Goal: Task Accomplishment & Management: Manage account settings

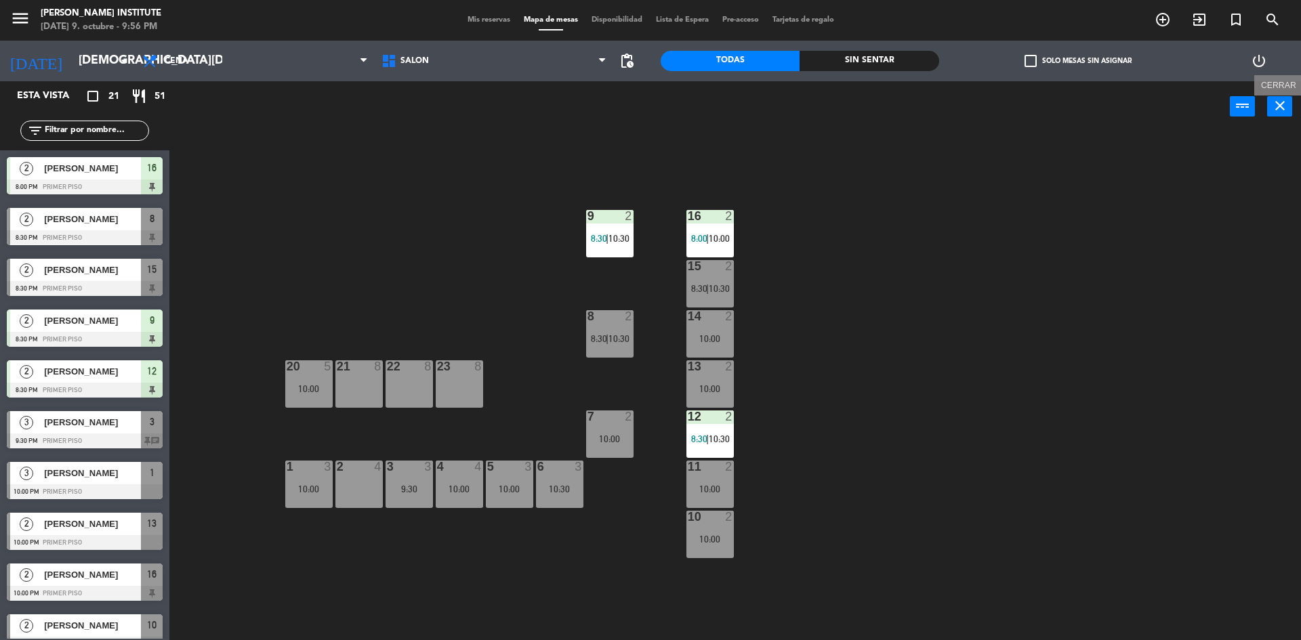
click at [1278, 103] on icon "close" at bounding box center [1280, 106] width 16 height 16
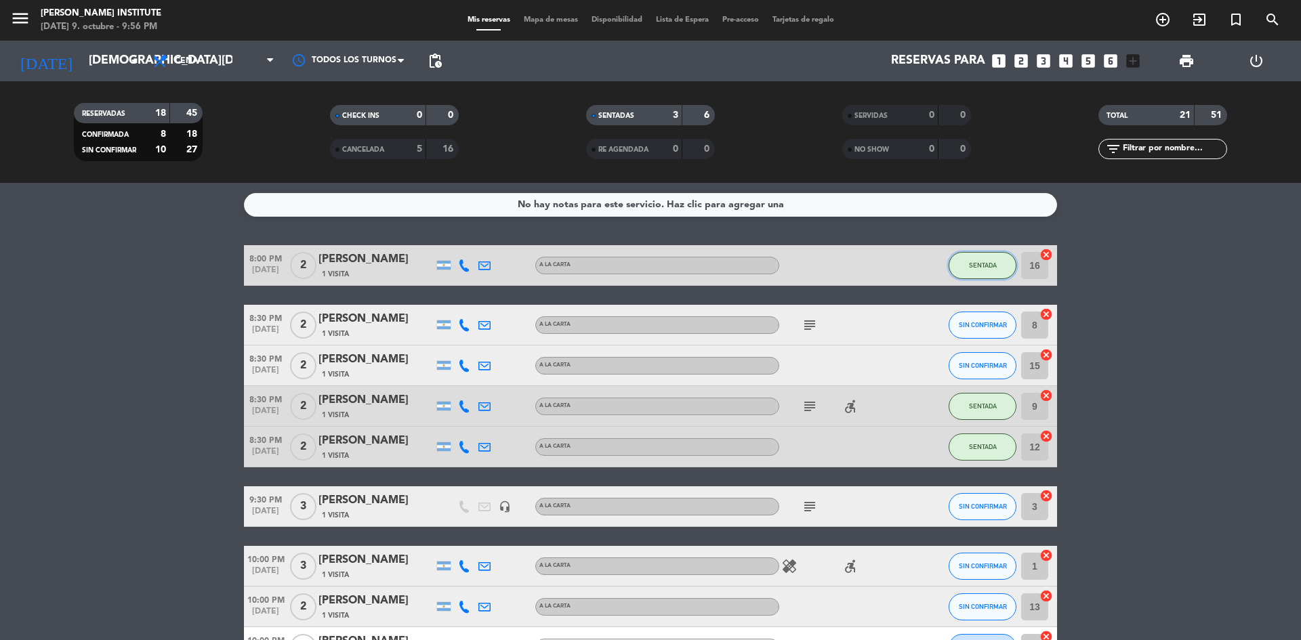
click at [978, 271] on button "SENTADA" at bounding box center [983, 265] width 68 height 27
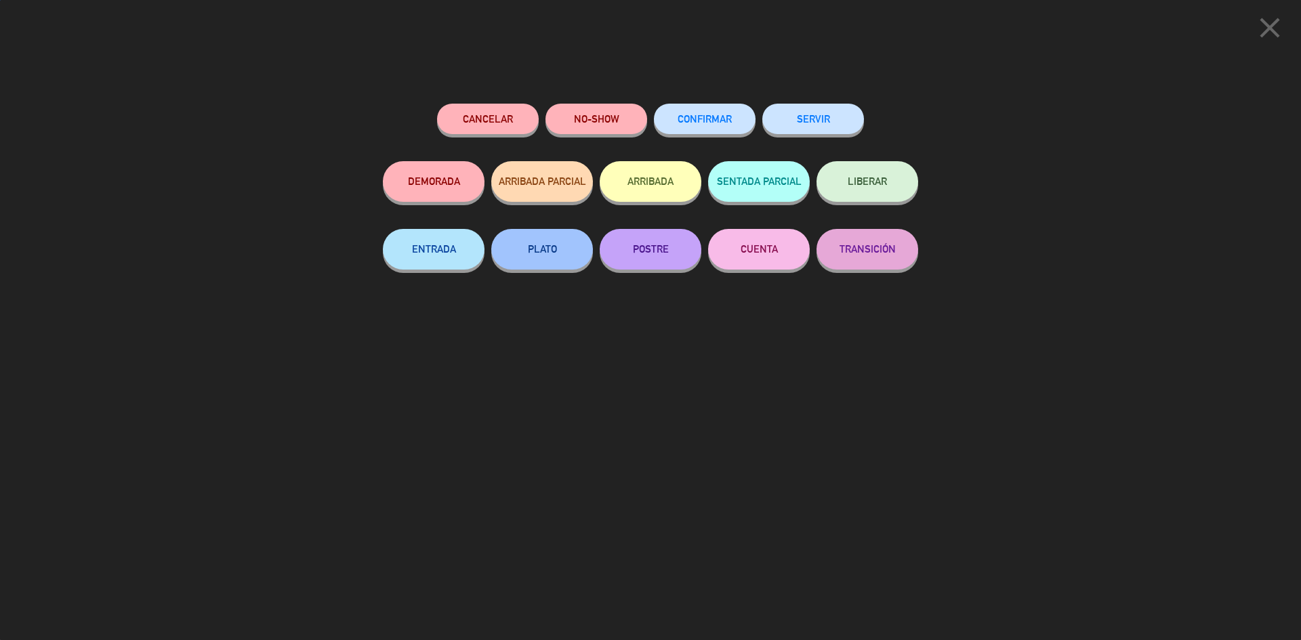
click at [827, 106] on button "SERVIR" at bounding box center [813, 119] width 102 height 30
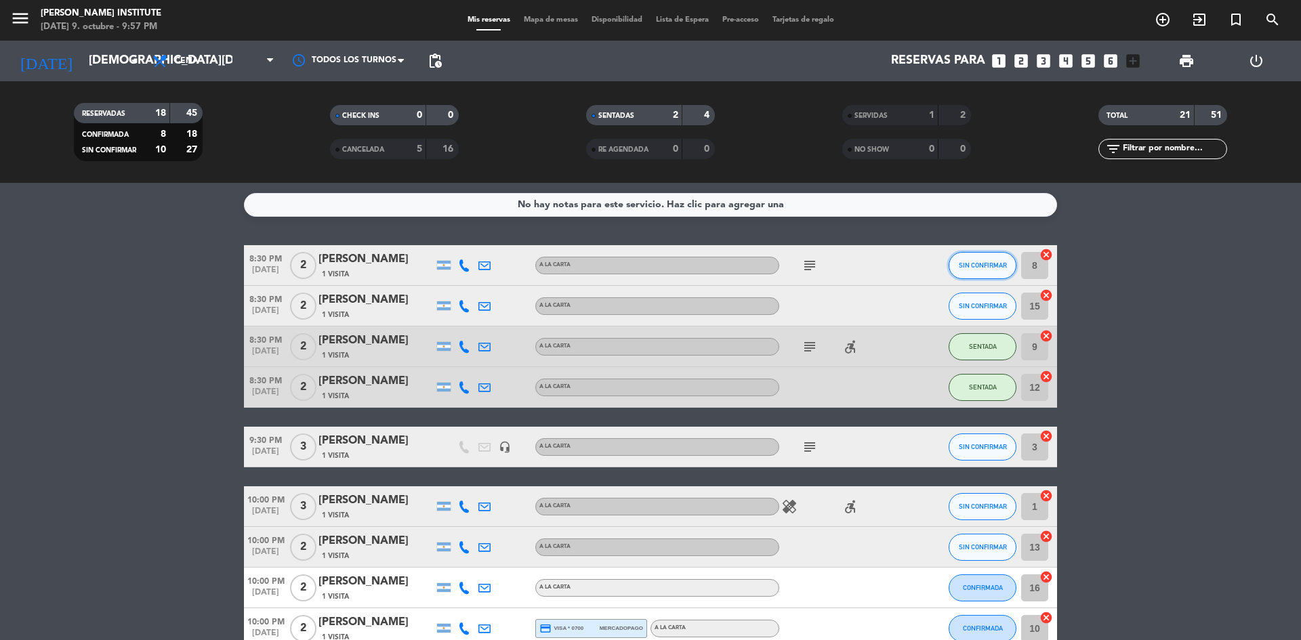
click at [956, 264] on button "SIN CONFIRMAR" at bounding box center [983, 265] width 68 height 27
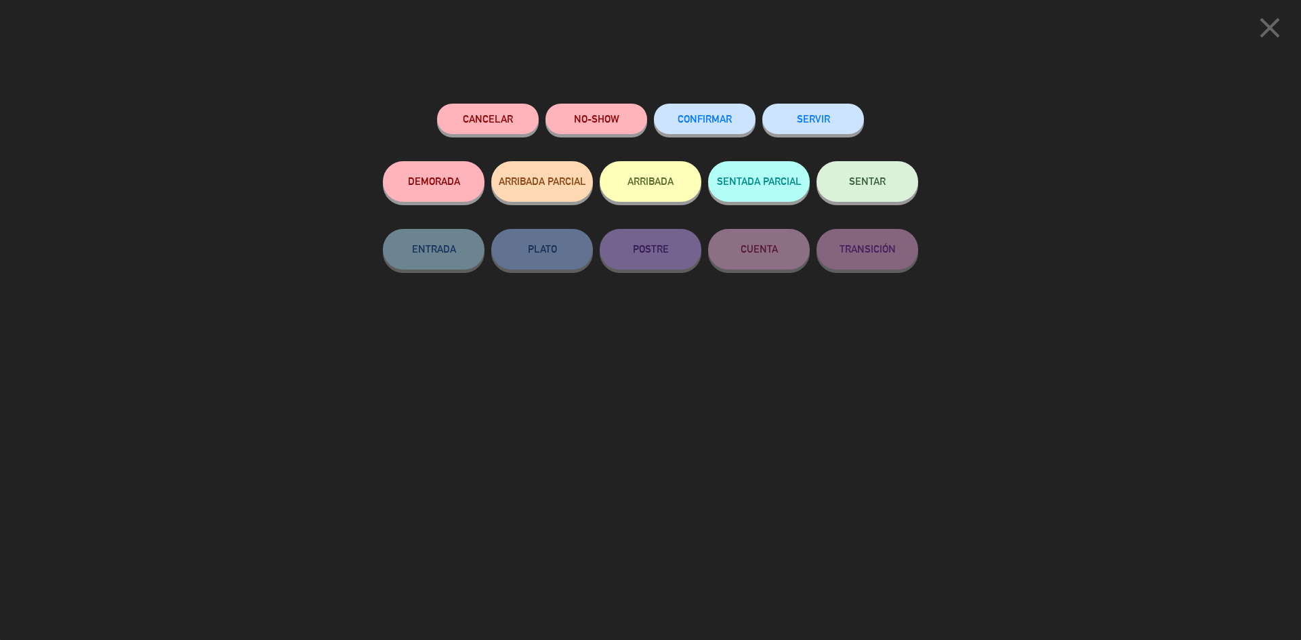
click at [856, 181] on span "SENTAR" at bounding box center [867, 181] width 37 height 12
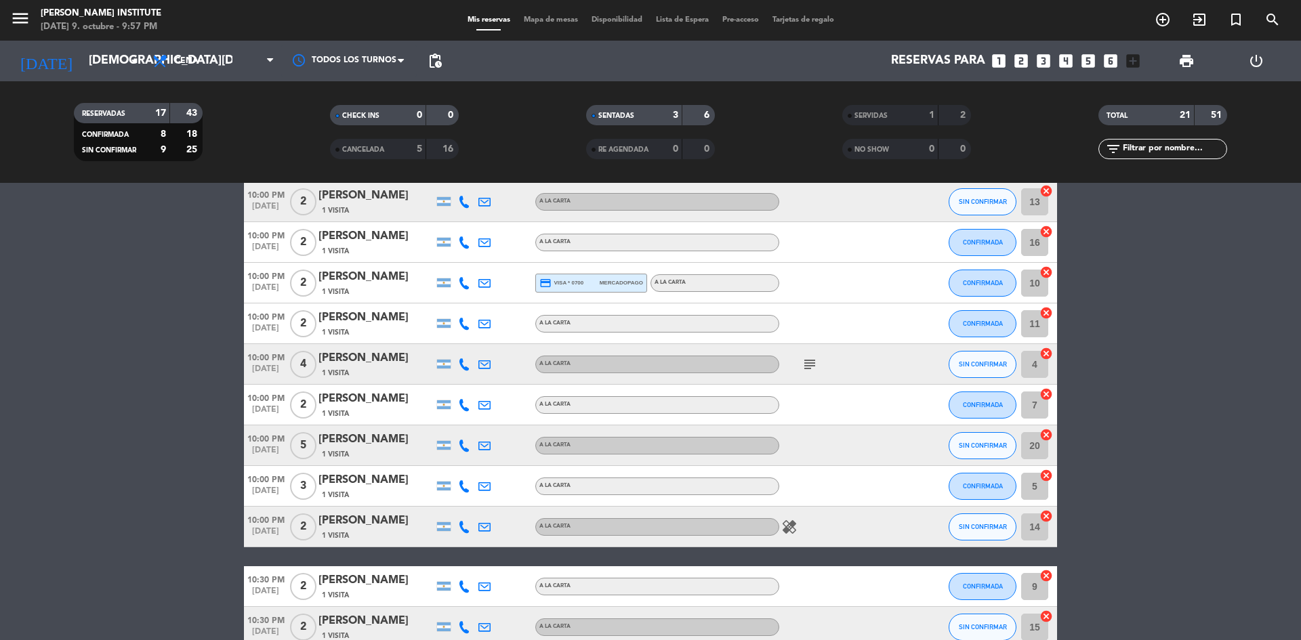
scroll to position [271, 0]
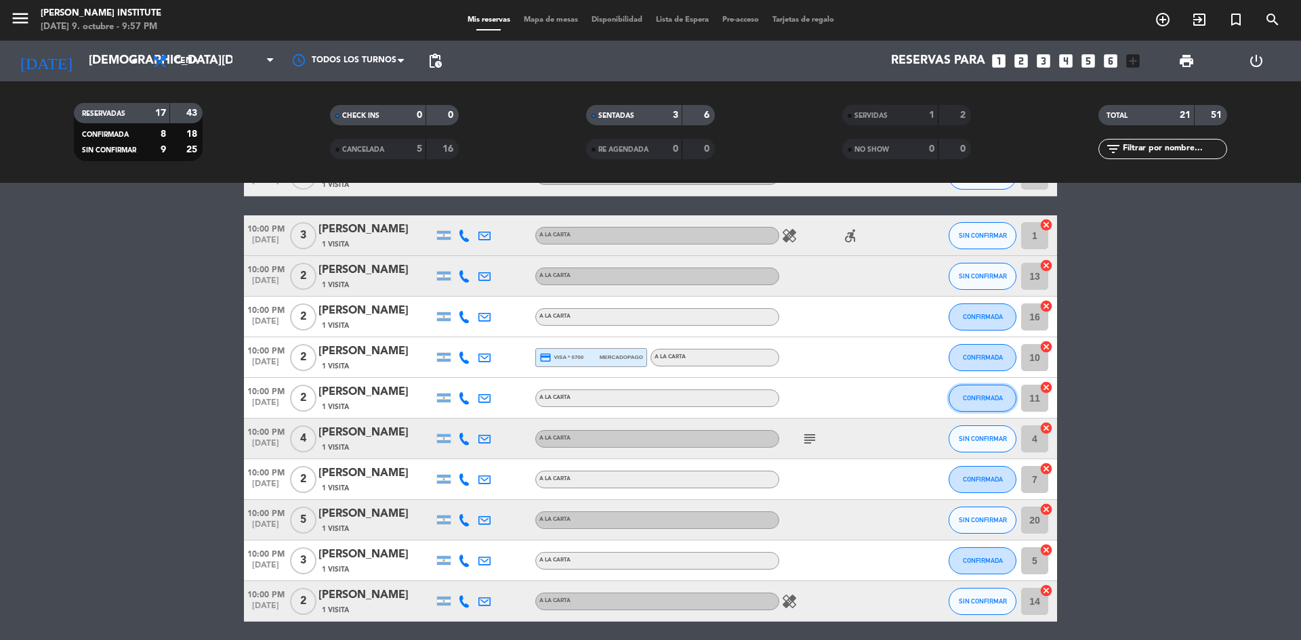
click at [970, 398] on span "CONFIRMADA" at bounding box center [983, 397] width 40 height 7
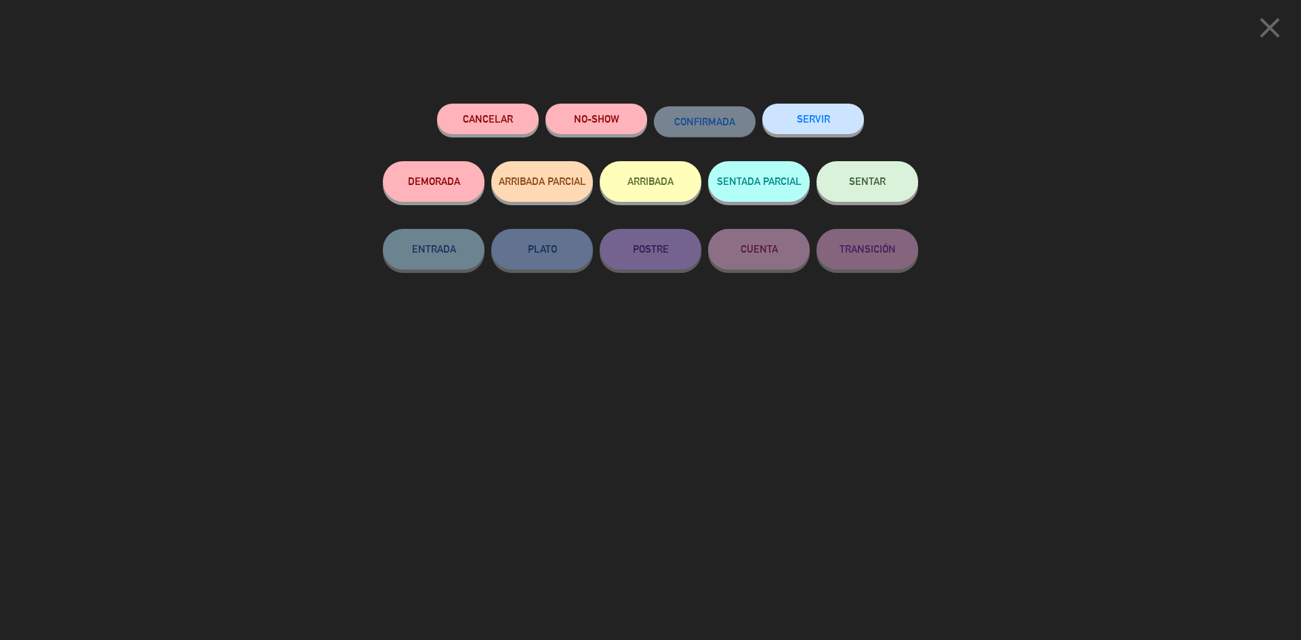
click at [864, 186] on span "SENTAR" at bounding box center [867, 181] width 37 height 12
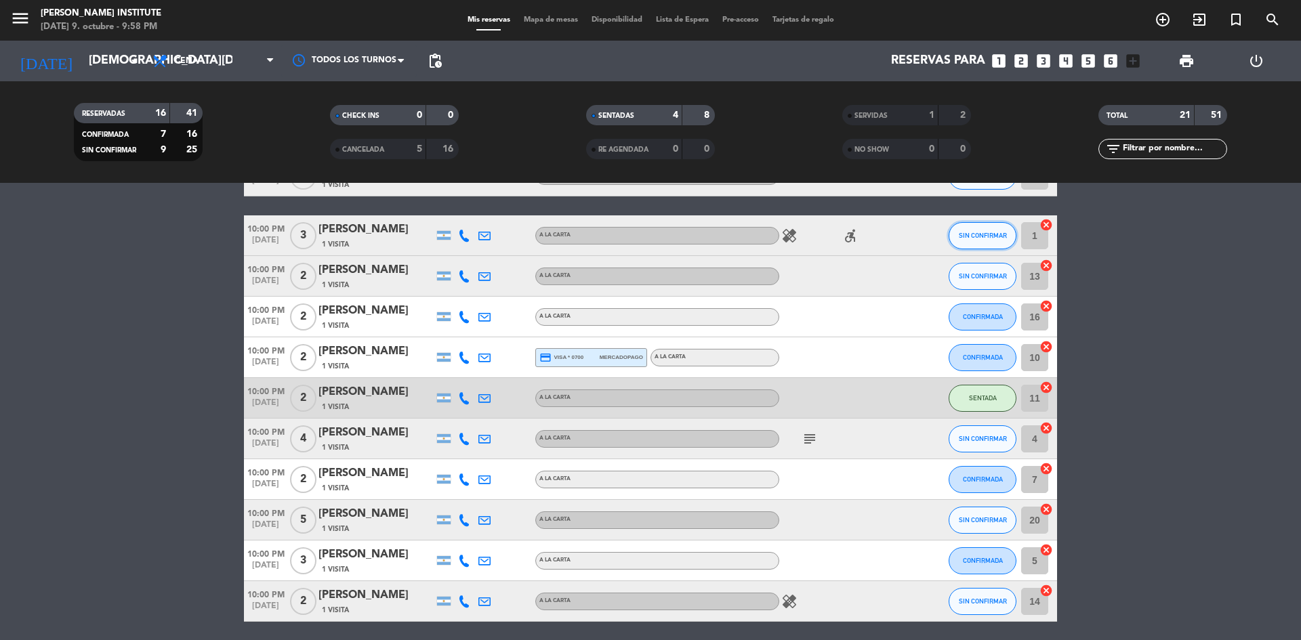
click at [975, 235] on span "SIN CONFIRMAR" at bounding box center [983, 235] width 48 height 7
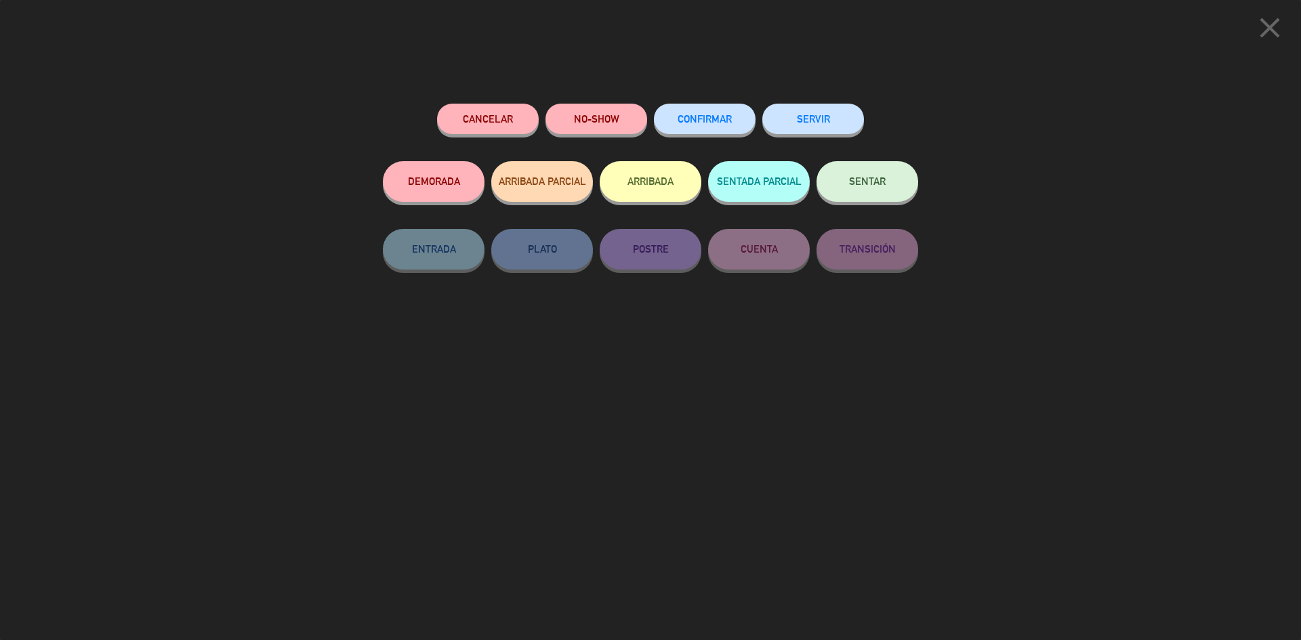
click at [869, 197] on button "SENTAR" at bounding box center [867, 181] width 102 height 41
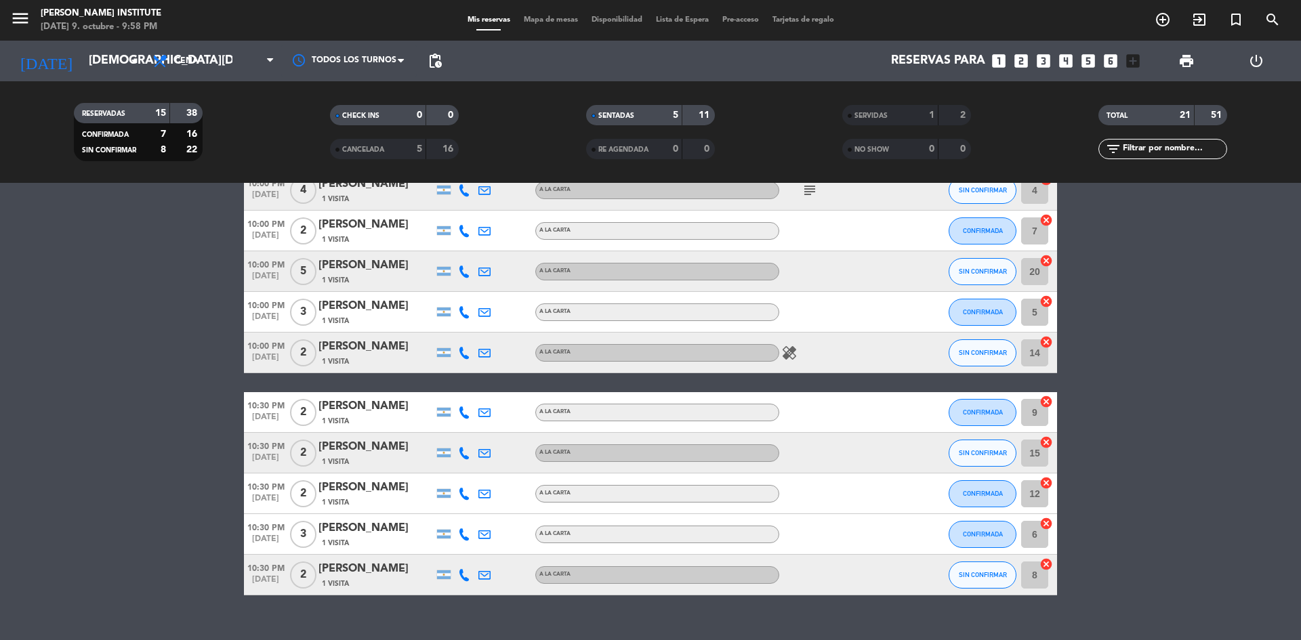
scroll to position [543, 0]
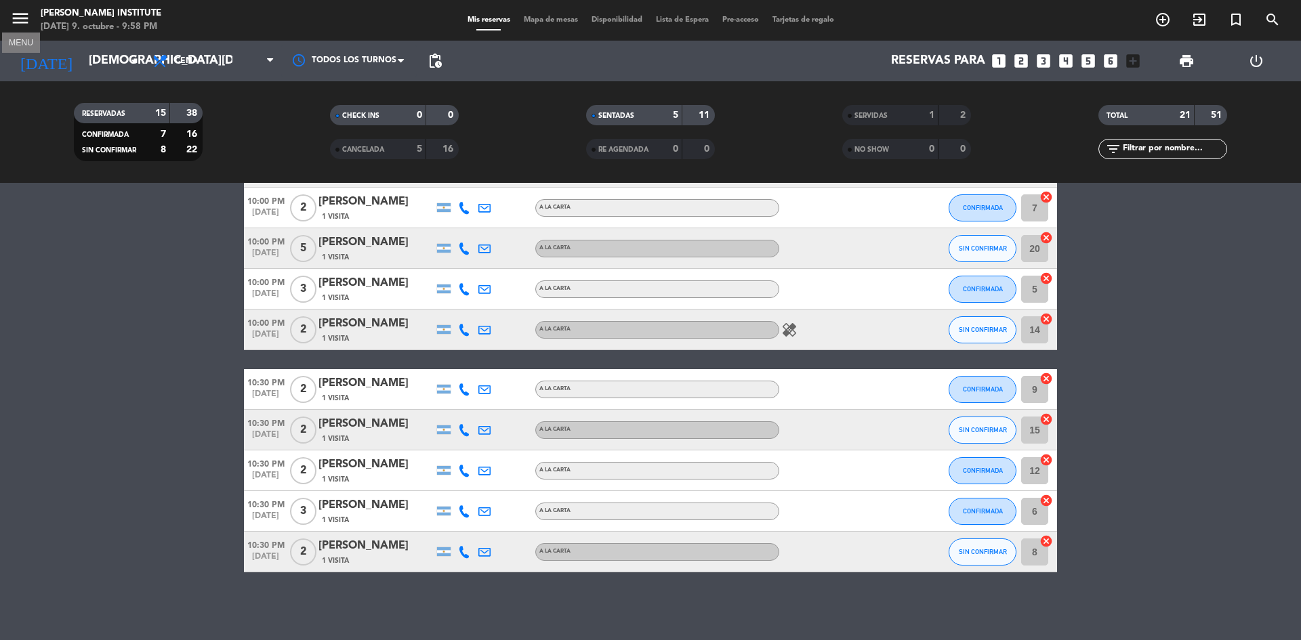
click at [18, 30] on button "menu" at bounding box center [20, 20] width 20 height 25
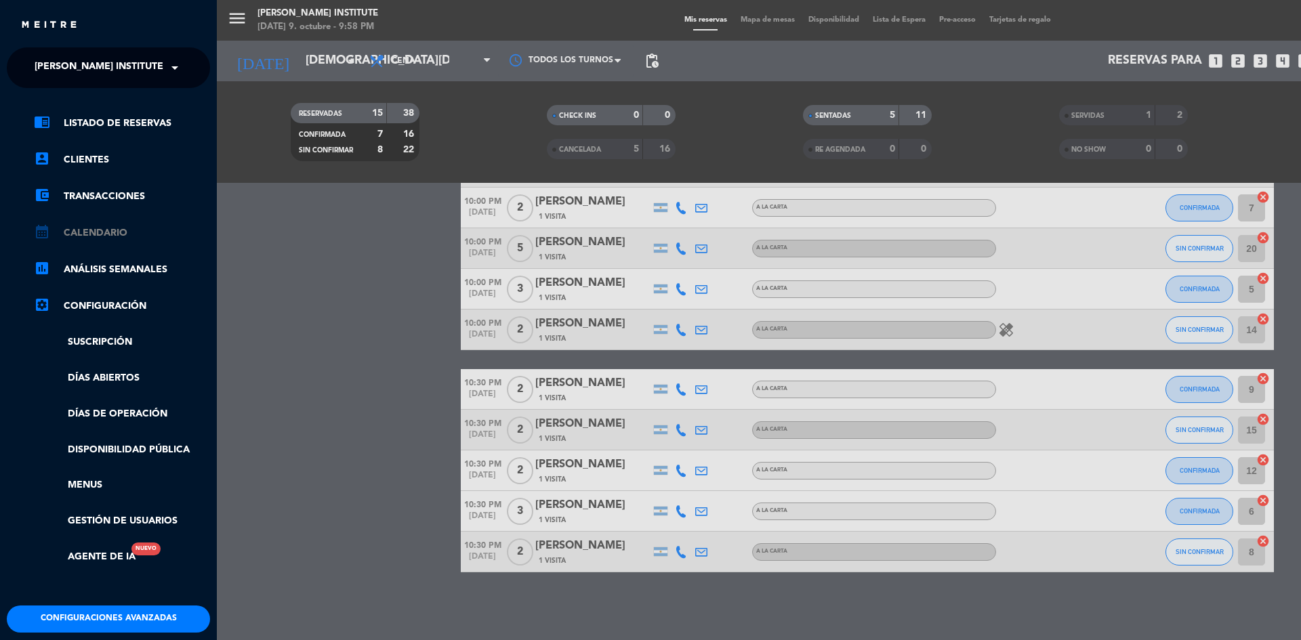
click at [113, 234] on link "calendar_month Calendario" at bounding box center [122, 233] width 176 height 16
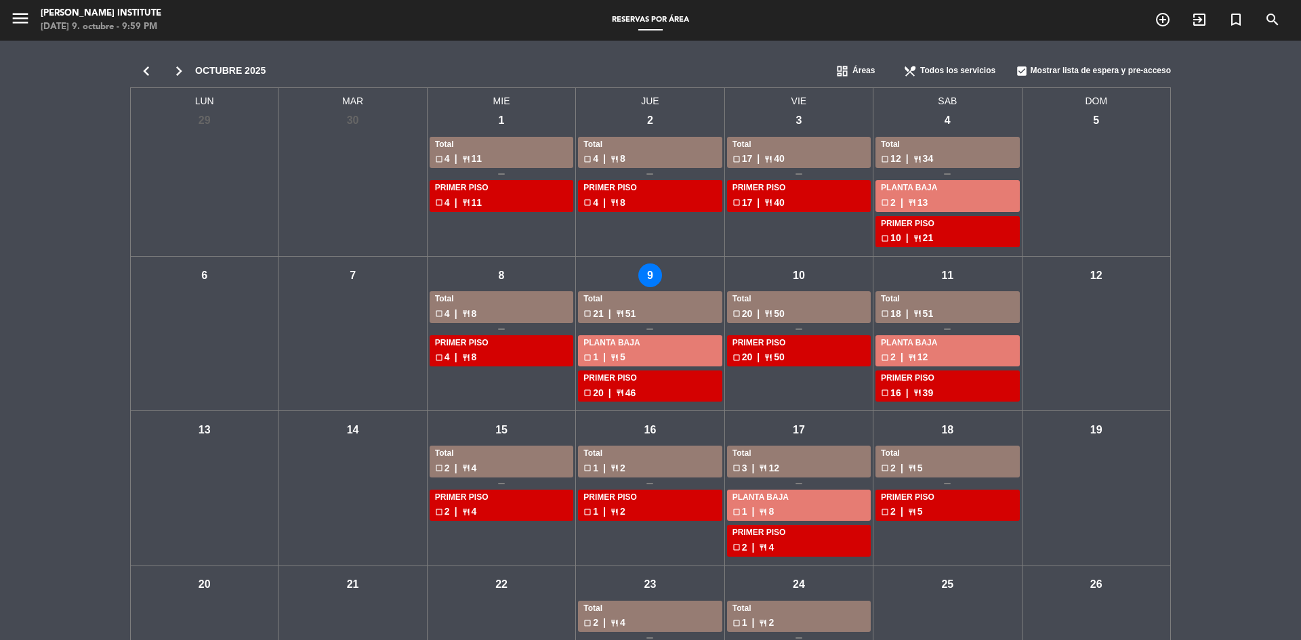
click at [803, 274] on div "vie - 10" at bounding box center [799, 276] width 24 height 24
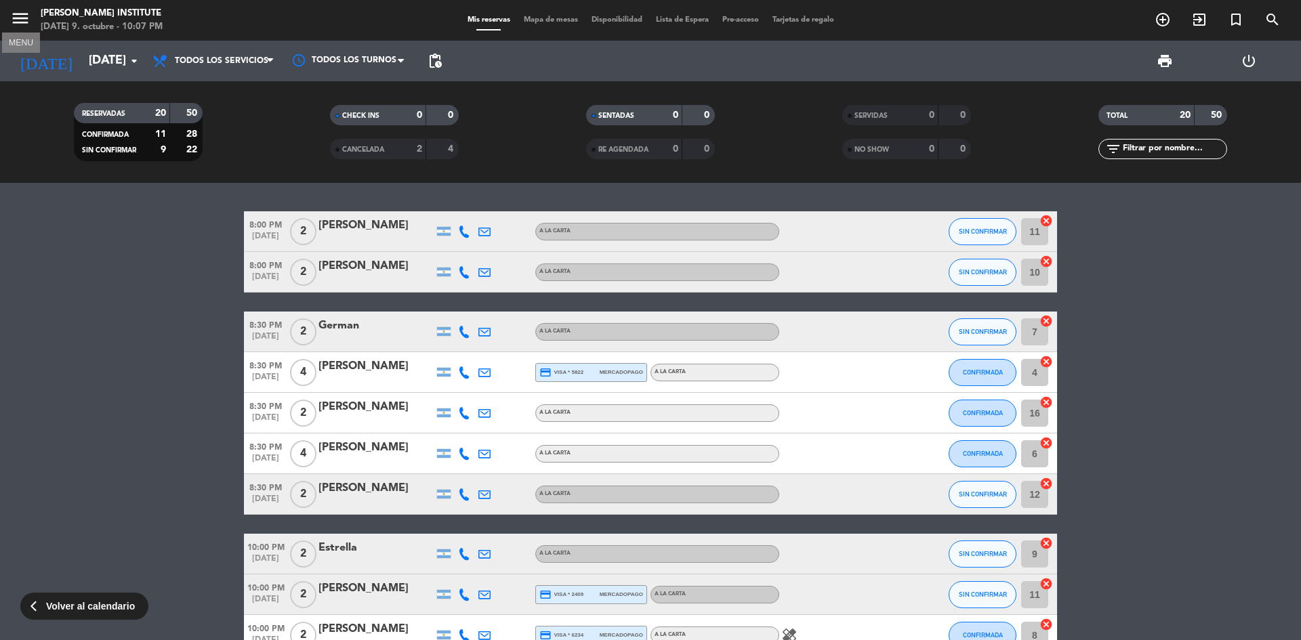
click at [14, 16] on icon "menu" at bounding box center [20, 18] width 20 height 20
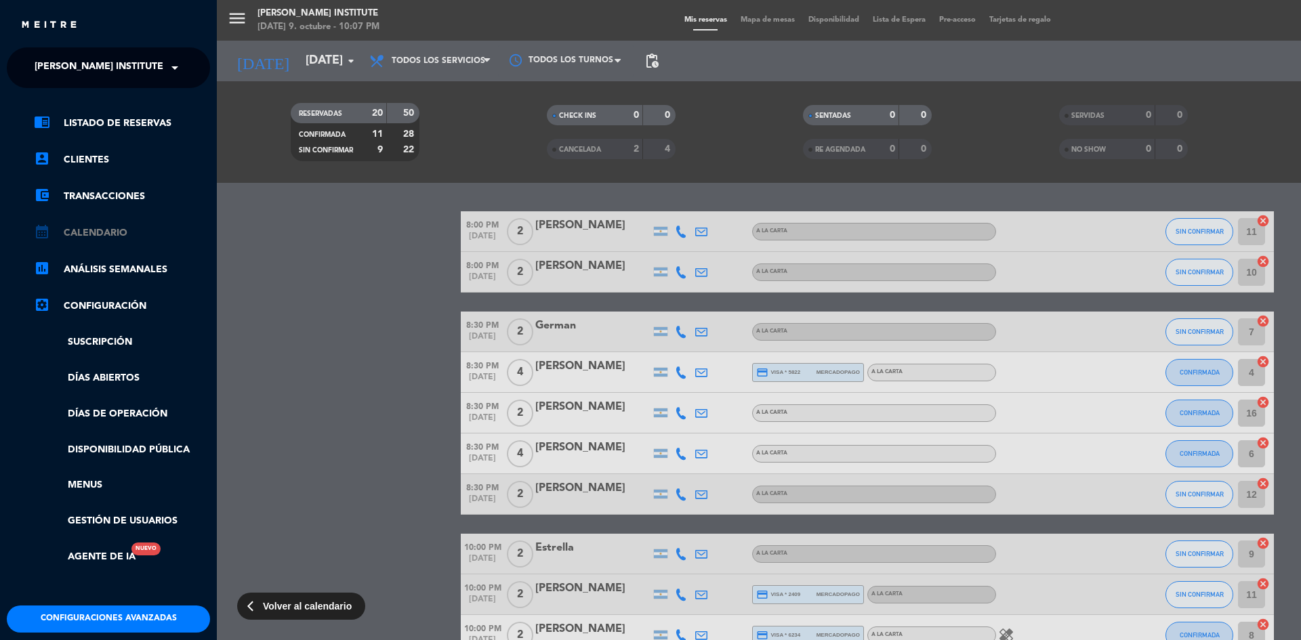
click at [85, 228] on link "calendar_month Calendario" at bounding box center [122, 233] width 176 height 16
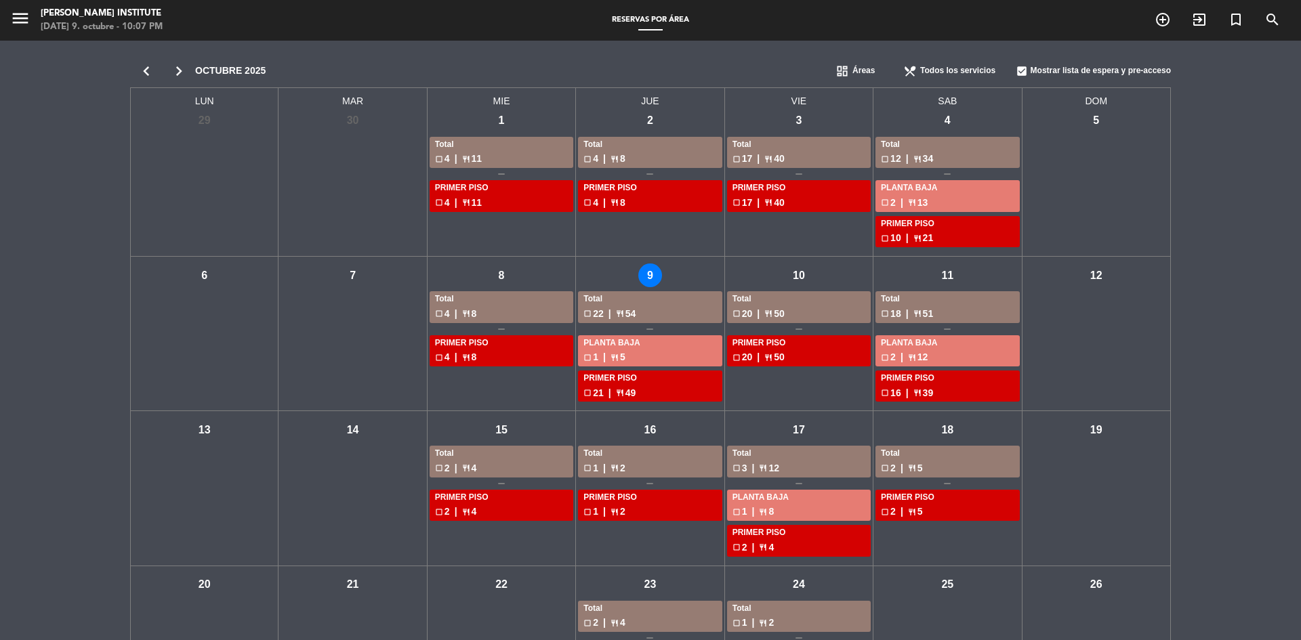
click at [650, 279] on div "jue - 9" at bounding box center [650, 276] width 24 height 24
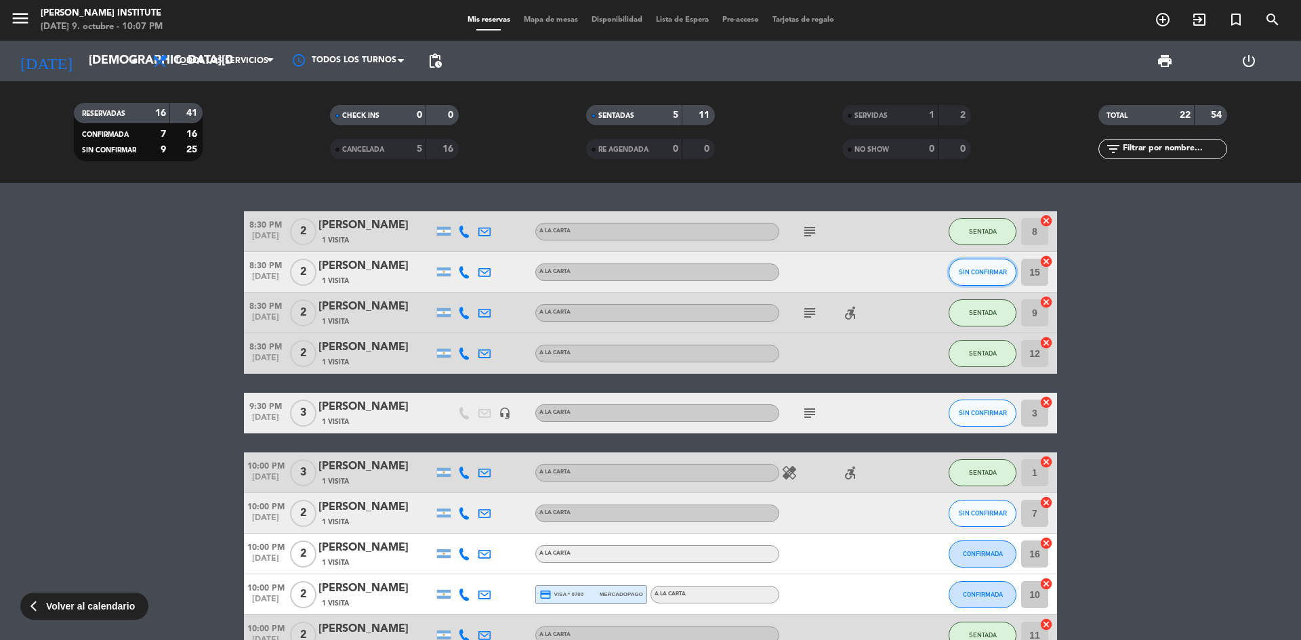
click at [995, 269] on span "SIN CONFIRMAR" at bounding box center [983, 271] width 48 height 7
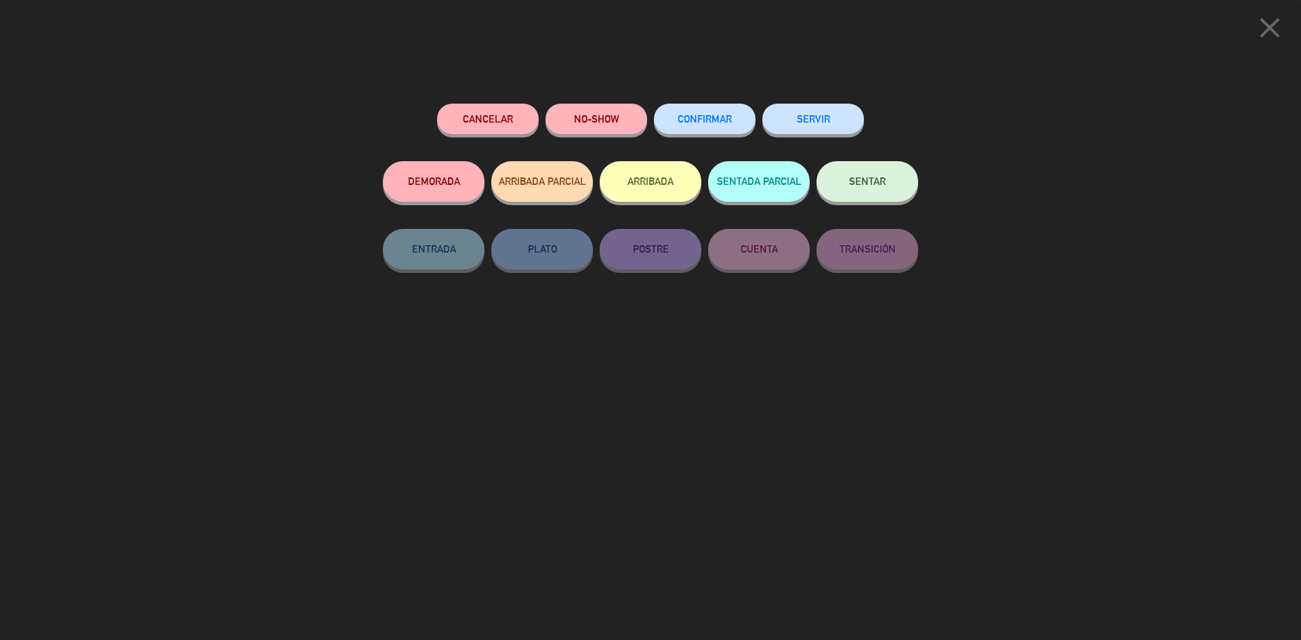
click at [1064, 157] on div "close Cancelar NO-SHOW CONFIRMAR SERVIR DEMORADA ARRIBADA PARCIAL ARRIBADA SENT…" at bounding box center [650, 320] width 1301 height 640
click at [1266, 31] on icon "close" at bounding box center [1270, 28] width 34 height 34
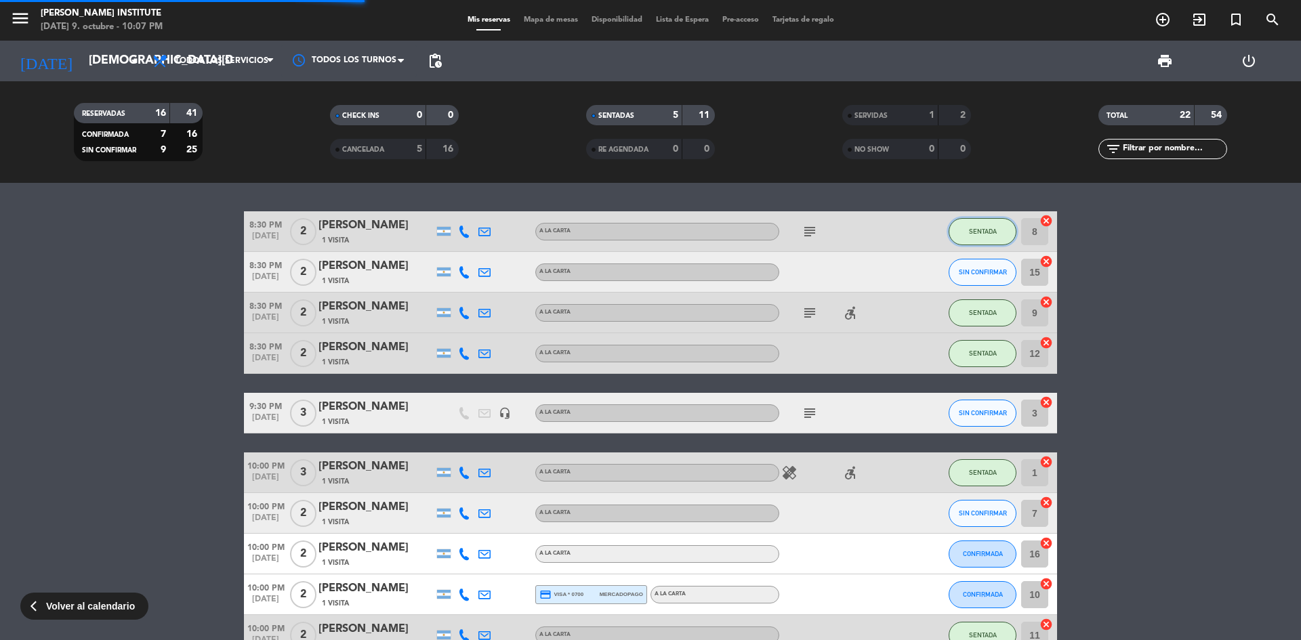
click at [961, 230] on button "SENTADA" at bounding box center [983, 231] width 68 height 27
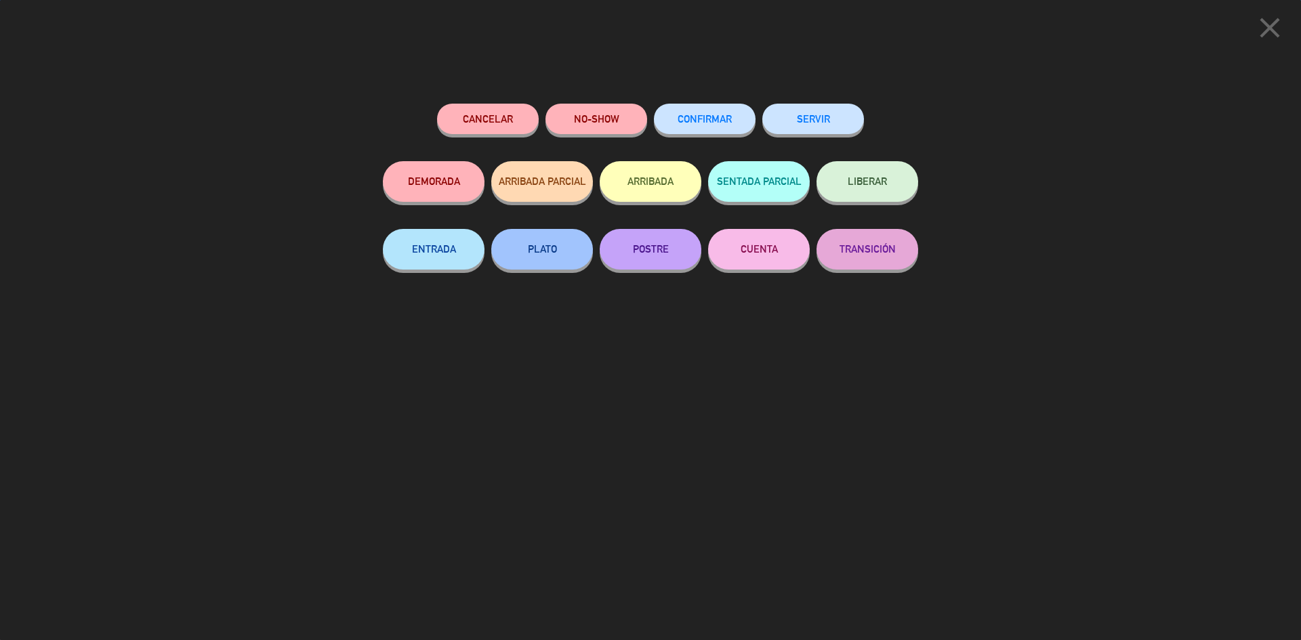
click at [810, 122] on button "SERVIR" at bounding box center [813, 119] width 102 height 30
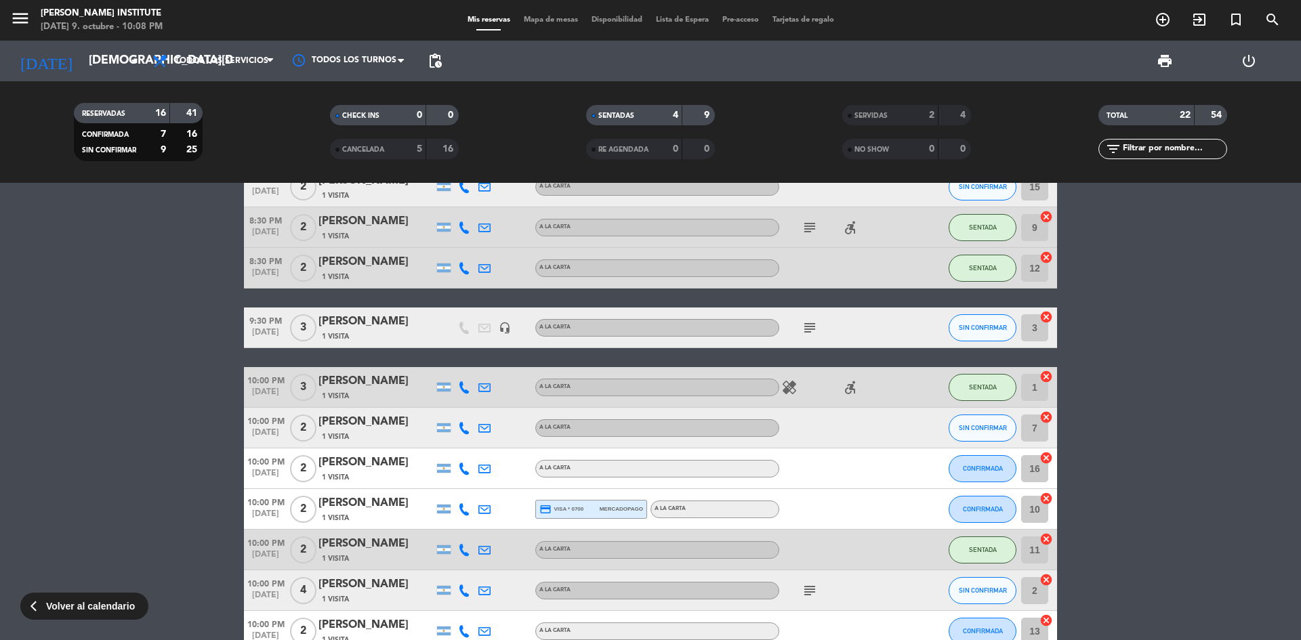
scroll to position [68, 0]
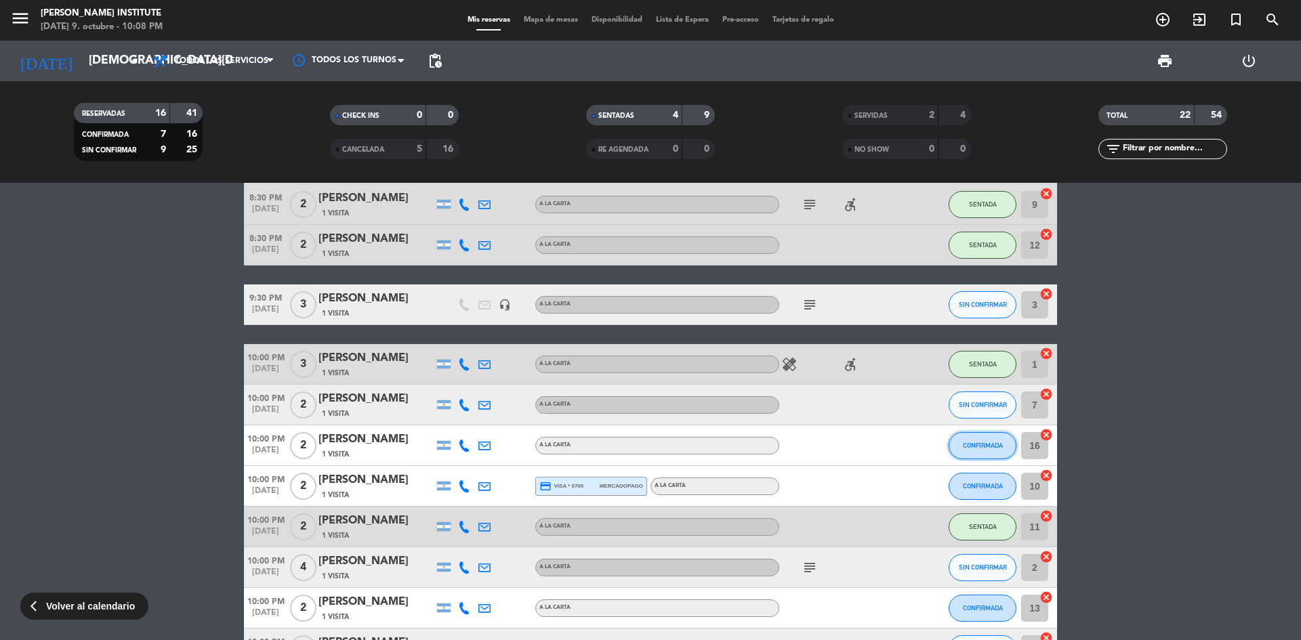
click at [961, 446] on button "CONFIRMADA" at bounding box center [983, 445] width 68 height 27
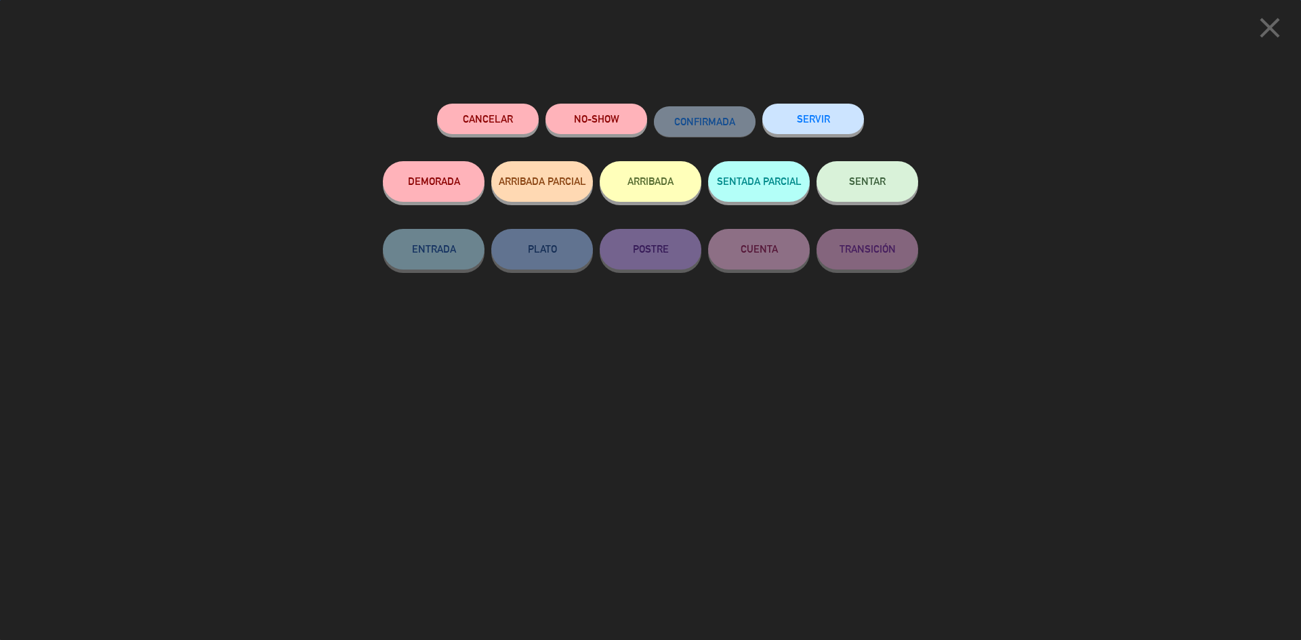
click at [867, 186] on span "SENTAR" at bounding box center [867, 181] width 37 height 12
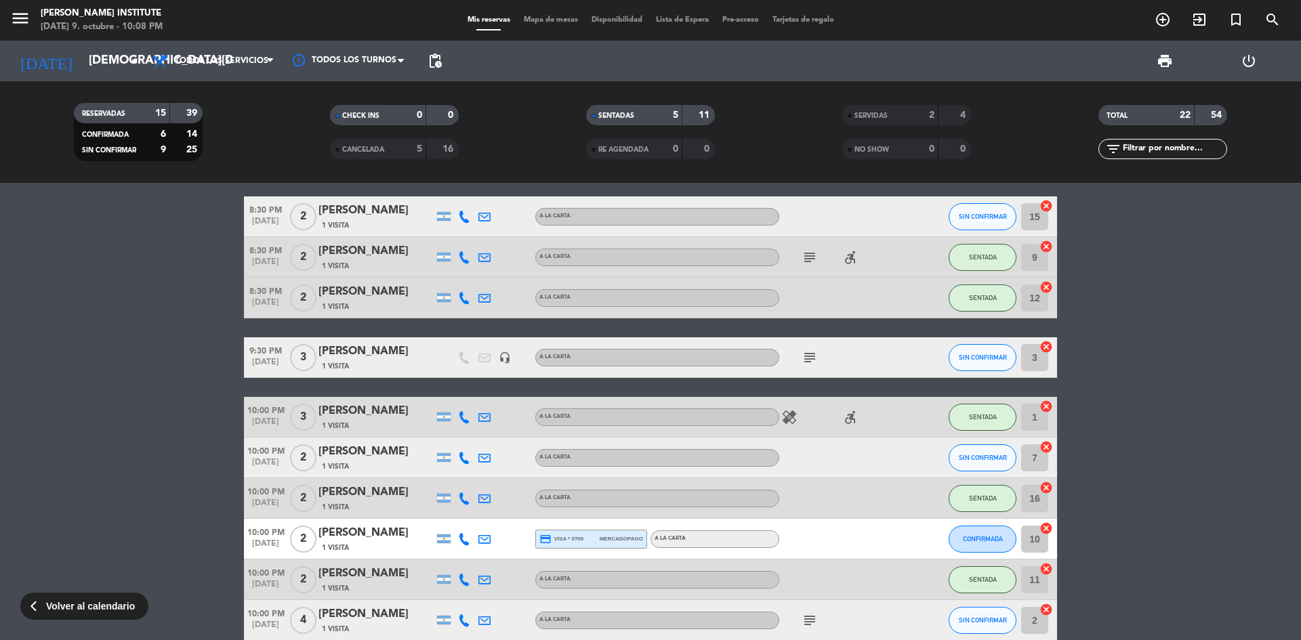
scroll to position [0, 0]
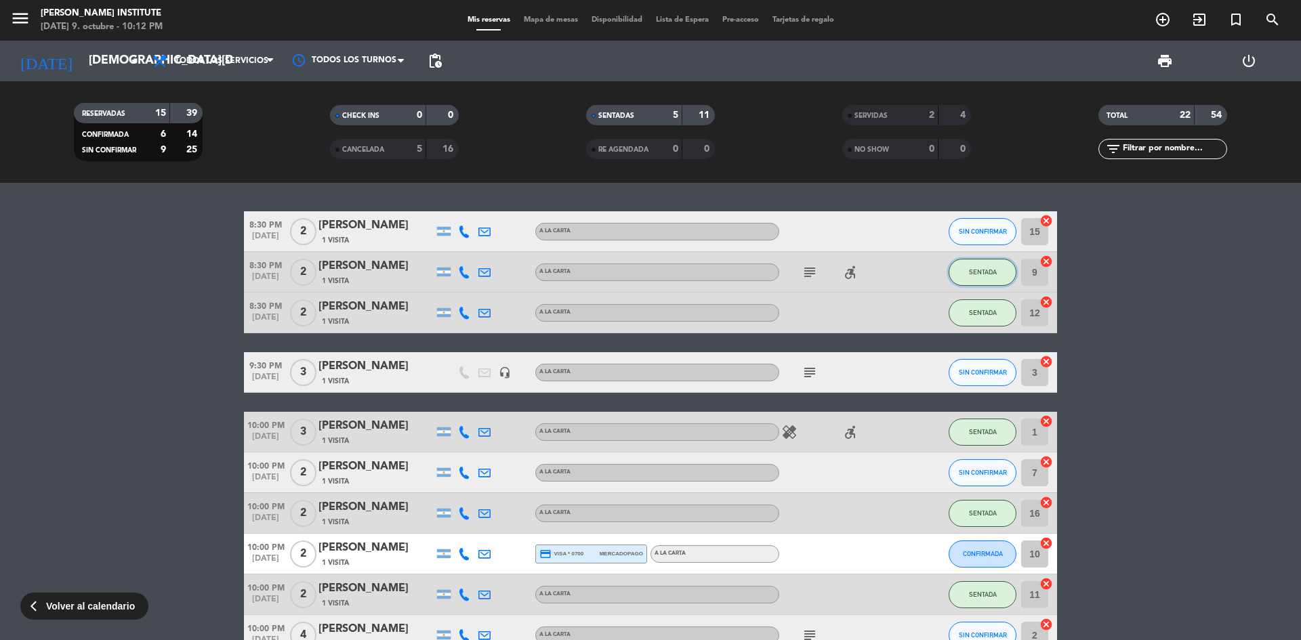
click at [978, 272] on span "SENTADA" at bounding box center [983, 271] width 28 height 7
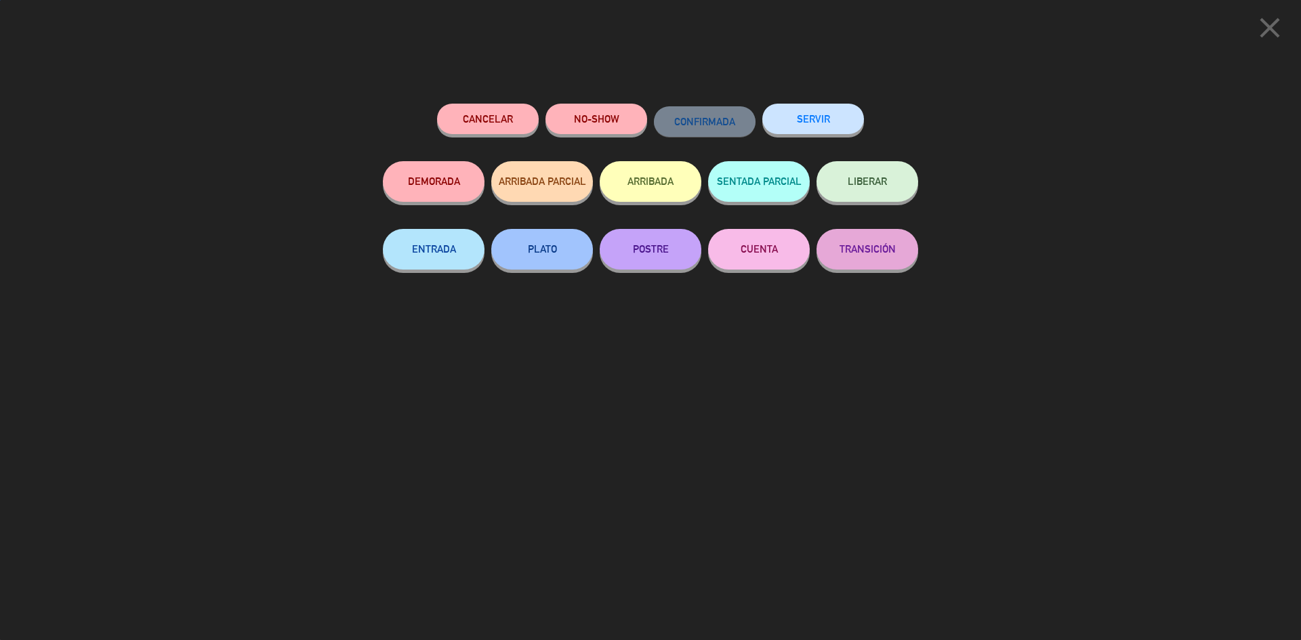
click at [817, 123] on button "SERVIR" at bounding box center [813, 119] width 102 height 30
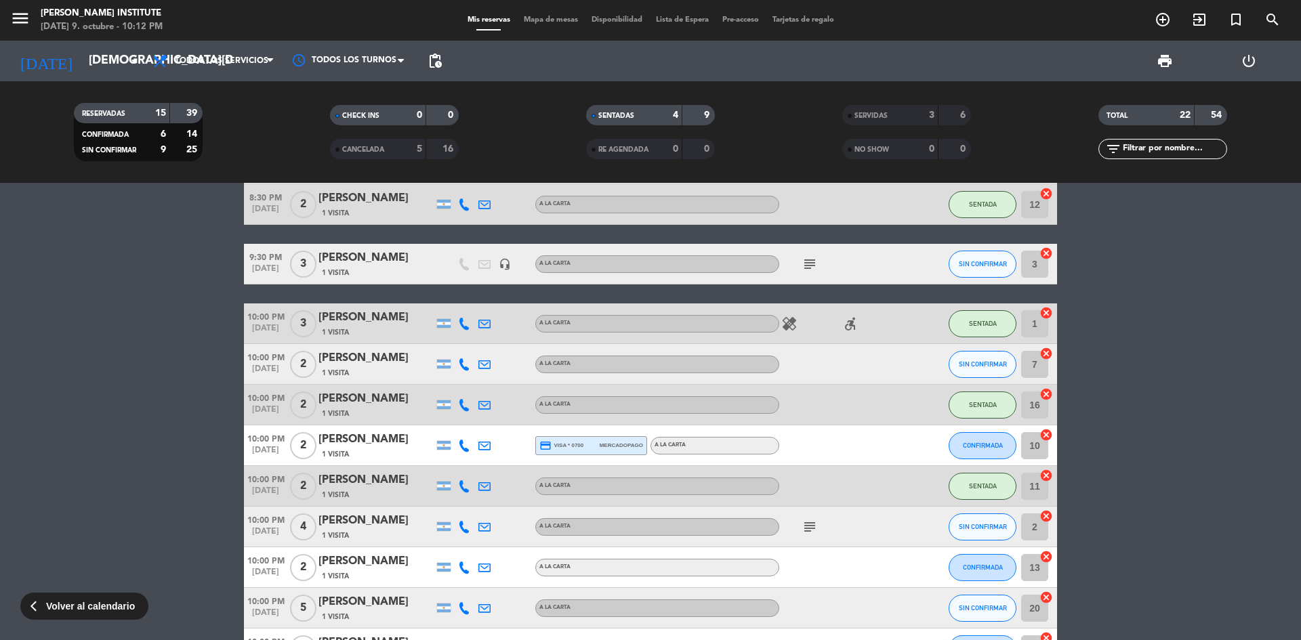
scroll to position [136, 0]
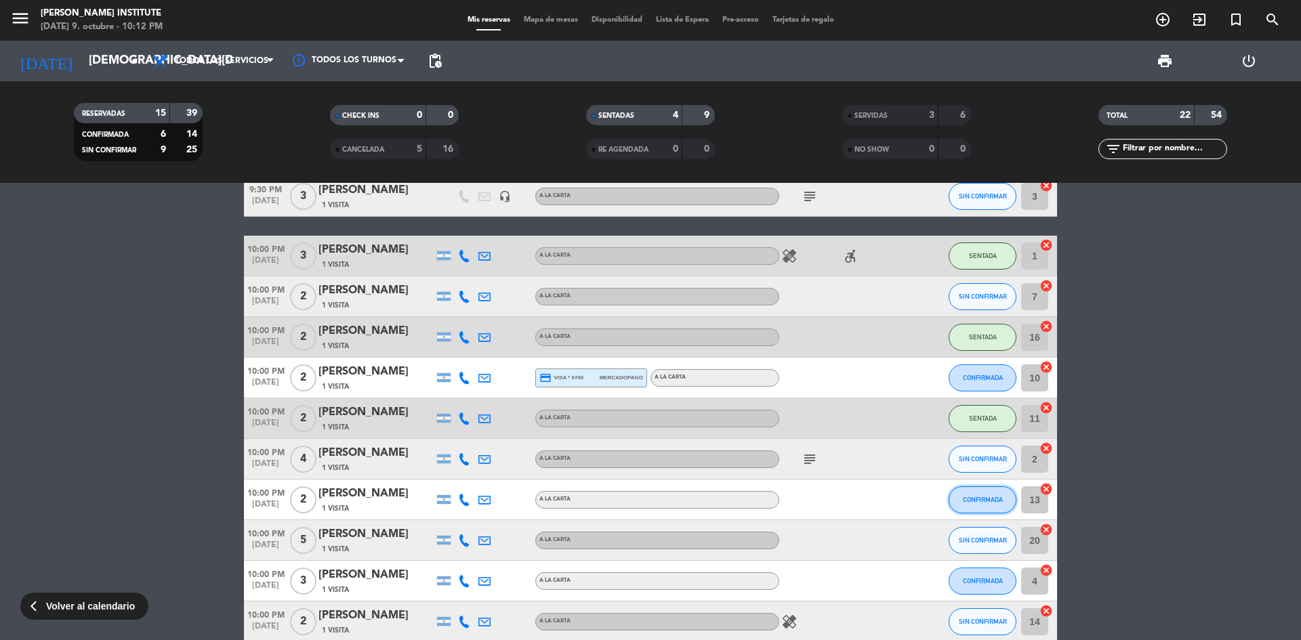
click at [970, 497] on span "CONFIRMADA" at bounding box center [983, 499] width 40 height 7
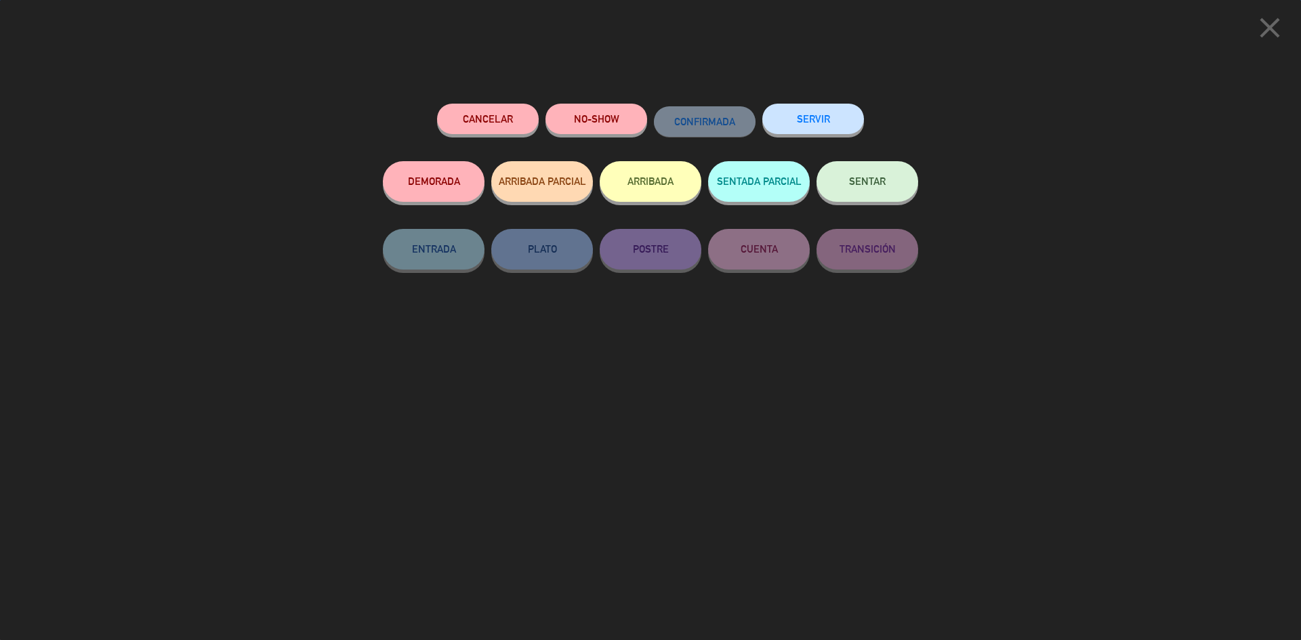
click at [856, 193] on button "SENTAR" at bounding box center [867, 181] width 102 height 41
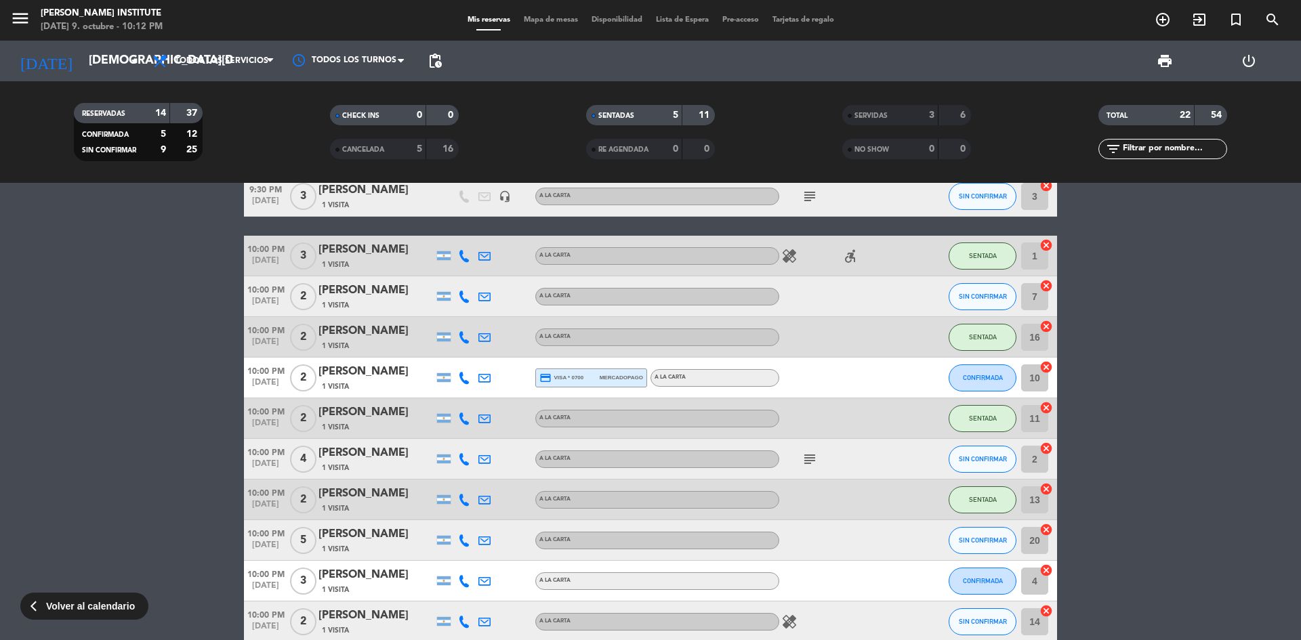
click at [809, 461] on icon "subject" at bounding box center [810, 459] width 16 height 16
click at [841, 462] on div "subject I need a waiter that speaks English please" at bounding box center [840, 459] width 122 height 40
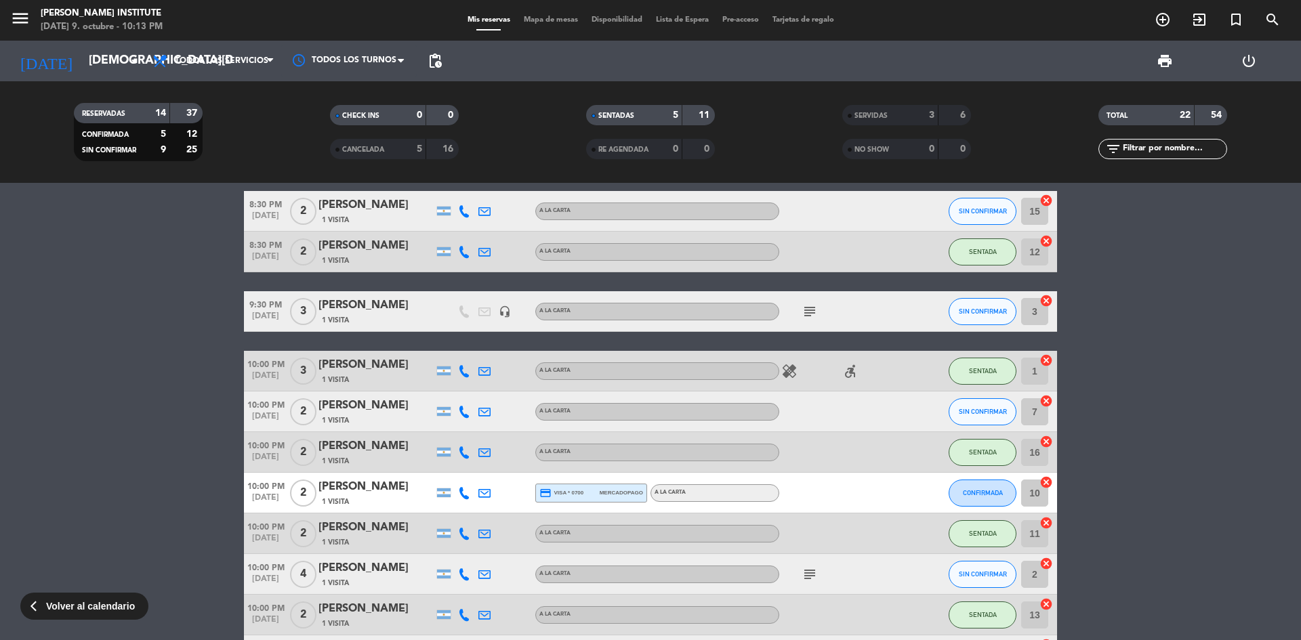
scroll to position [0, 0]
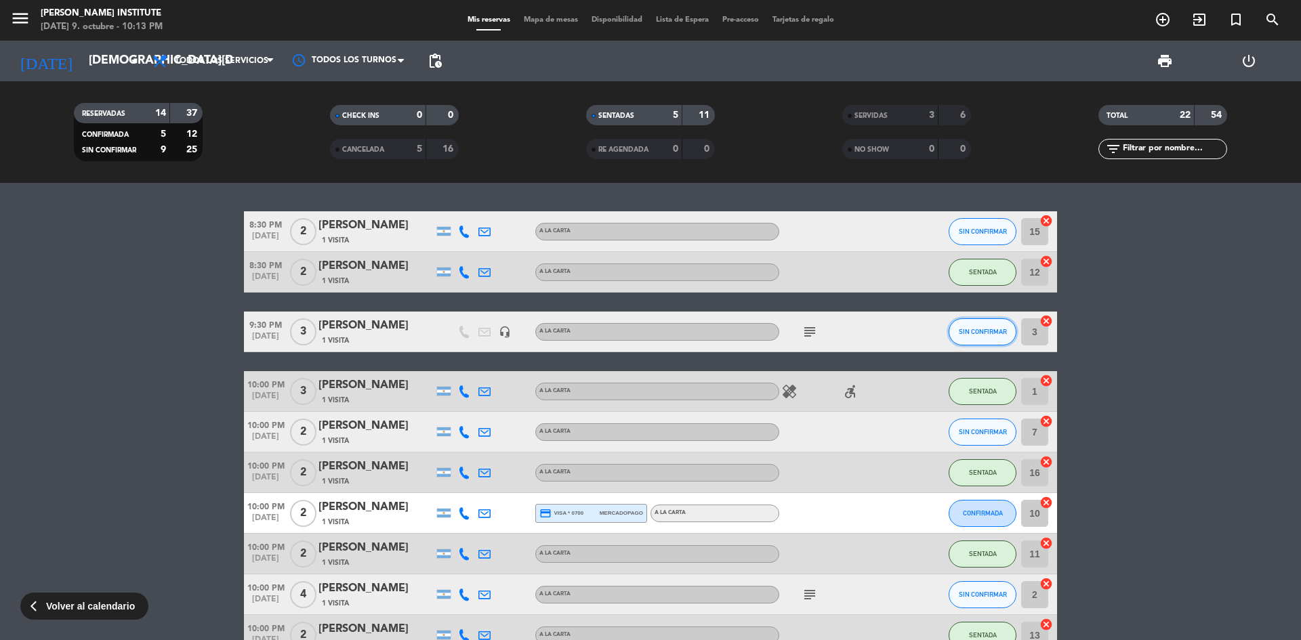
click at [955, 333] on button "SIN CONFIRMAR" at bounding box center [983, 331] width 68 height 27
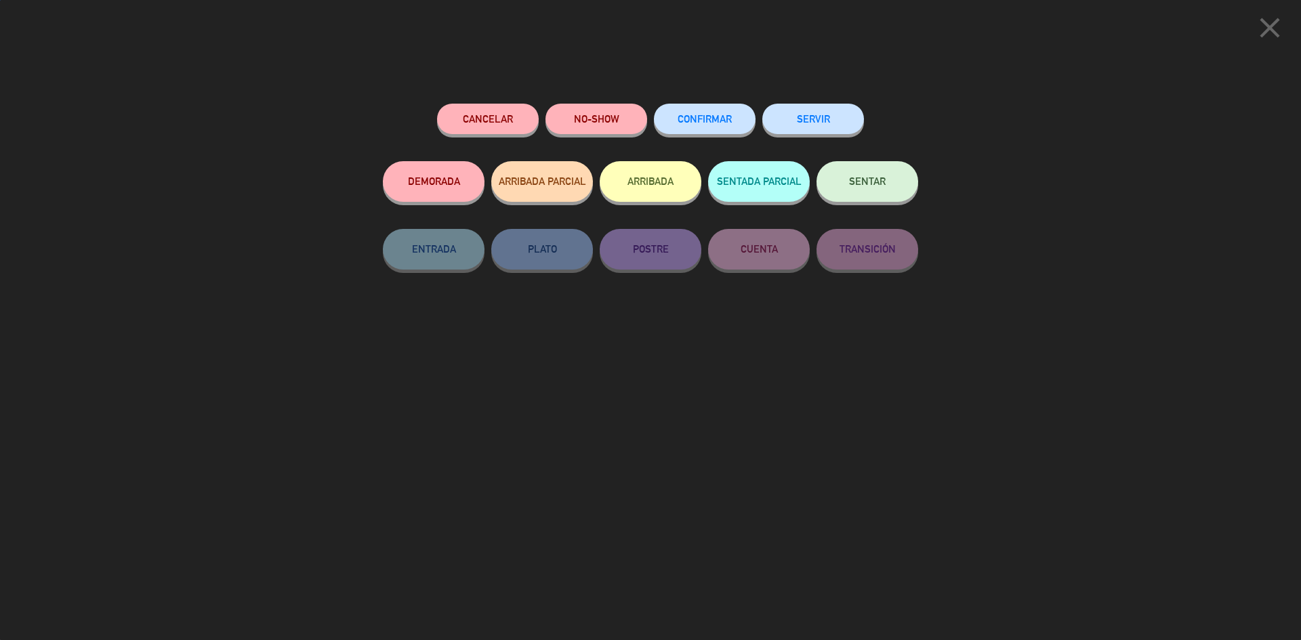
click at [853, 190] on button "SENTAR" at bounding box center [867, 181] width 102 height 41
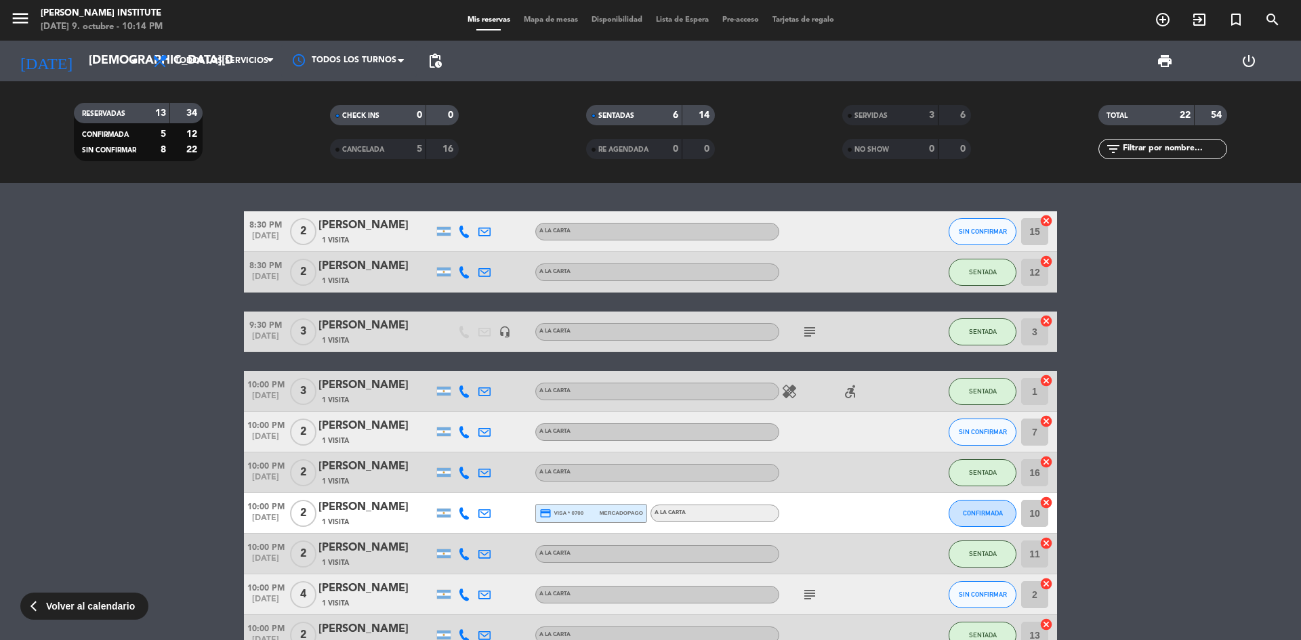
click at [539, 22] on span "Mapa de mesas" at bounding box center [551, 19] width 68 height 7
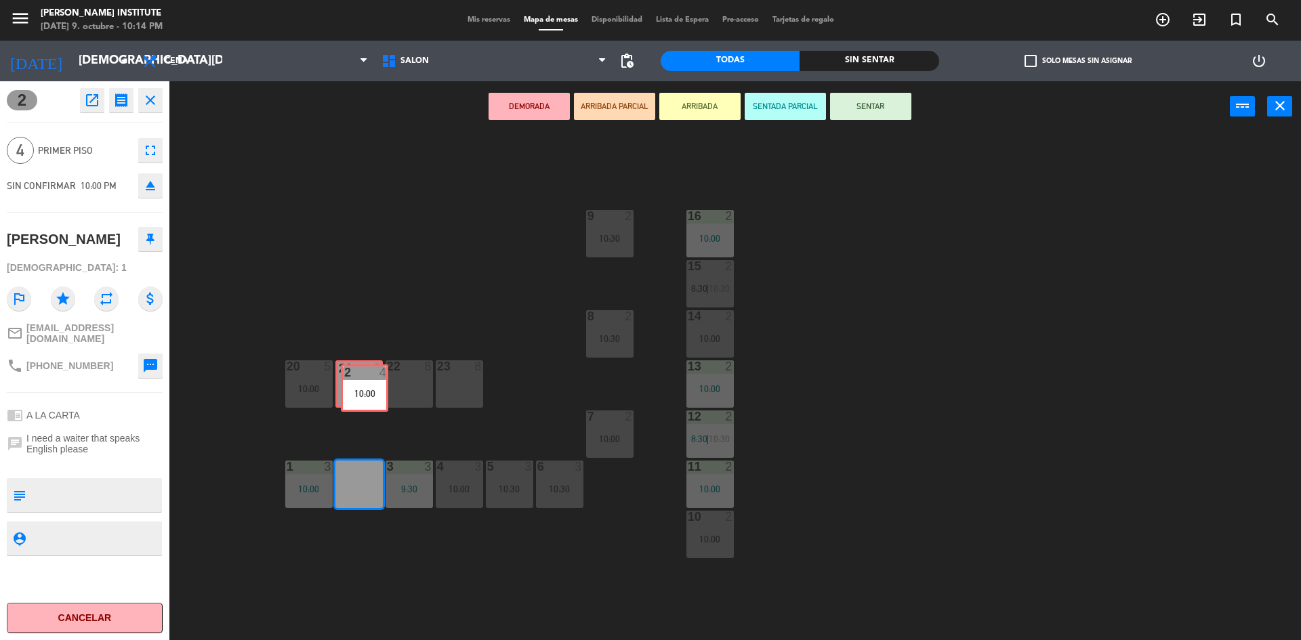
drag, startPoint x: 359, startPoint y: 487, endPoint x: 365, endPoint y: 391, distance: 96.4
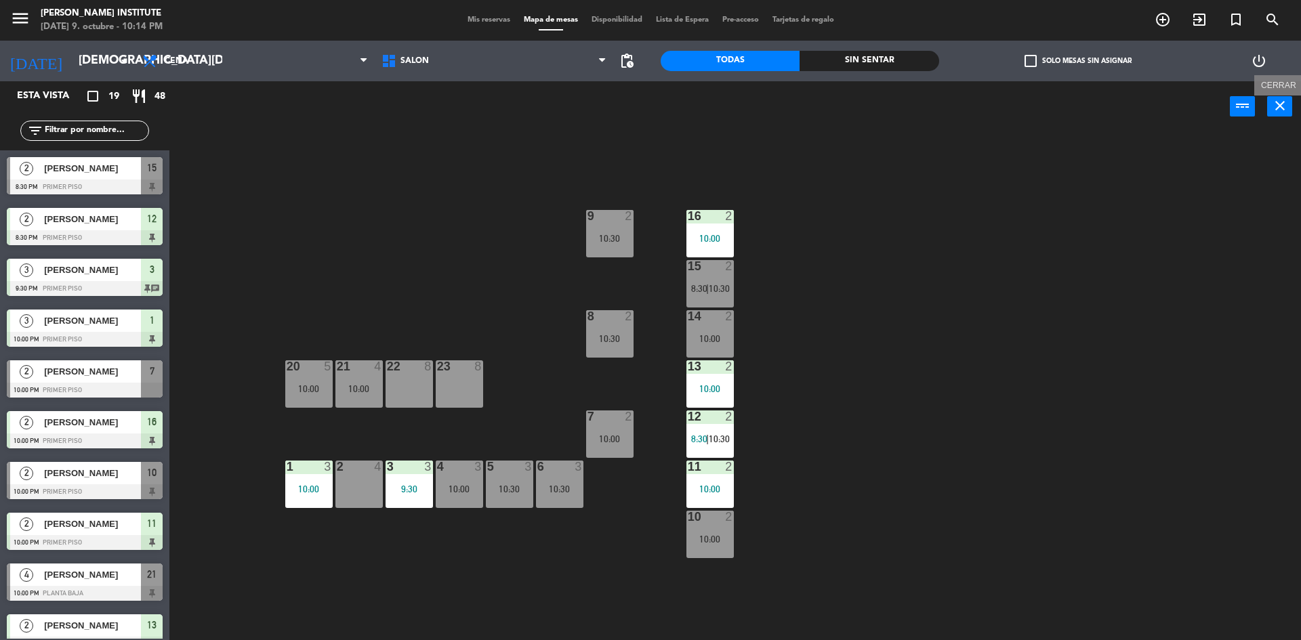
click at [1274, 104] on icon "close" at bounding box center [1280, 106] width 16 height 16
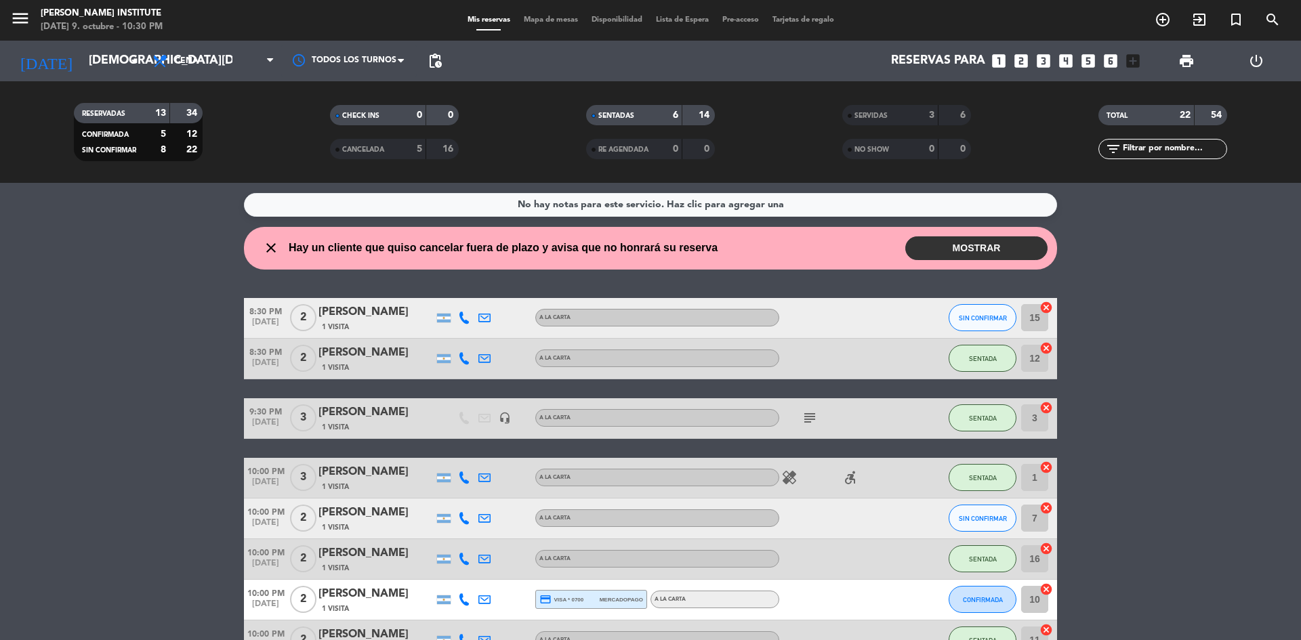
click at [995, 243] on button "MOSTRAR" at bounding box center [976, 248] width 142 height 24
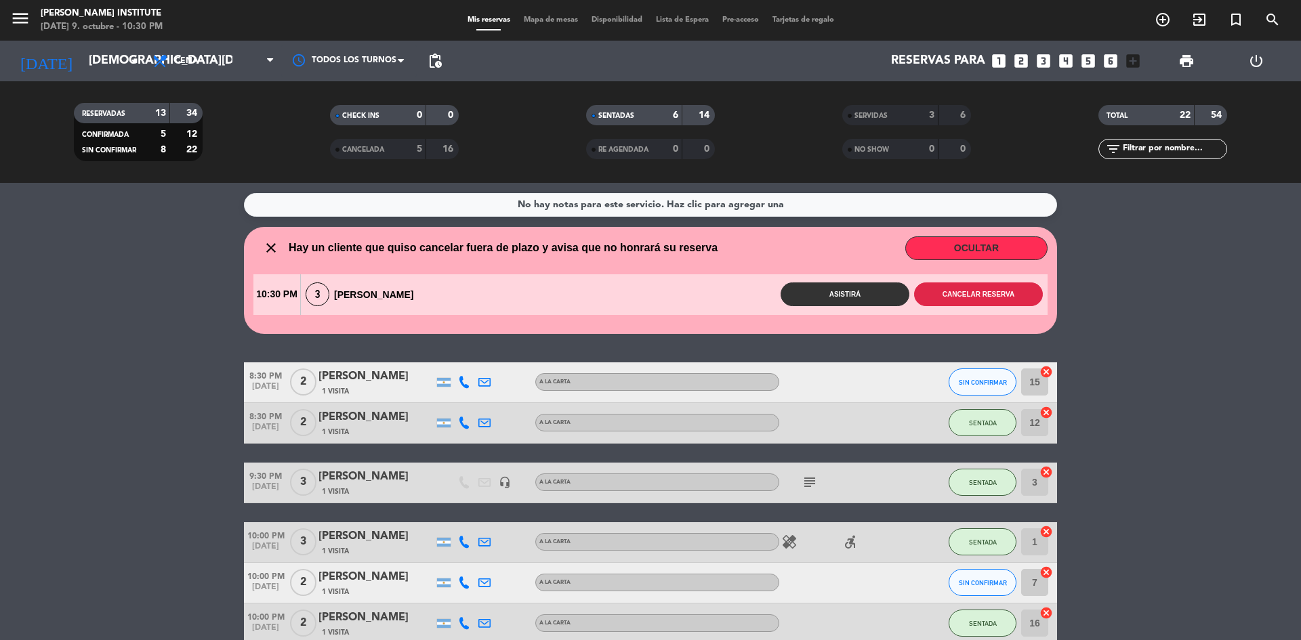
click at [961, 292] on button "Cancelar reserva" at bounding box center [978, 295] width 129 height 24
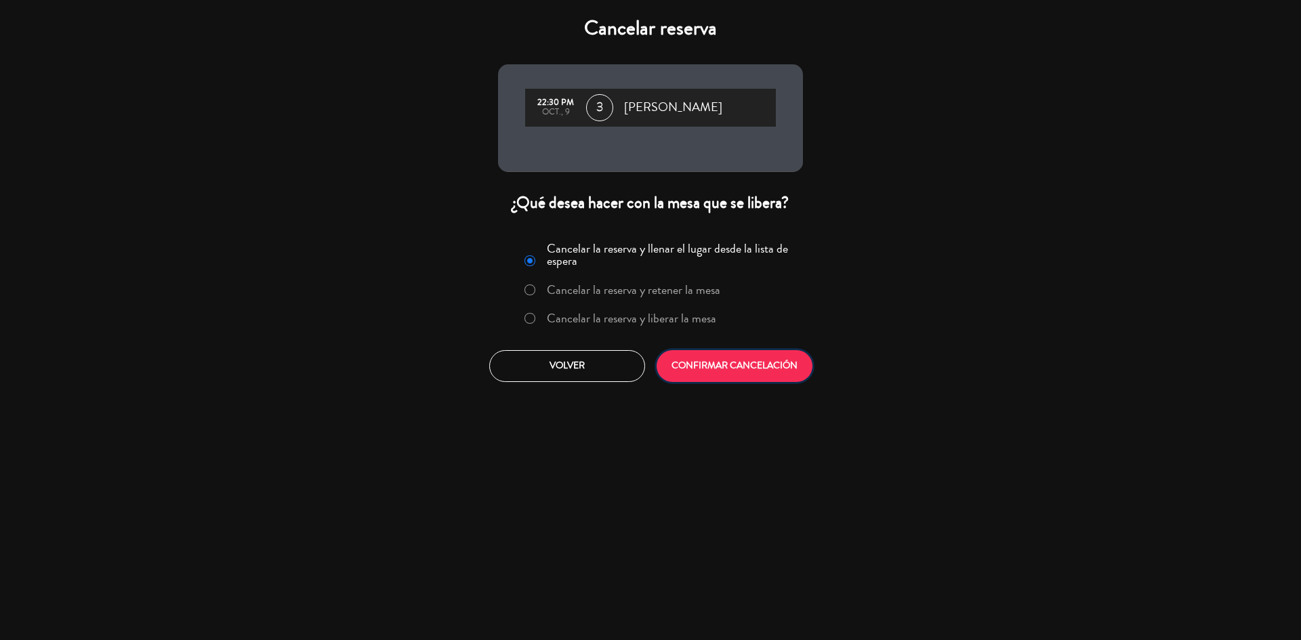
click at [731, 367] on button "CONFIRMAR CANCELACIÓN" at bounding box center [735, 366] width 156 height 32
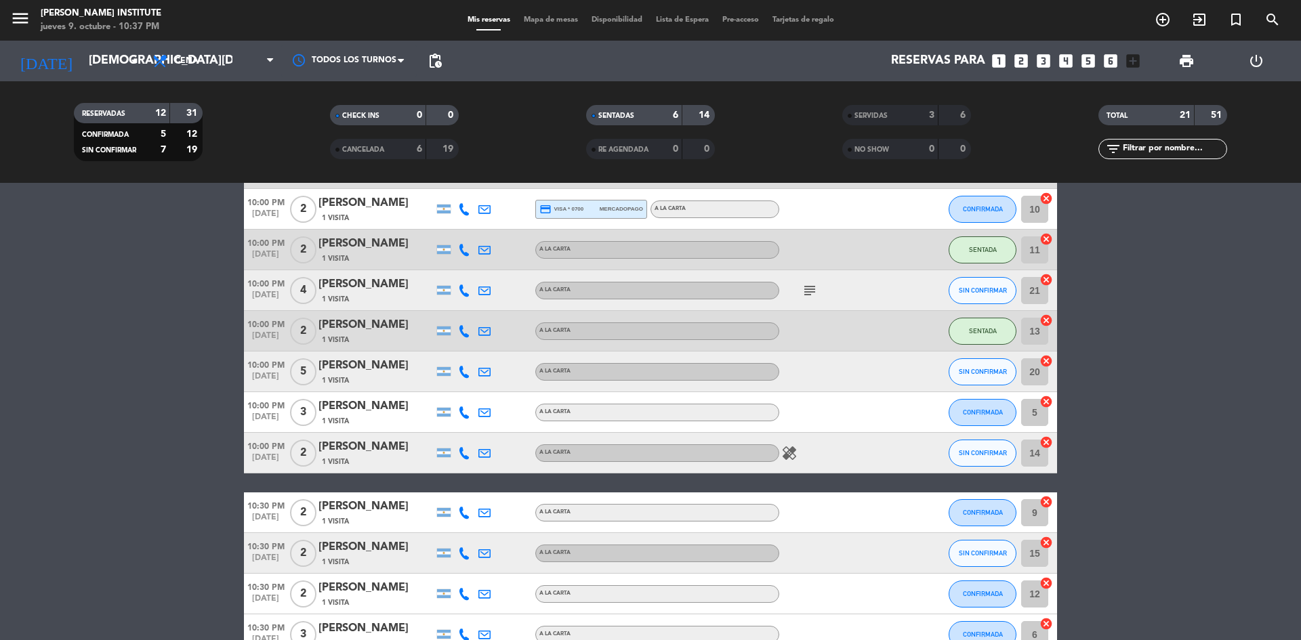
scroll to position [339, 0]
click at [966, 364] on button "SIN CONFIRMAR" at bounding box center [983, 371] width 68 height 27
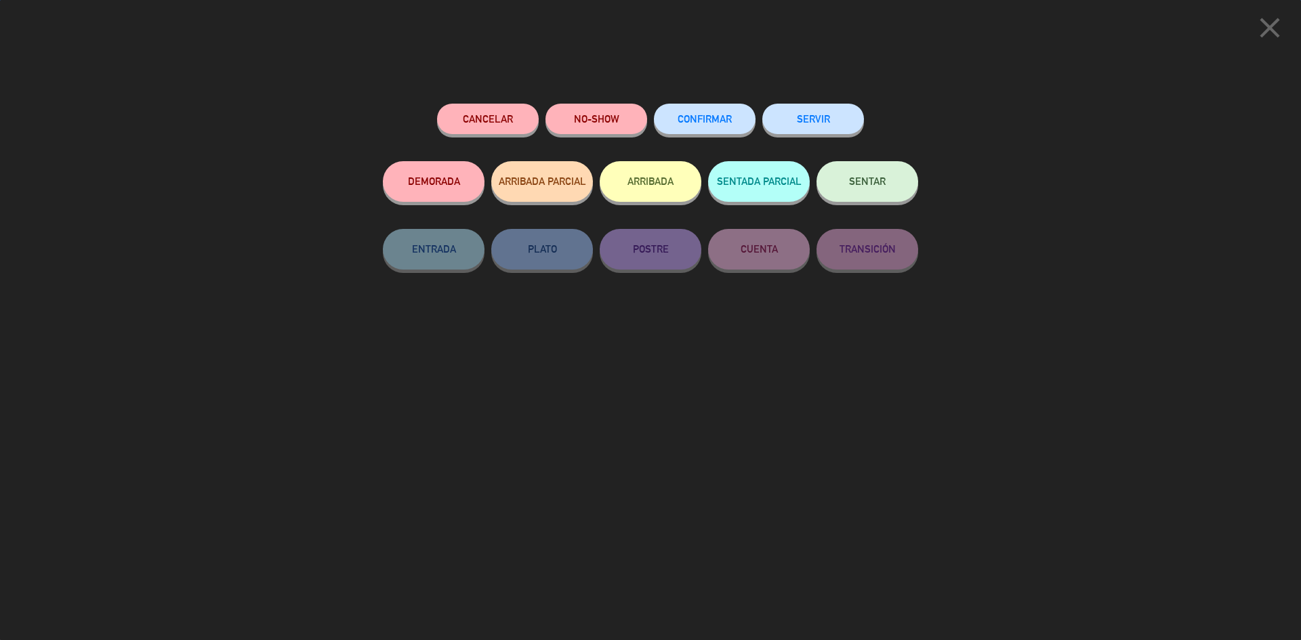
click at [761, 194] on button "SENTADA PARCIAL" at bounding box center [759, 181] width 102 height 41
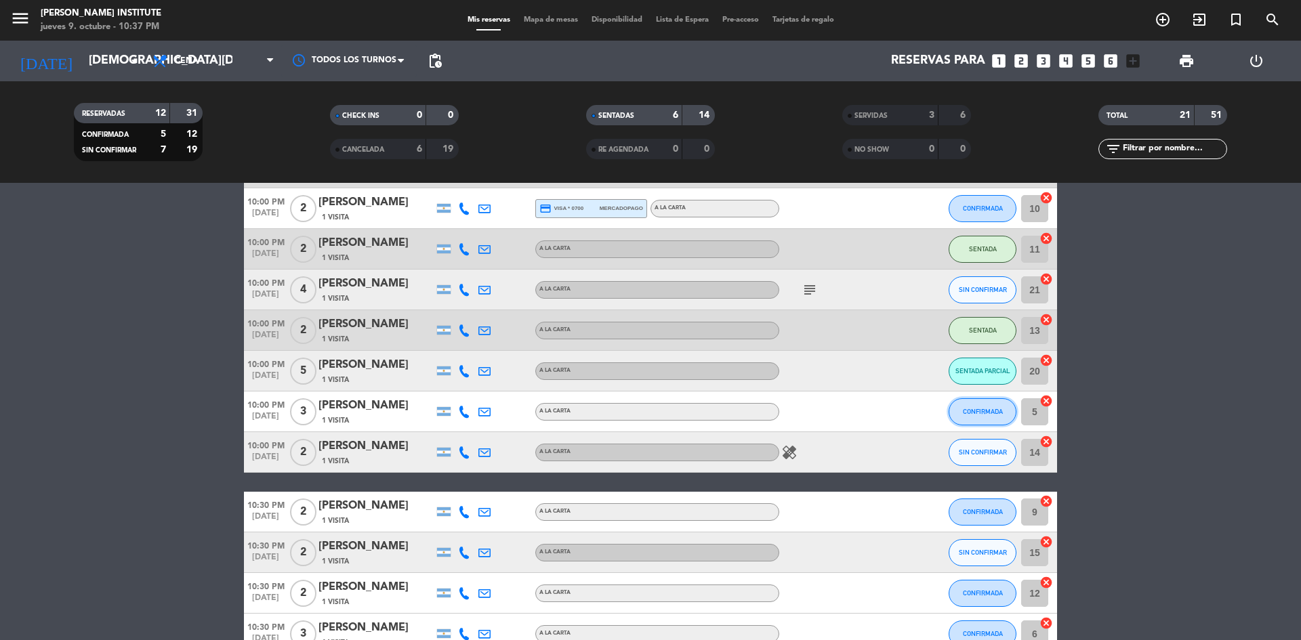
click at [979, 410] on span "CONFIRMADA" at bounding box center [983, 411] width 40 height 7
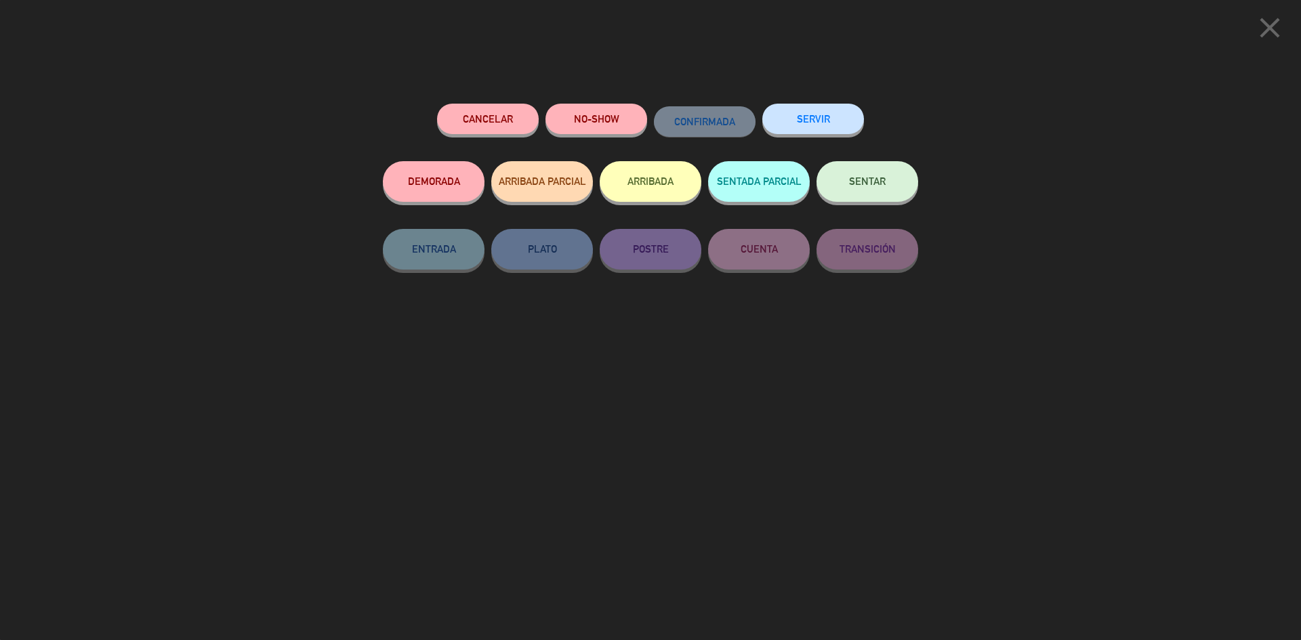
click at [872, 184] on span "SENTAR" at bounding box center [867, 181] width 37 height 12
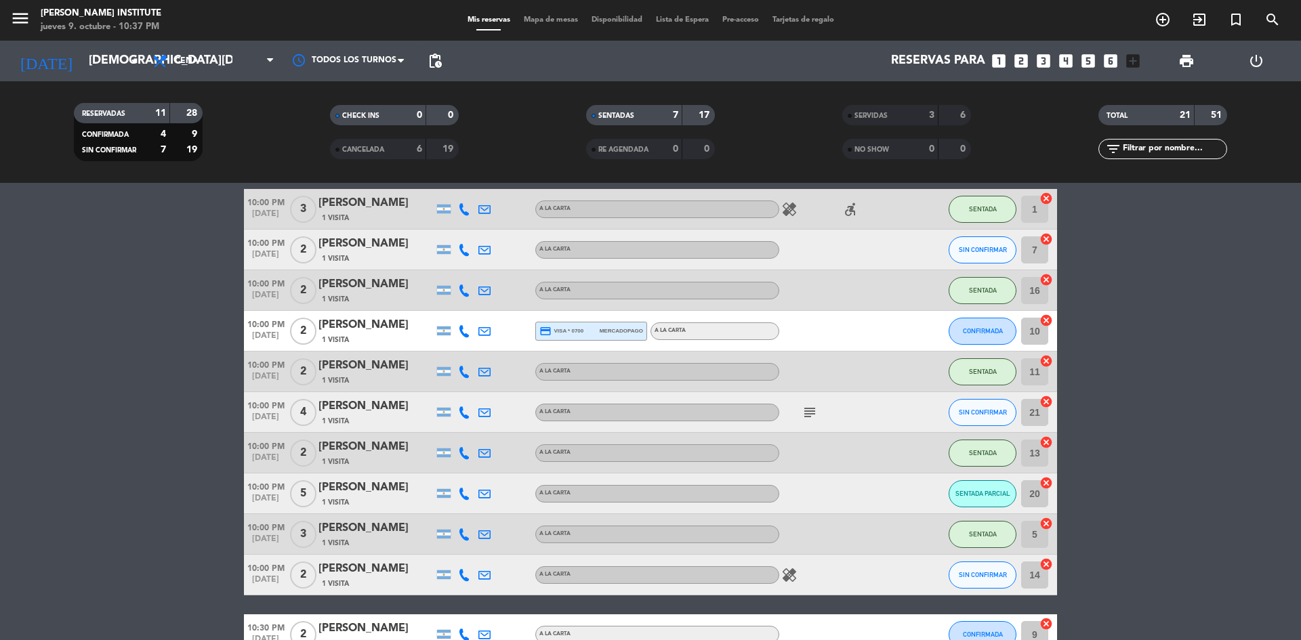
scroll to position [203, 0]
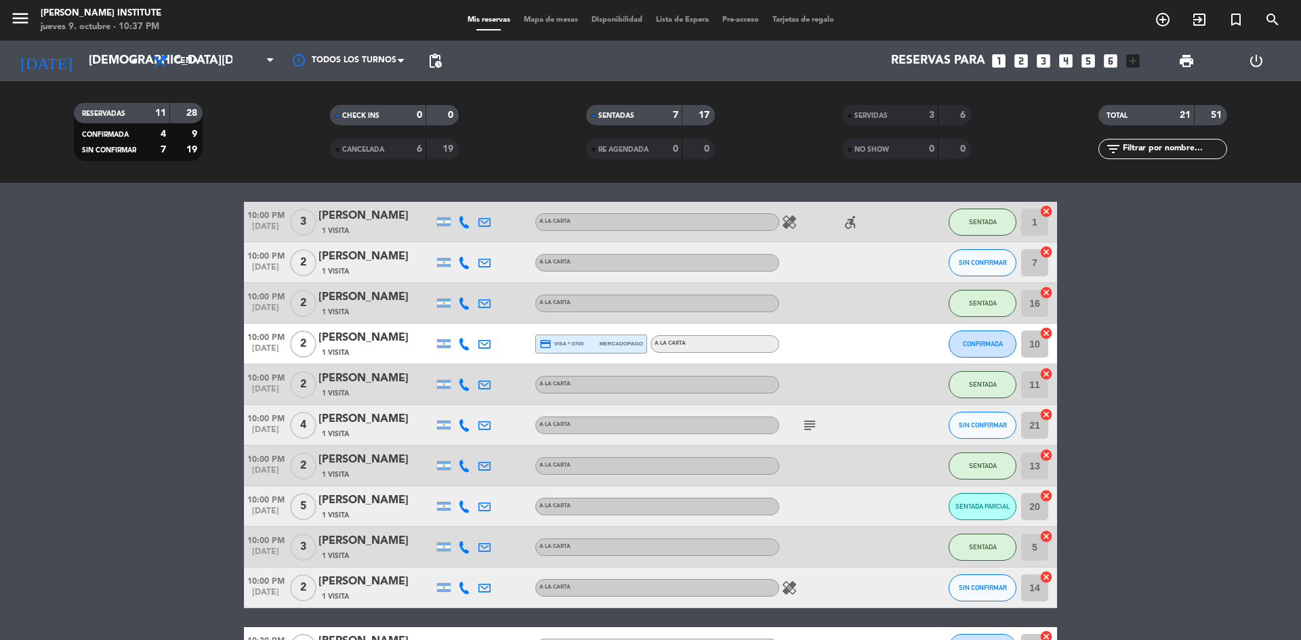
click at [545, 22] on span "Mapa de mesas" at bounding box center [551, 19] width 68 height 7
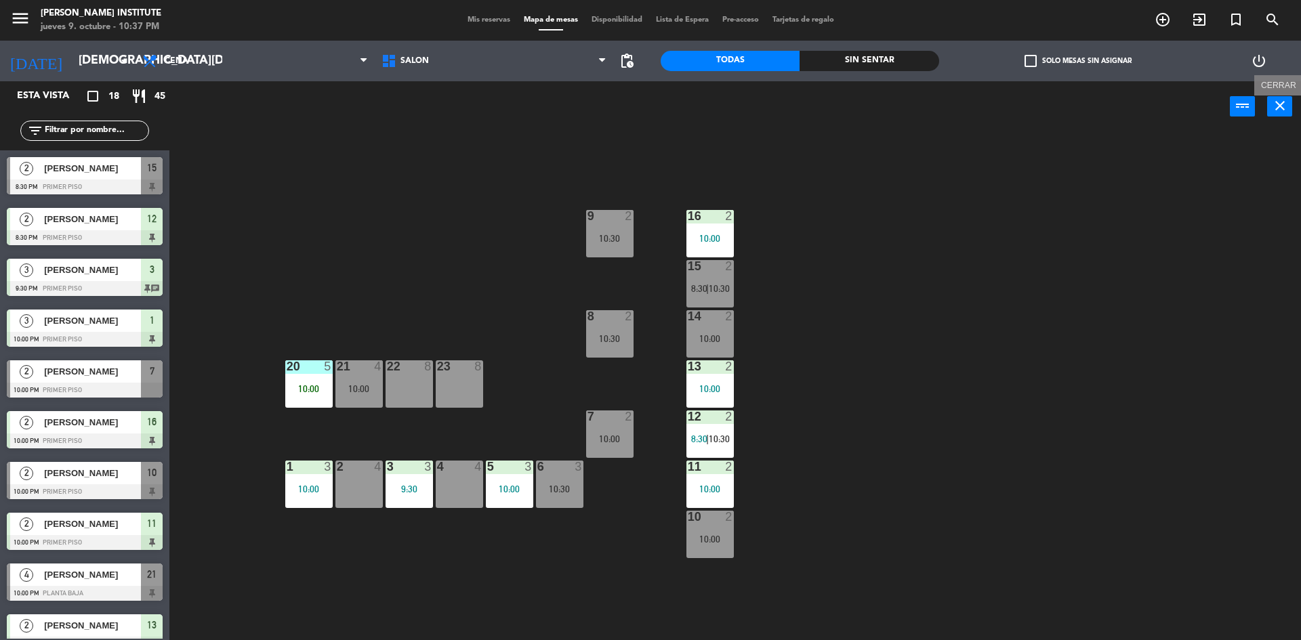
click at [1277, 99] on icon "close" at bounding box center [1280, 106] width 16 height 16
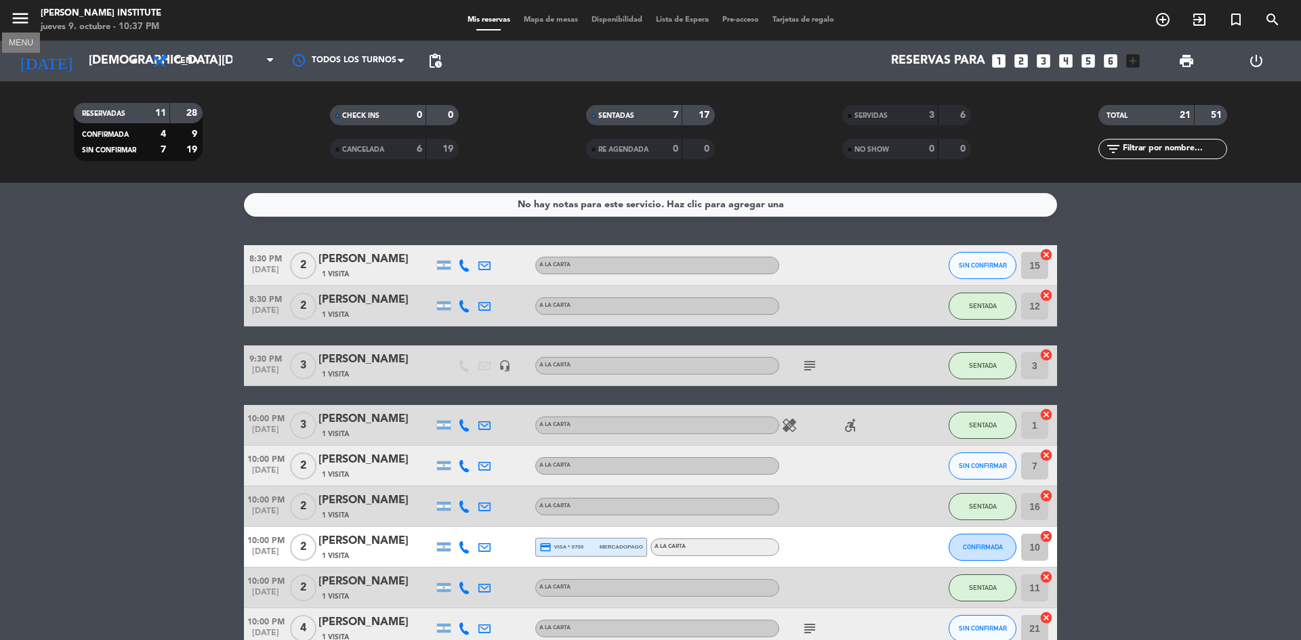
click at [29, 14] on icon "menu" at bounding box center [20, 18] width 20 height 20
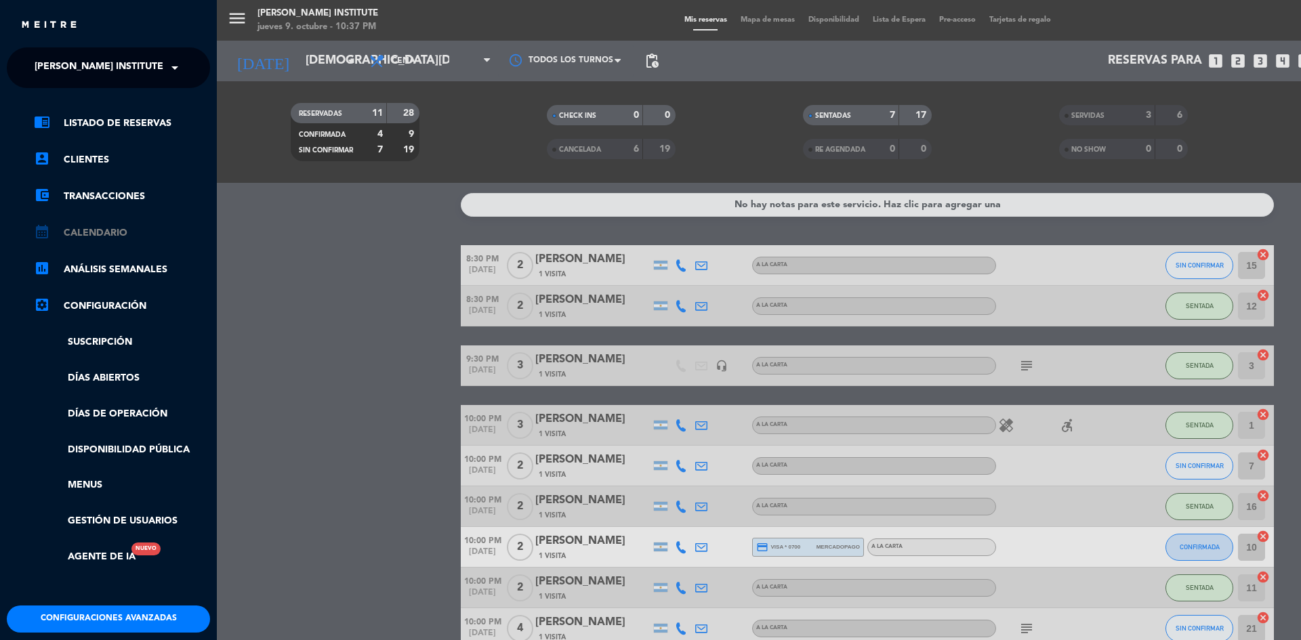
click at [101, 232] on link "calendar_month Calendario" at bounding box center [122, 233] width 176 height 16
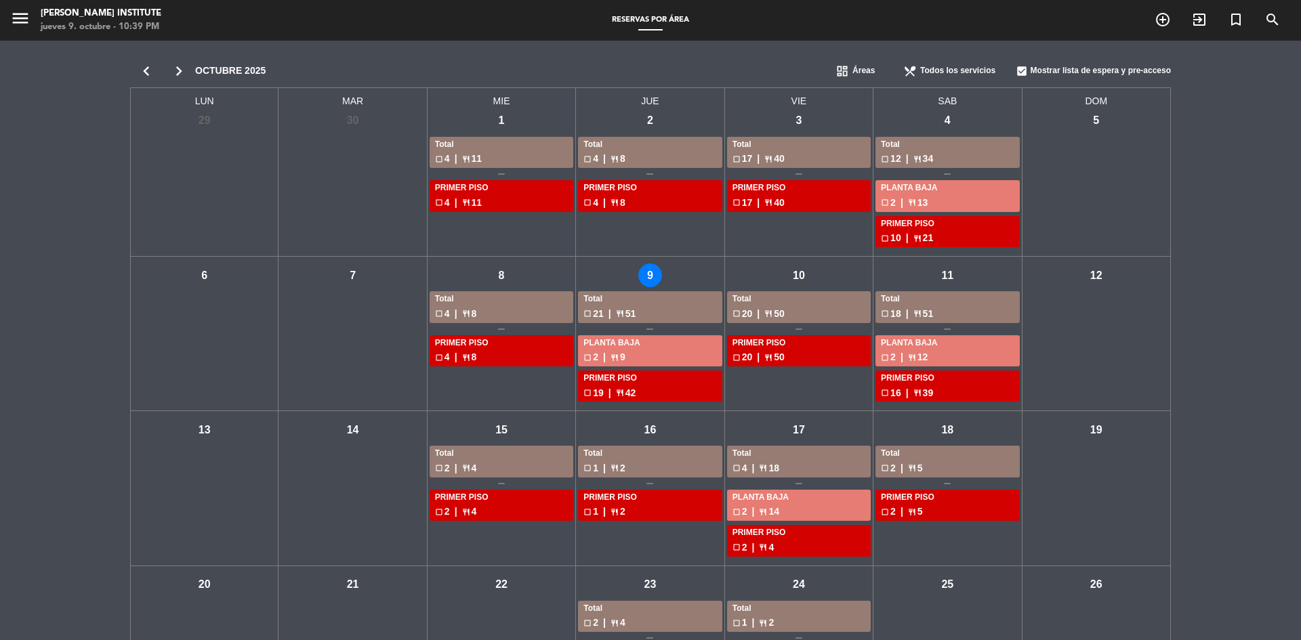
click at [642, 278] on div "jue - 9" at bounding box center [650, 276] width 24 height 24
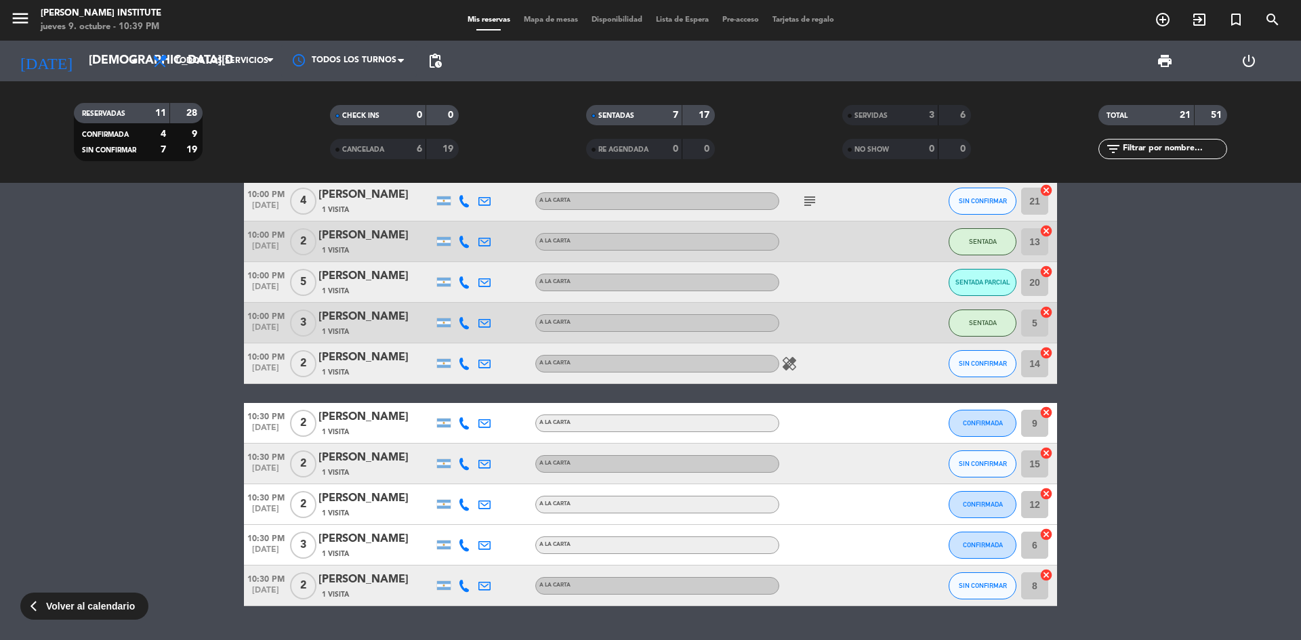
scroll to position [428, 0]
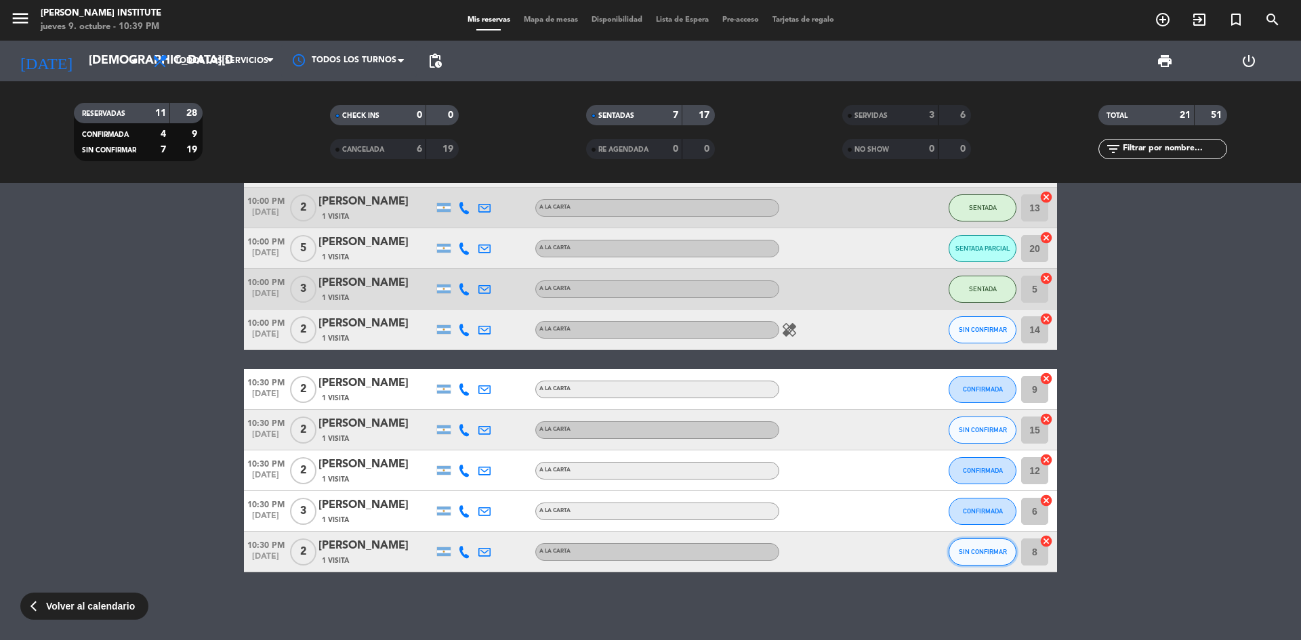
click at [987, 558] on button "SIN CONFIRMAR" at bounding box center [983, 552] width 68 height 27
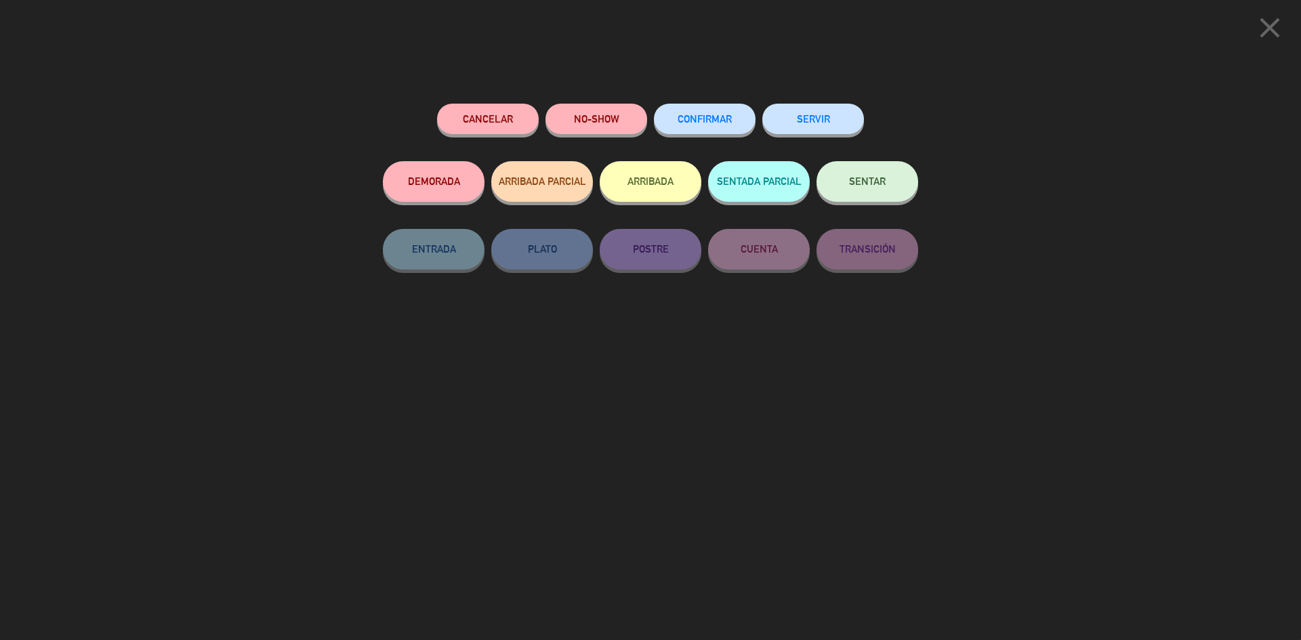
click at [856, 180] on span "SENTAR" at bounding box center [867, 181] width 37 height 12
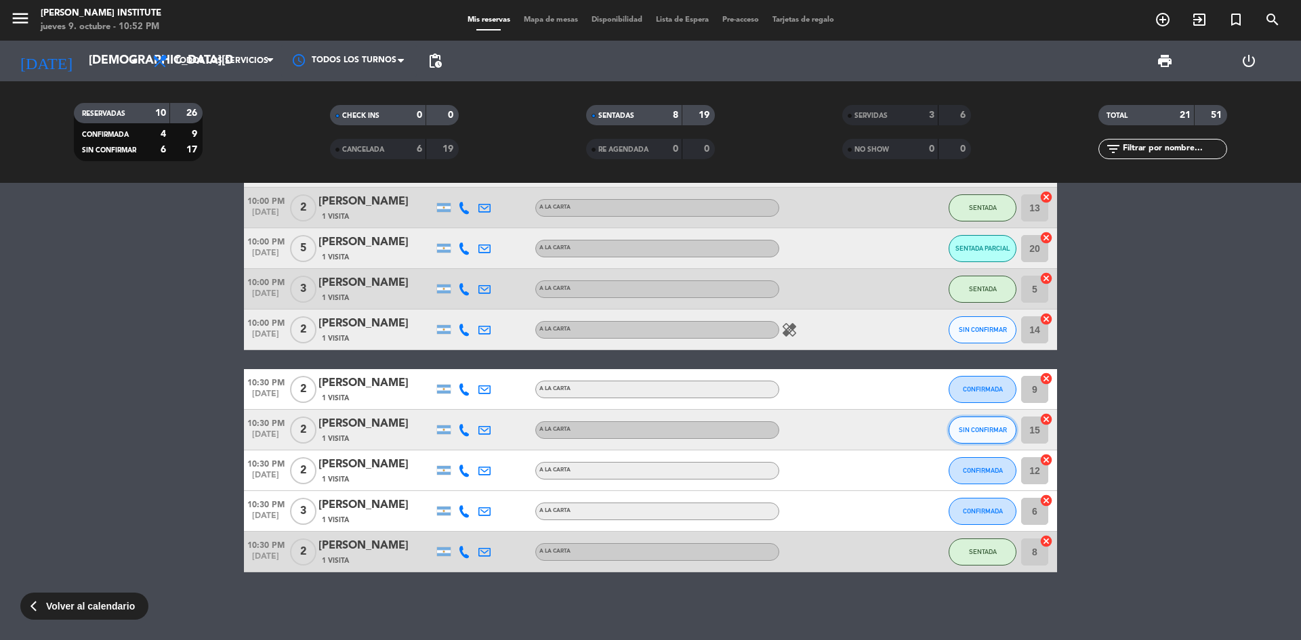
click at [955, 433] on button "SIN CONFIRMAR" at bounding box center [983, 430] width 68 height 27
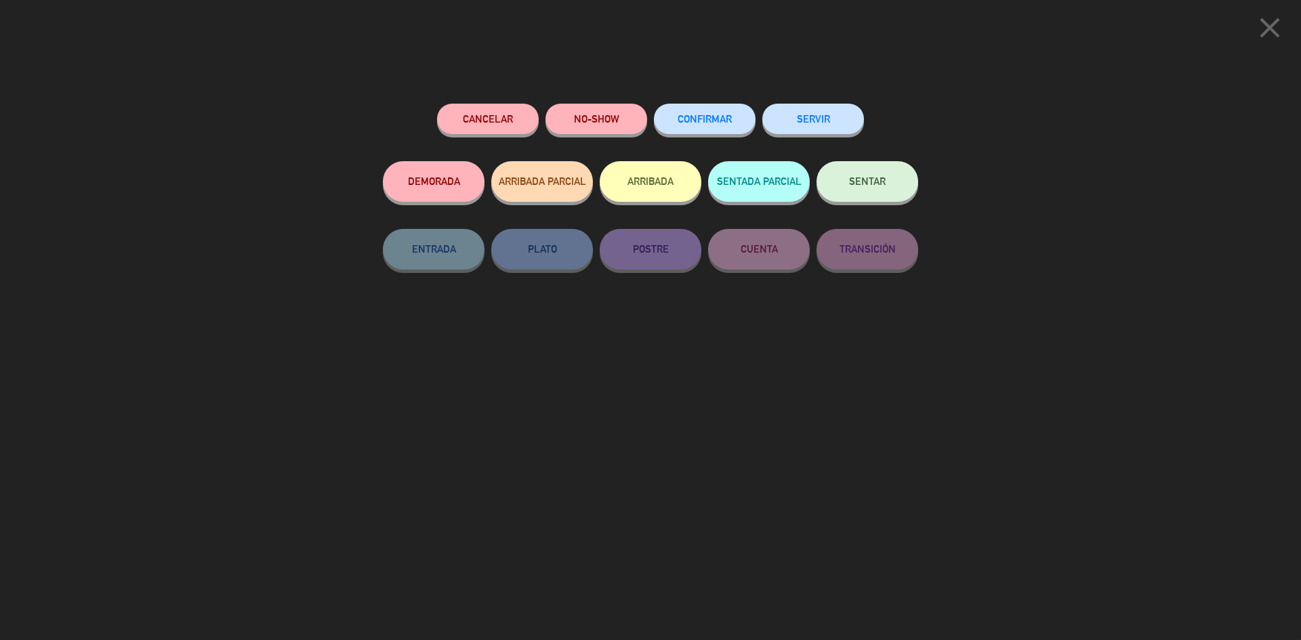
click at [850, 180] on span "SENTAR" at bounding box center [867, 181] width 37 height 12
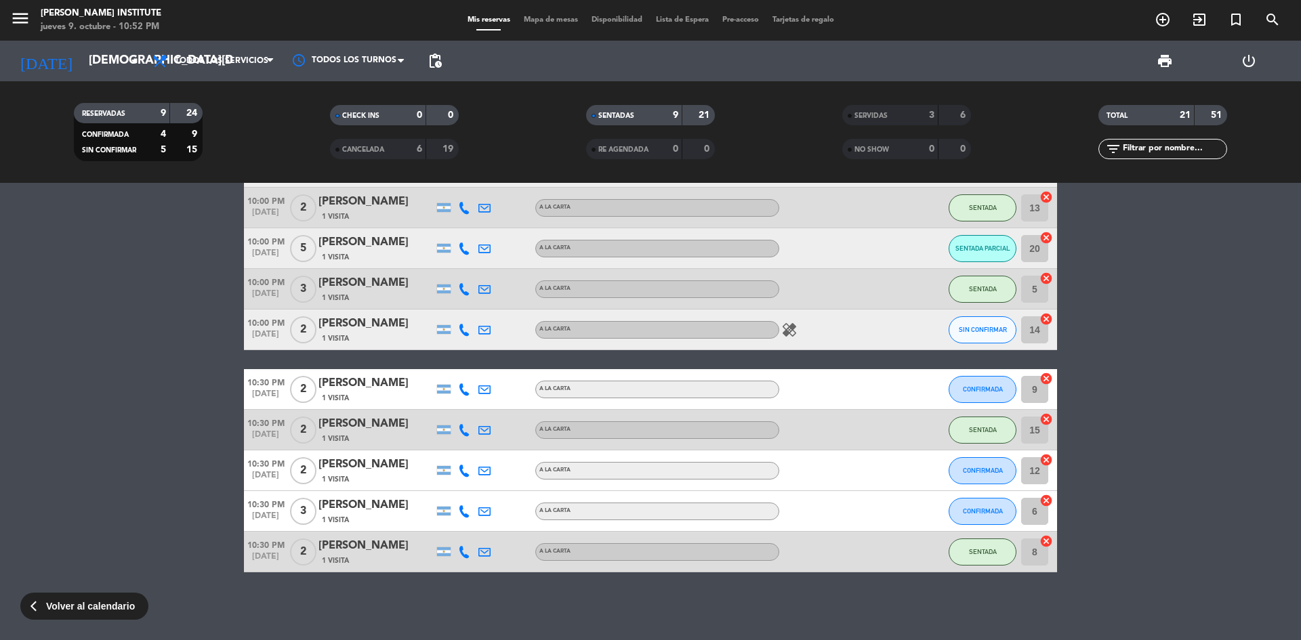
click at [556, 19] on span "Mapa de mesas" at bounding box center [551, 19] width 68 height 7
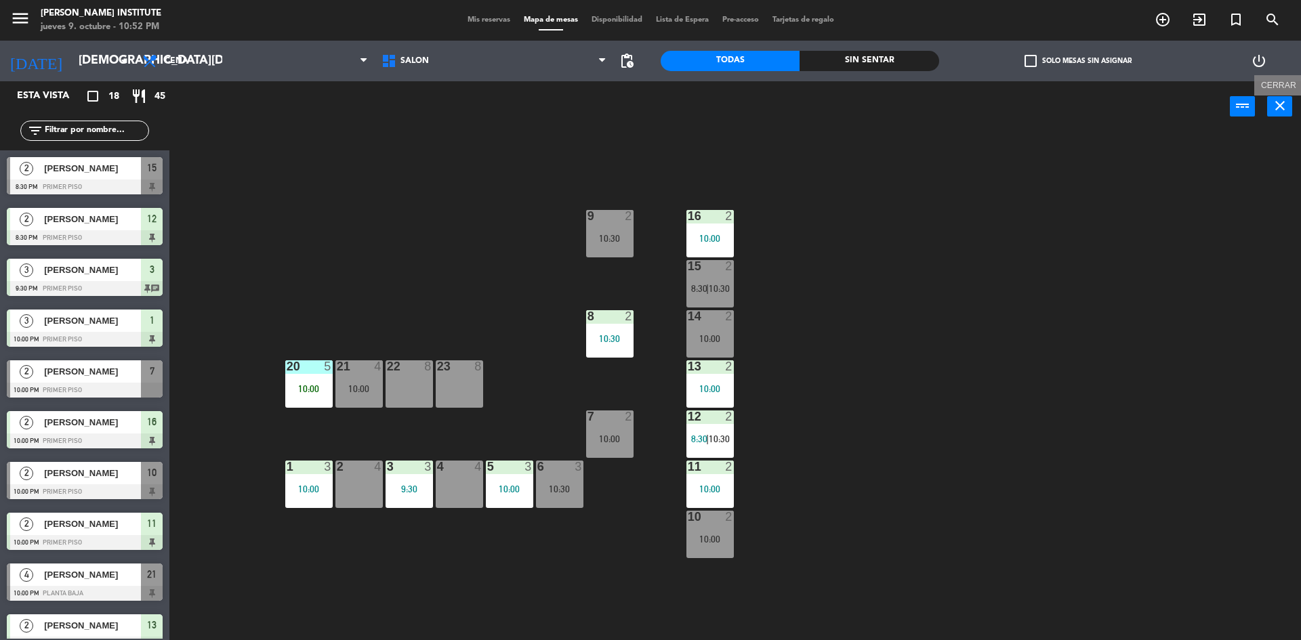
click at [1277, 104] on icon "close" at bounding box center [1280, 106] width 16 height 16
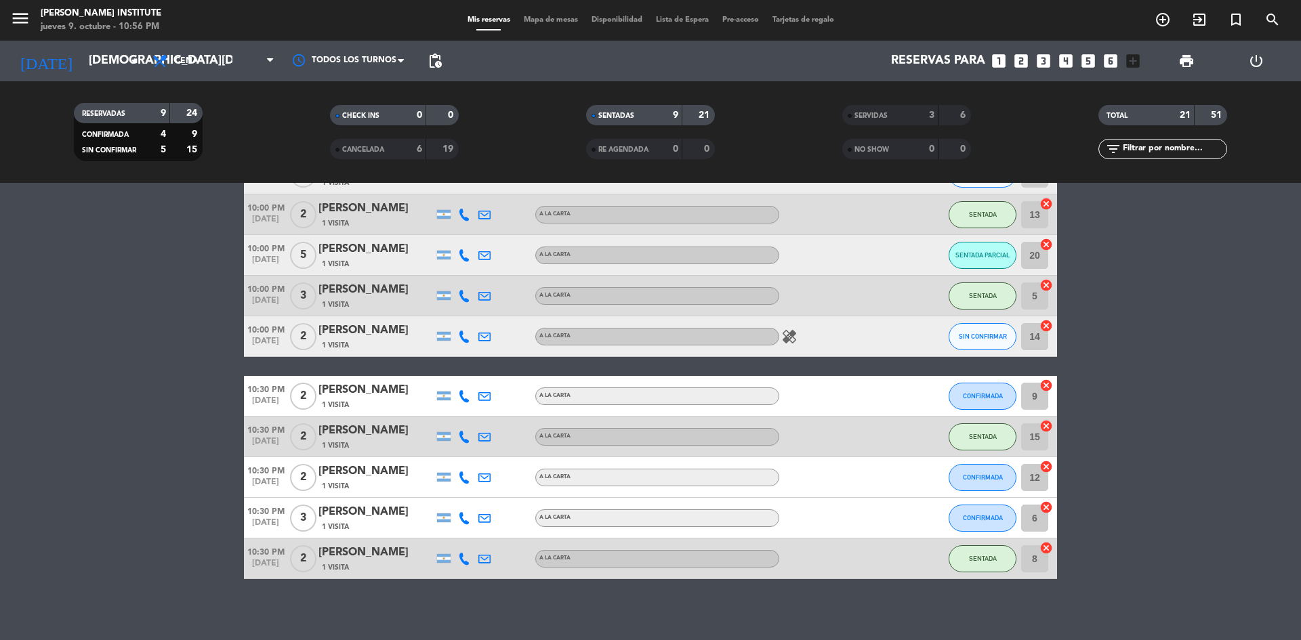
scroll to position [461, 0]
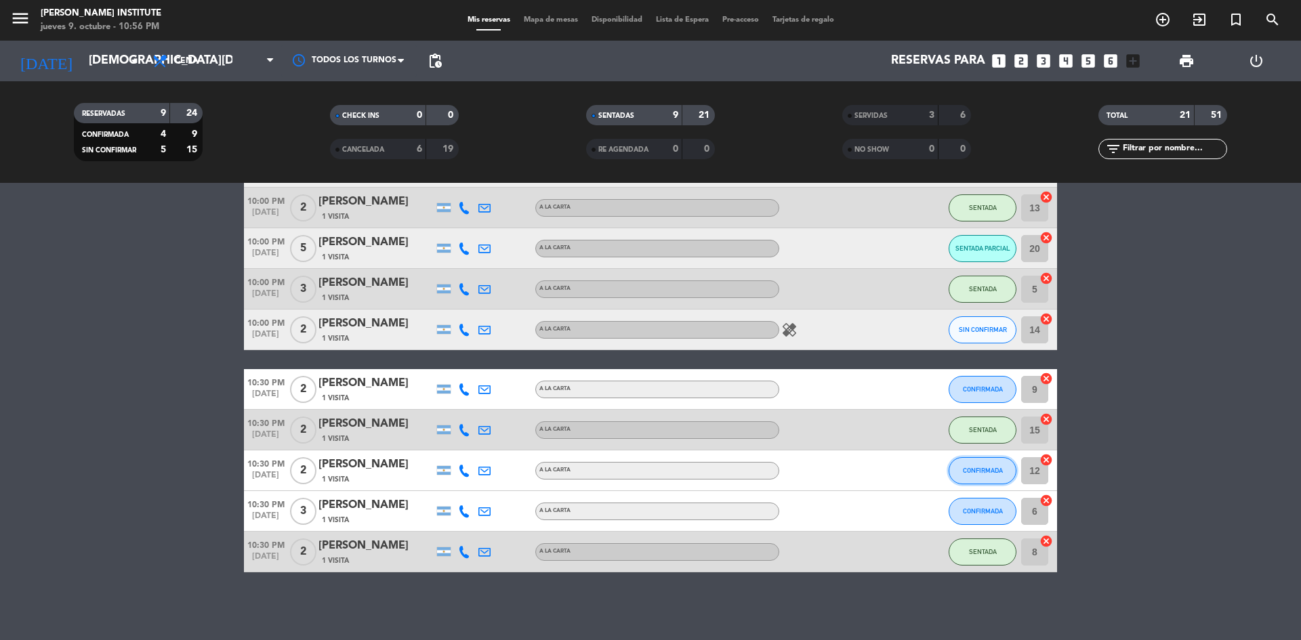
click at [972, 478] on button "CONFIRMADA" at bounding box center [983, 470] width 68 height 27
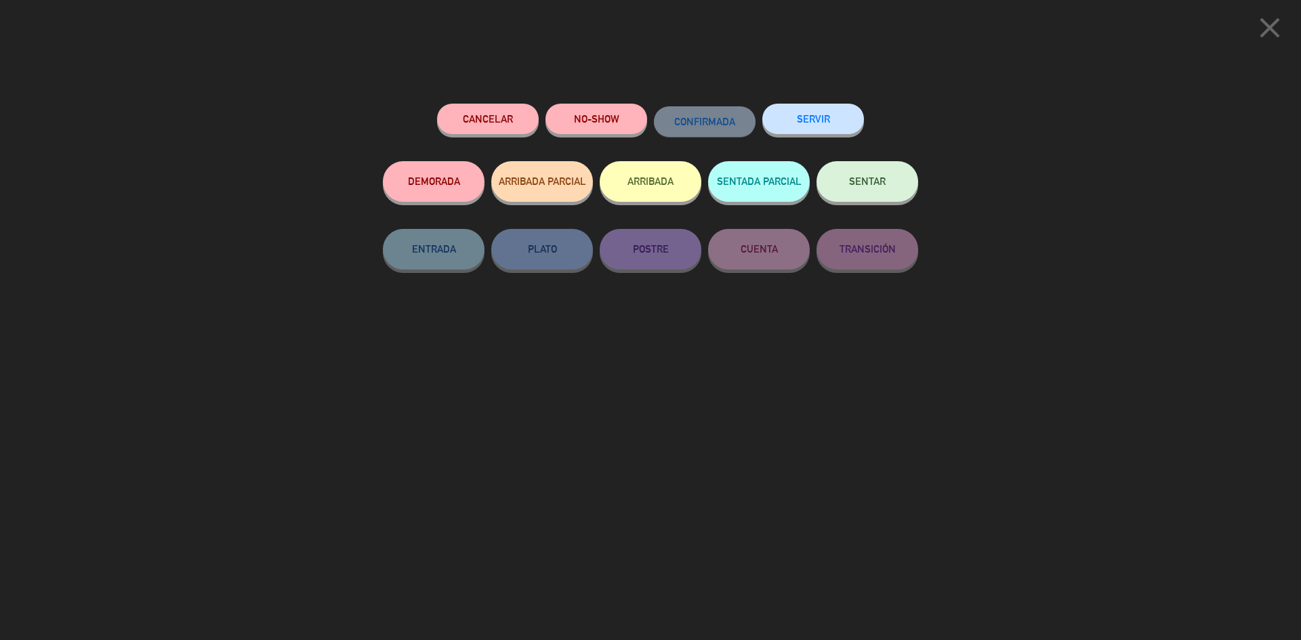
click at [867, 180] on span "SENTAR" at bounding box center [867, 181] width 37 height 12
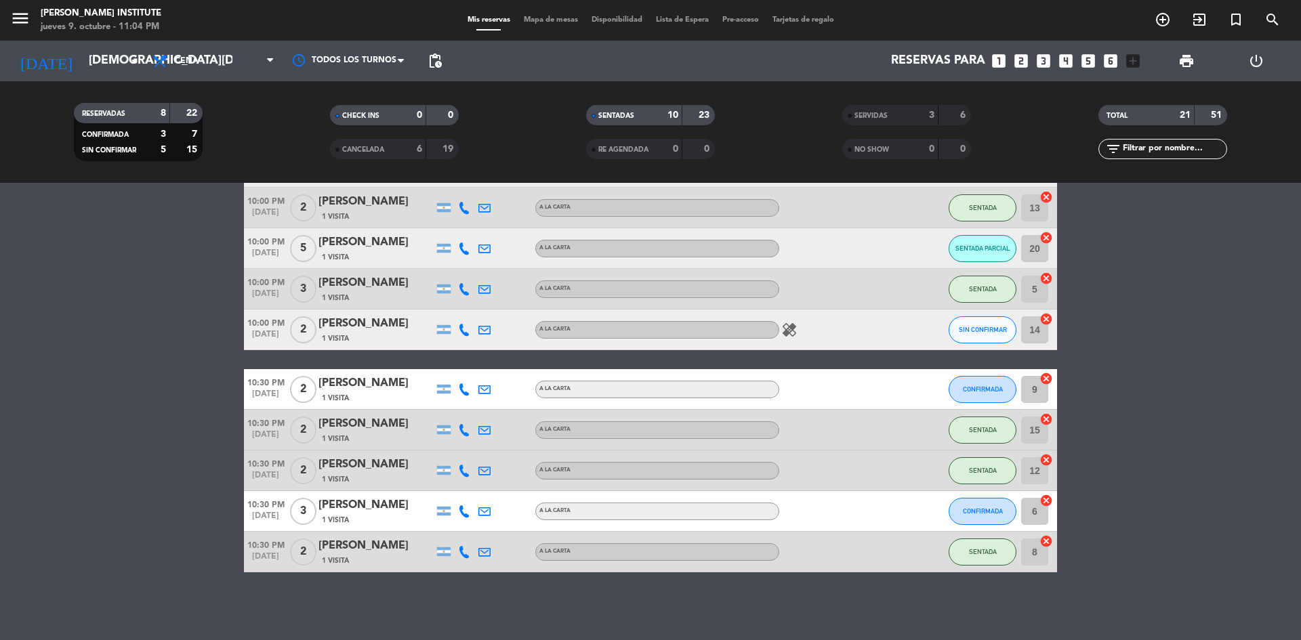
scroll to position [326, 0]
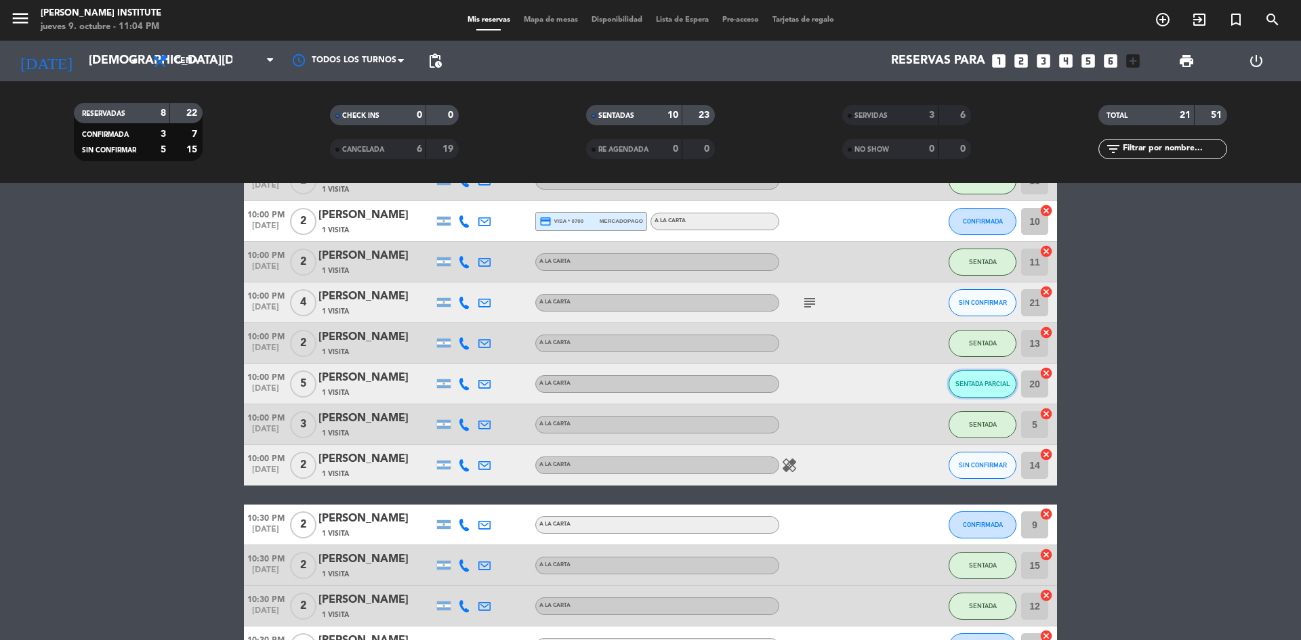
click at [990, 380] on span "SENTADA PARCIAL" at bounding box center [982, 383] width 55 height 7
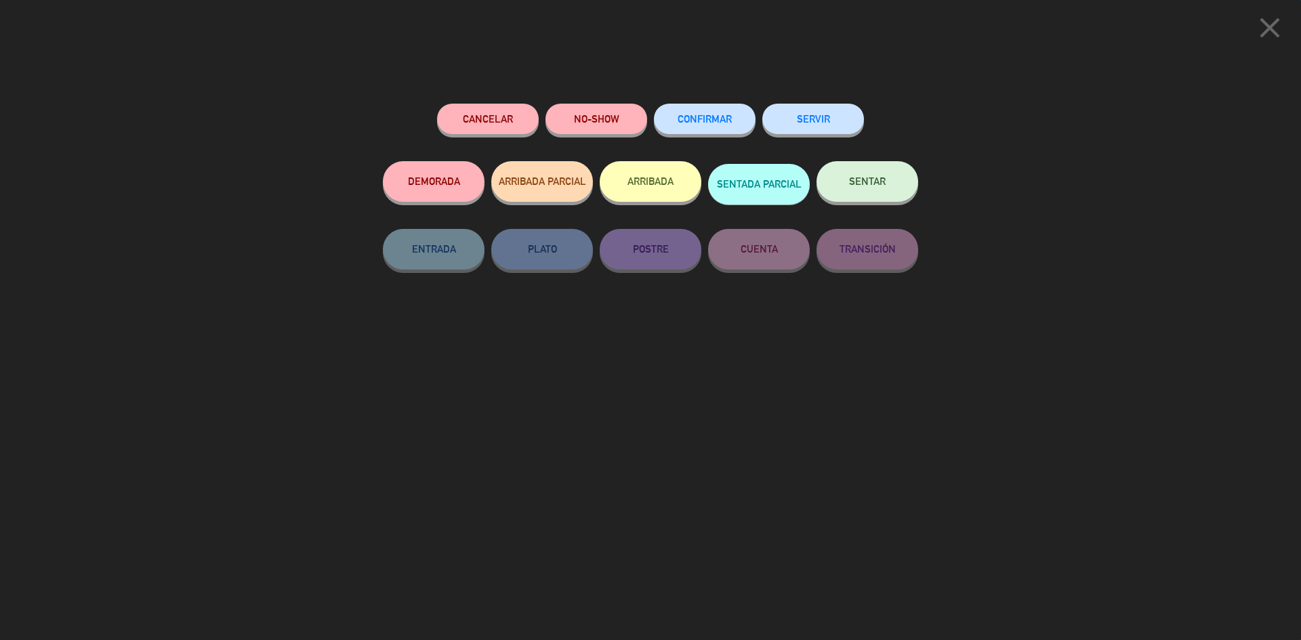
click at [867, 178] on span "SENTAR" at bounding box center [867, 181] width 37 height 12
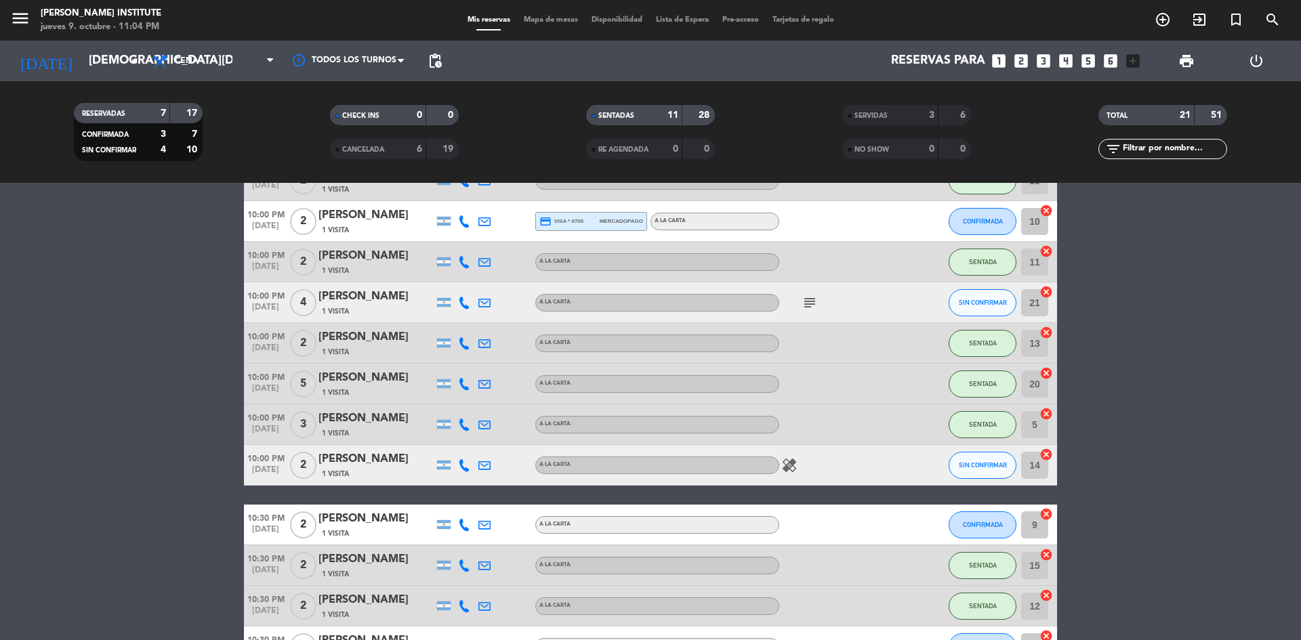
click at [356, 154] on div "CANCELADA" at bounding box center [364, 150] width 62 height 16
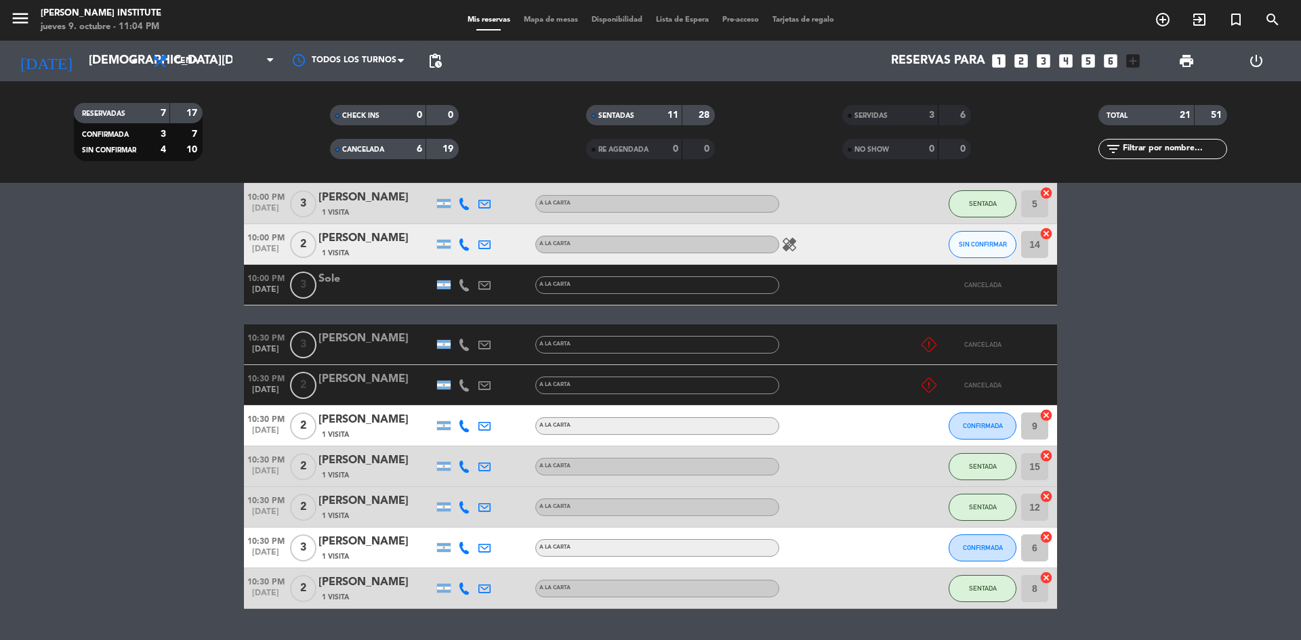
scroll to position [705, 0]
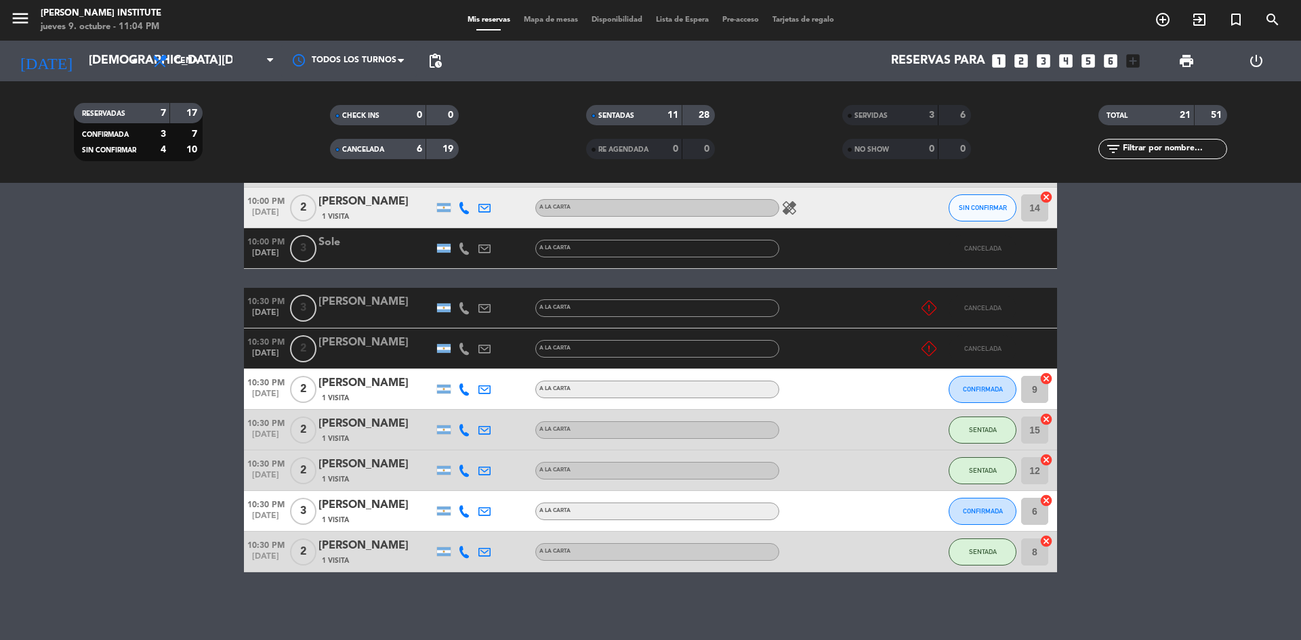
click at [932, 306] on icon at bounding box center [928, 308] width 15 height 15
click at [337, 301] on div "[PERSON_NAME]" at bounding box center [375, 302] width 115 height 18
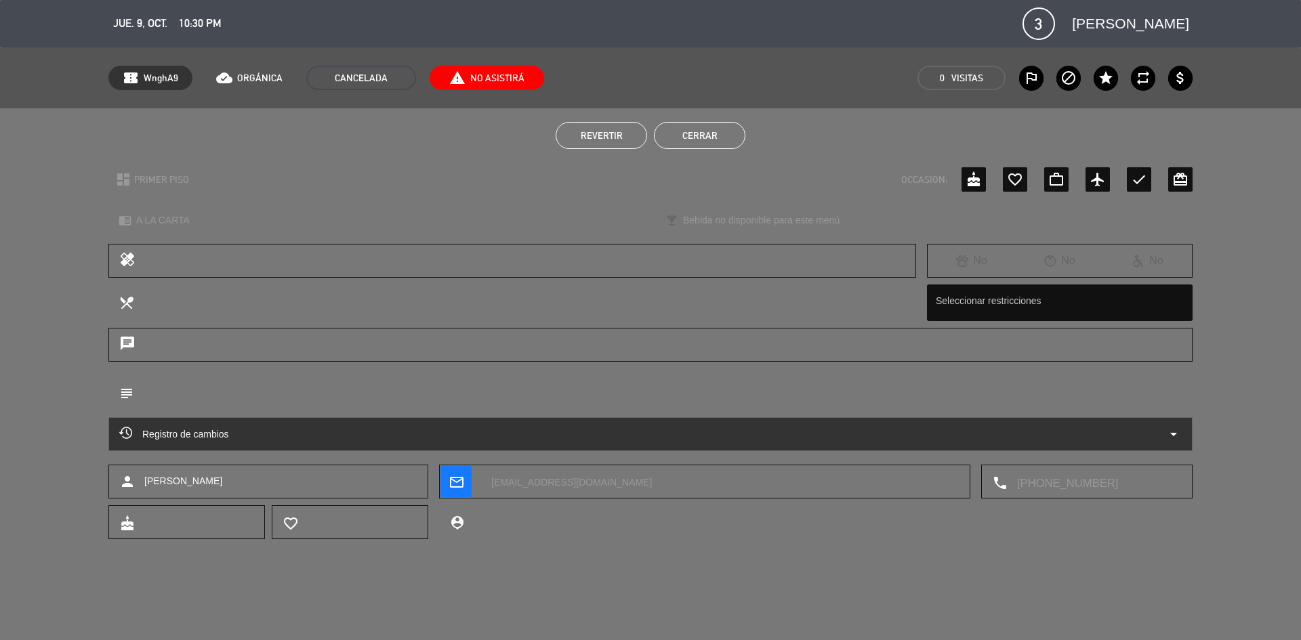
click at [606, 135] on span "Revertir" at bounding box center [602, 135] width 42 height 11
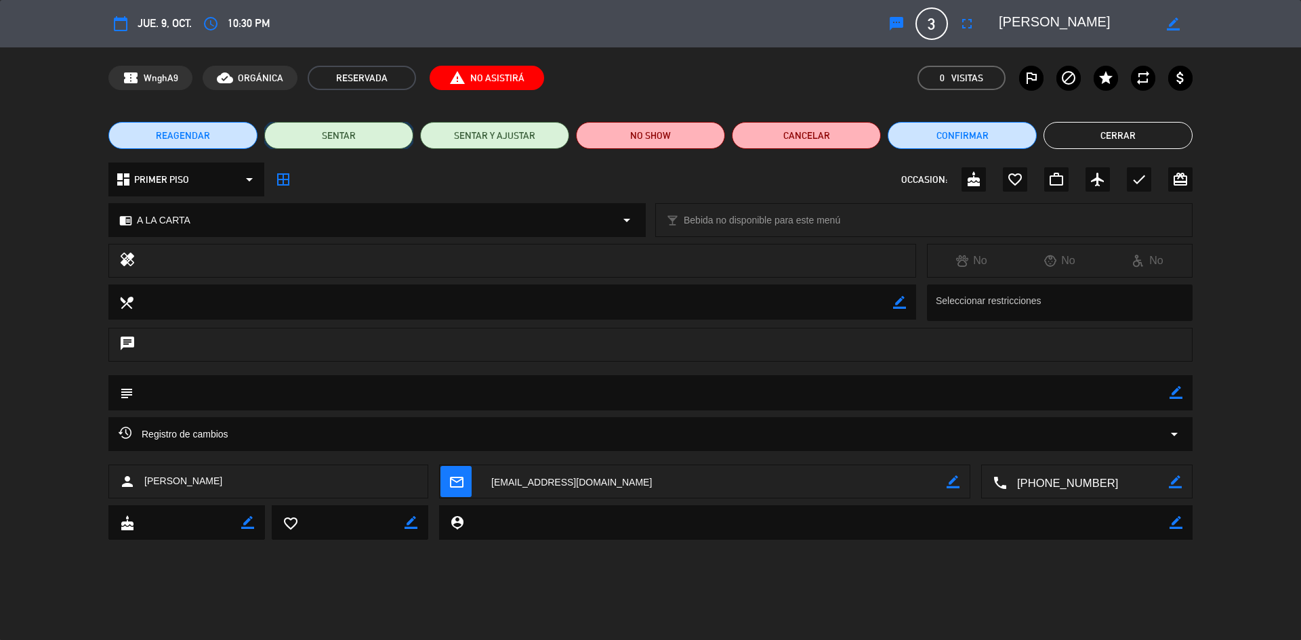
click at [367, 136] on button "SENTAR" at bounding box center [338, 135] width 149 height 27
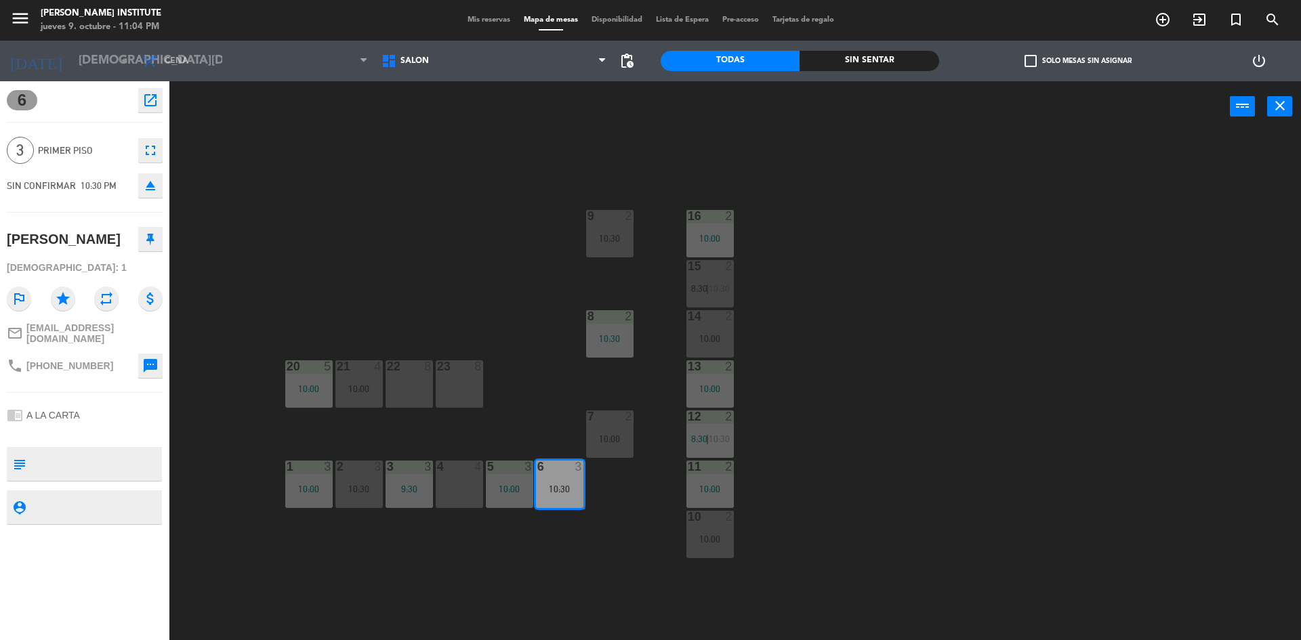
click at [566, 487] on div "10:30" at bounding box center [559, 488] width 47 height 9
click at [1282, 110] on icon "close" at bounding box center [1280, 106] width 16 height 16
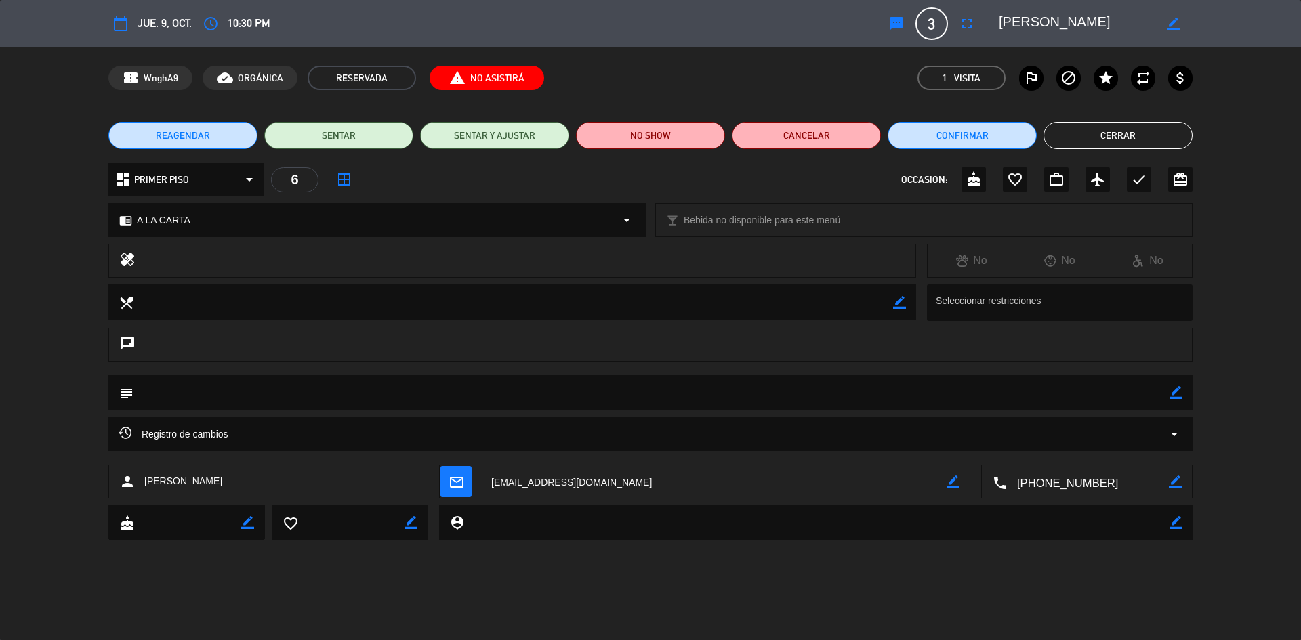
click at [1098, 138] on button "Cerrar" at bounding box center [1117, 135] width 149 height 27
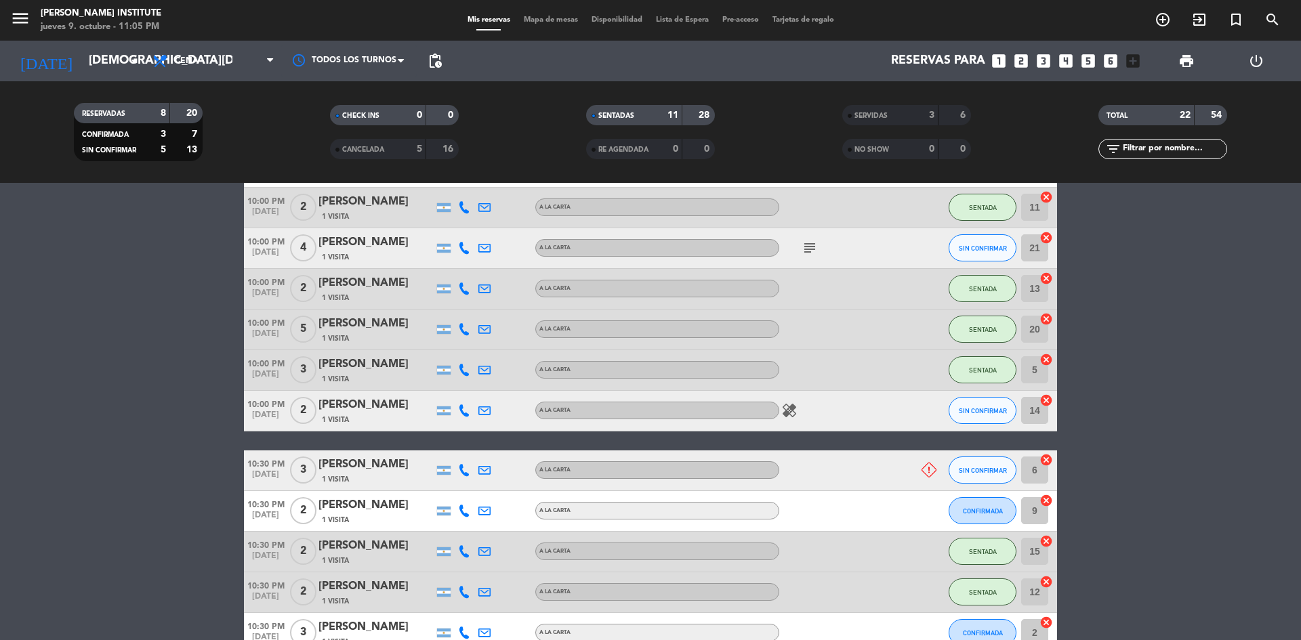
scroll to position [555, 0]
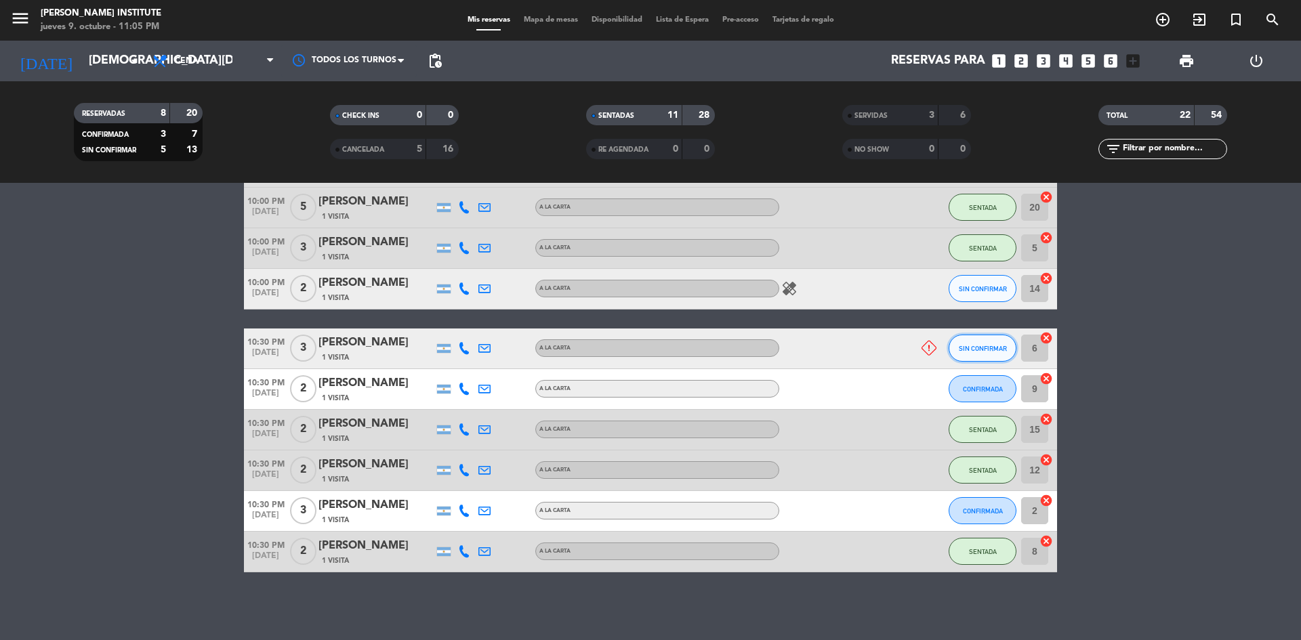
click at [967, 352] on span "SIN CONFIRMAR" at bounding box center [983, 348] width 48 height 7
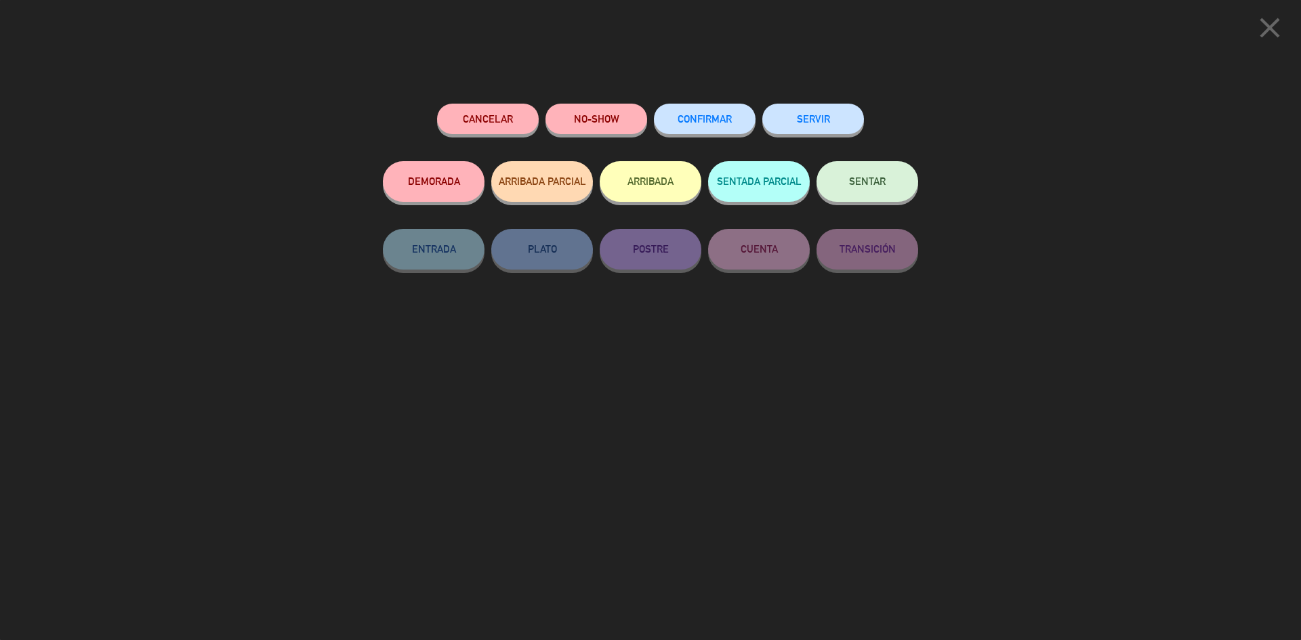
click at [869, 192] on button "SENTAR" at bounding box center [867, 181] width 102 height 41
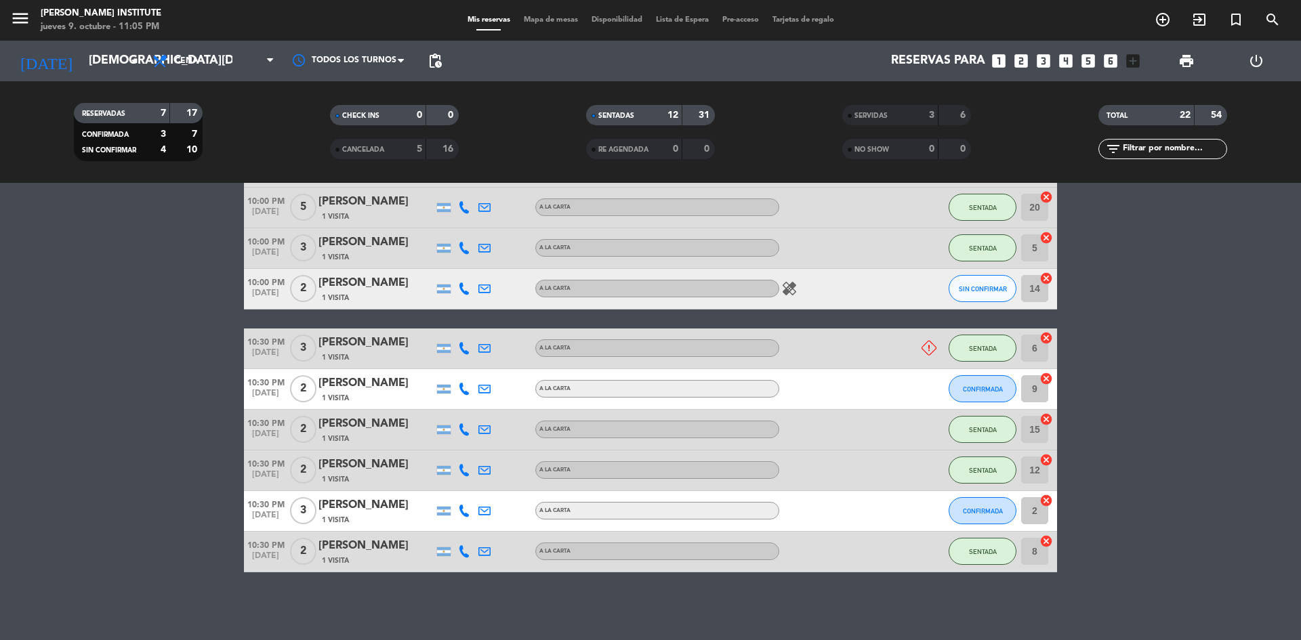
click at [553, 19] on span "Mapa de mesas" at bounding box center [551, 19] width 68 height 7
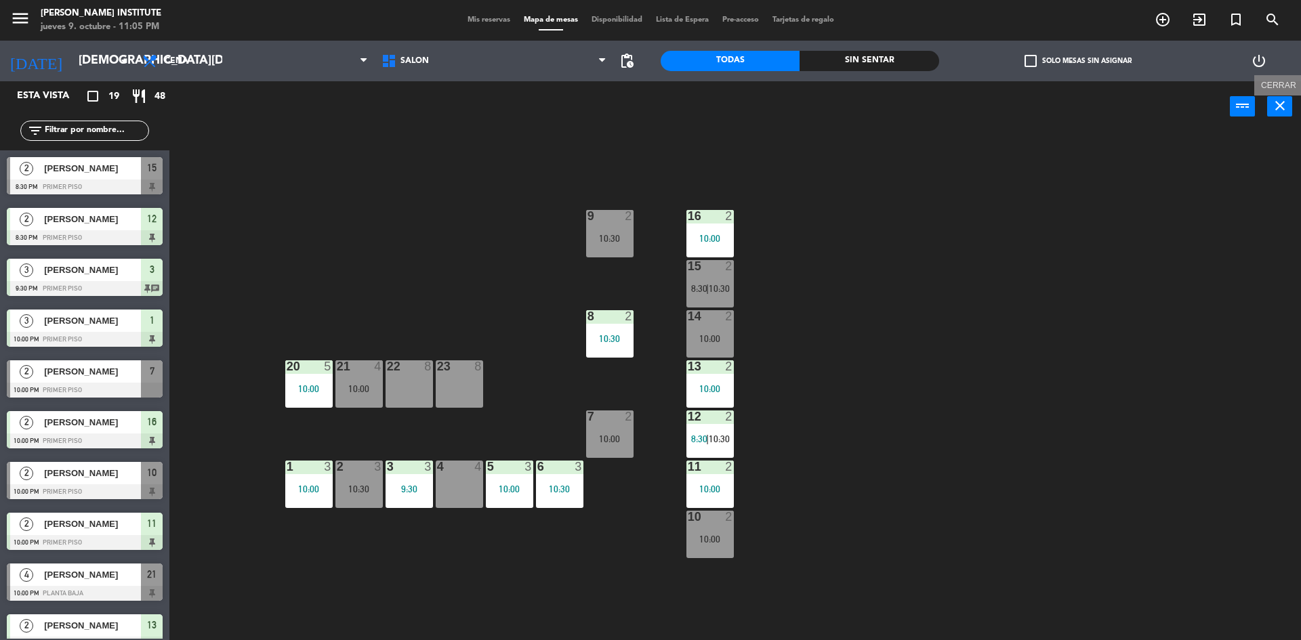
click at [1275, 108] on icon "close" at bounding box center [1280, 106] width 16 height 16
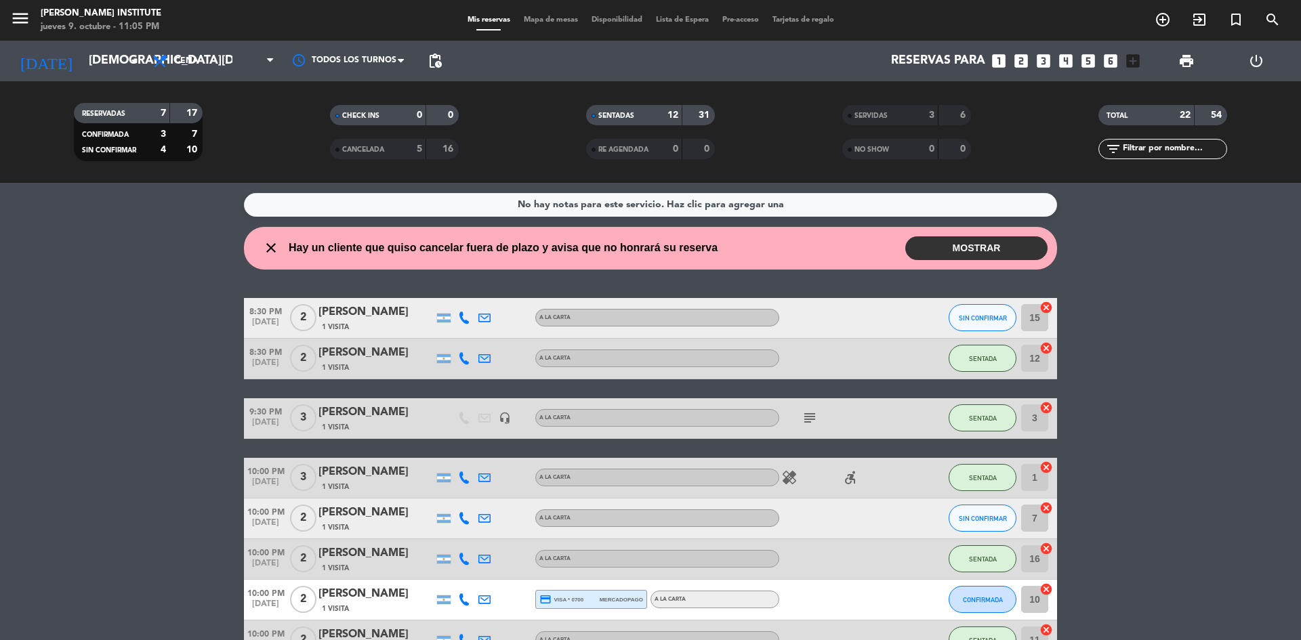
click at [552, 15] on div "Mis reservas Mapa de mesas Disponibilidad Lista de Espera Pre-acceso Tarjetas d…" at bounding box center [651, 20] width 380 height 12
click at [554, 24] on span "Mapa de mesas" at bounding box center [551, 19] width 68 height 7
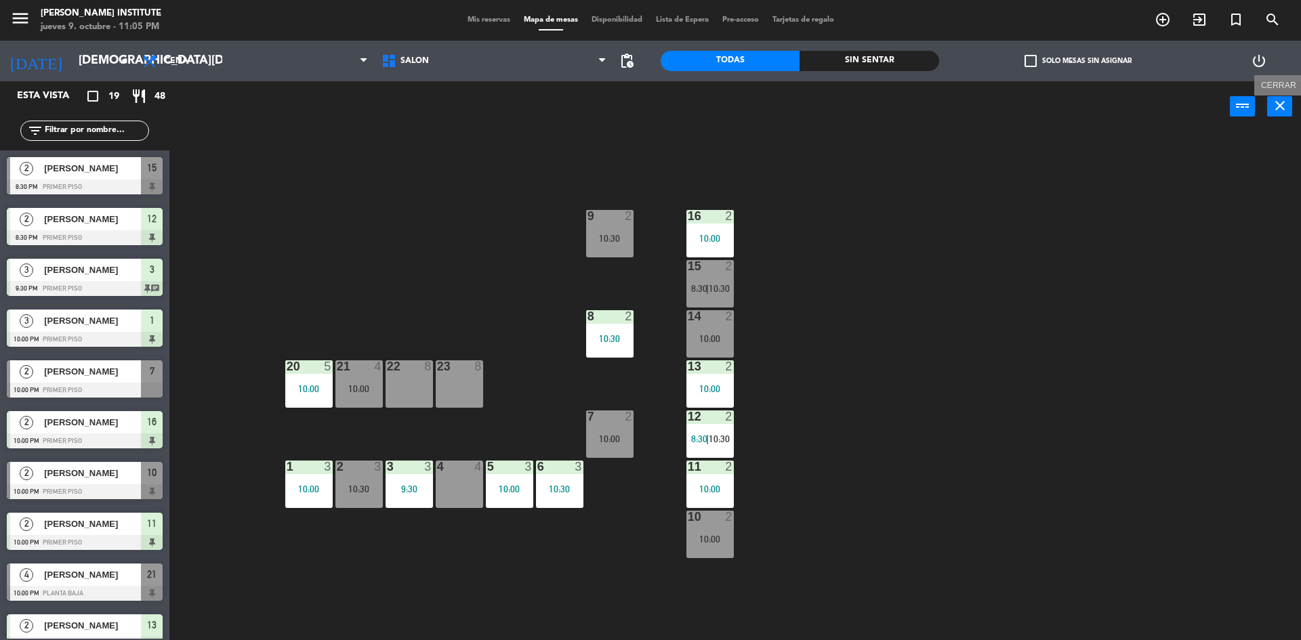
click at [1280, 104] on icon "close" at bounding box center [1280, 106] width 16 height 16
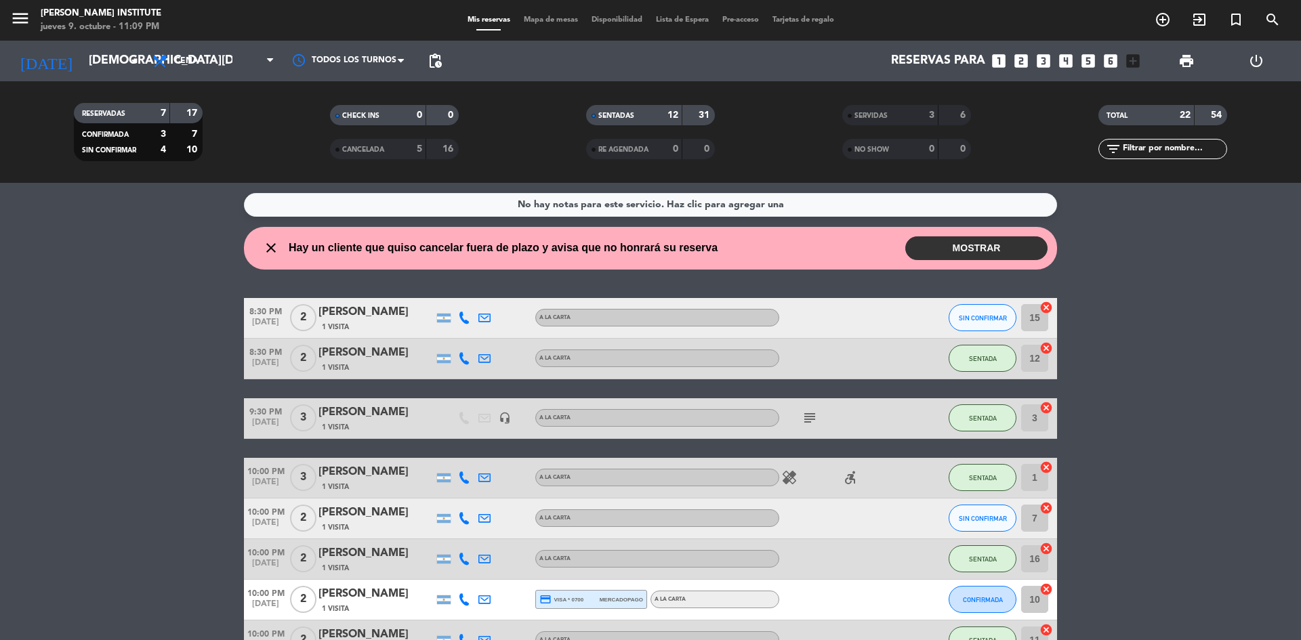
click at [991, 251] on button "MOSTRAR" at bounding box center [976, 248] width 142 height 24
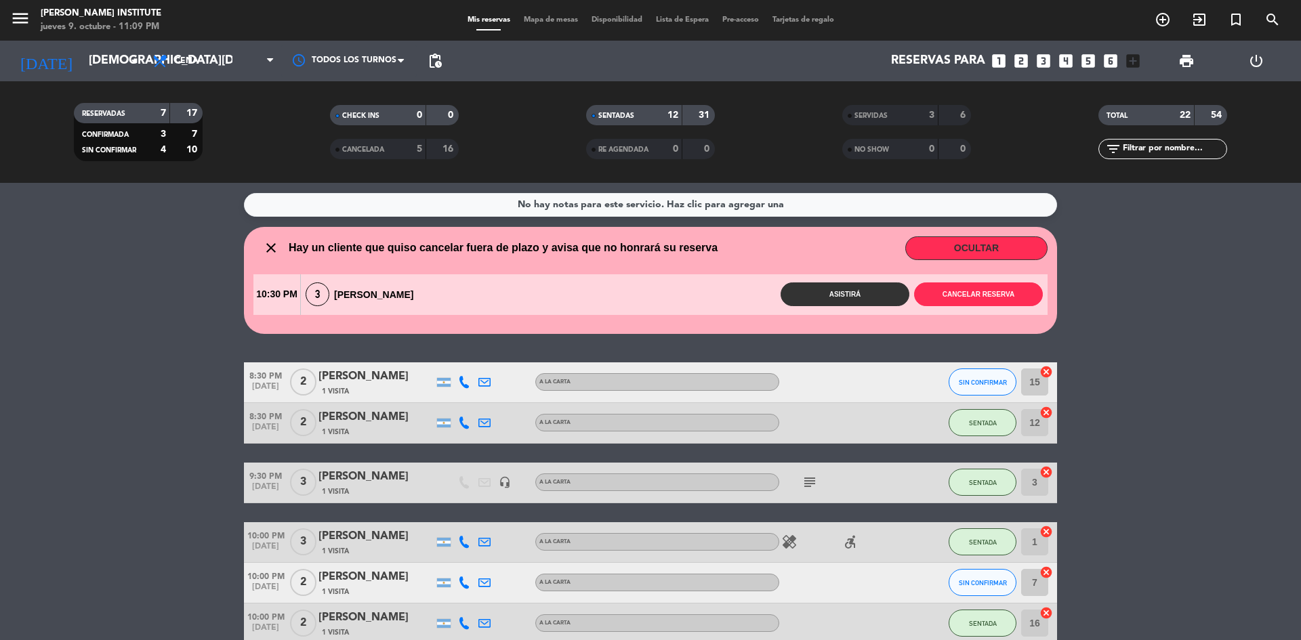
click at [863, 295] on button "Asistirá" at bounding box center [845, 295] width 129 height 24
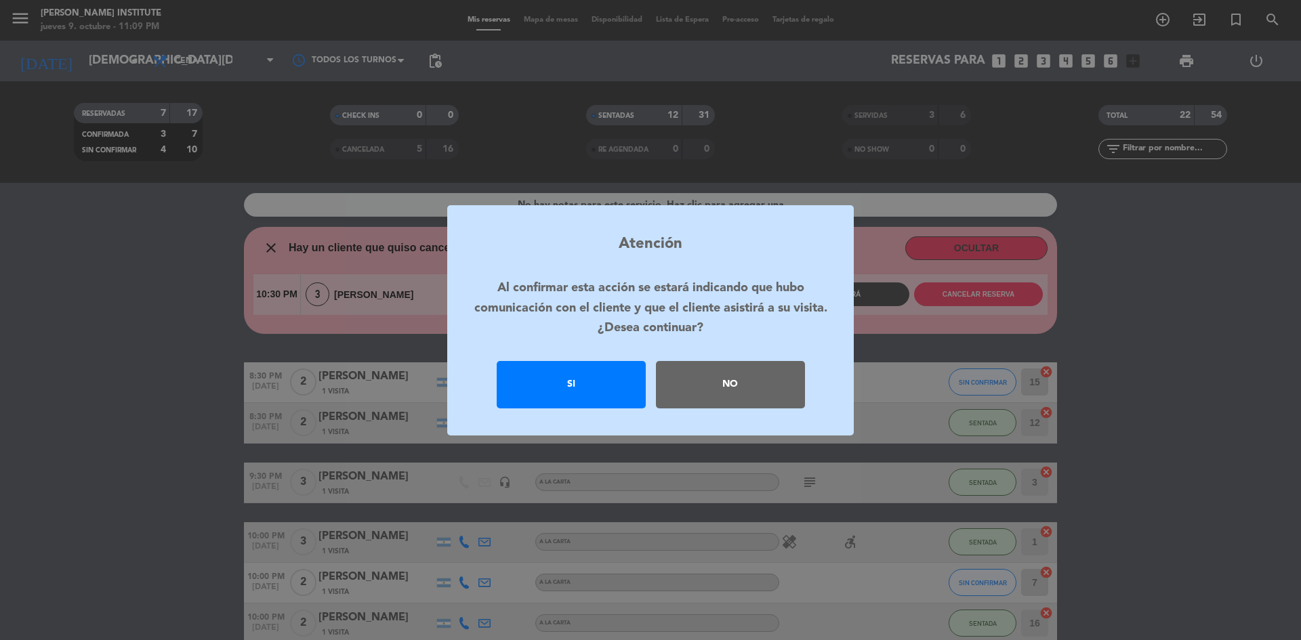
click at [578, 377] on div "Si" at bounding box center [571, 384] width 149 height 47
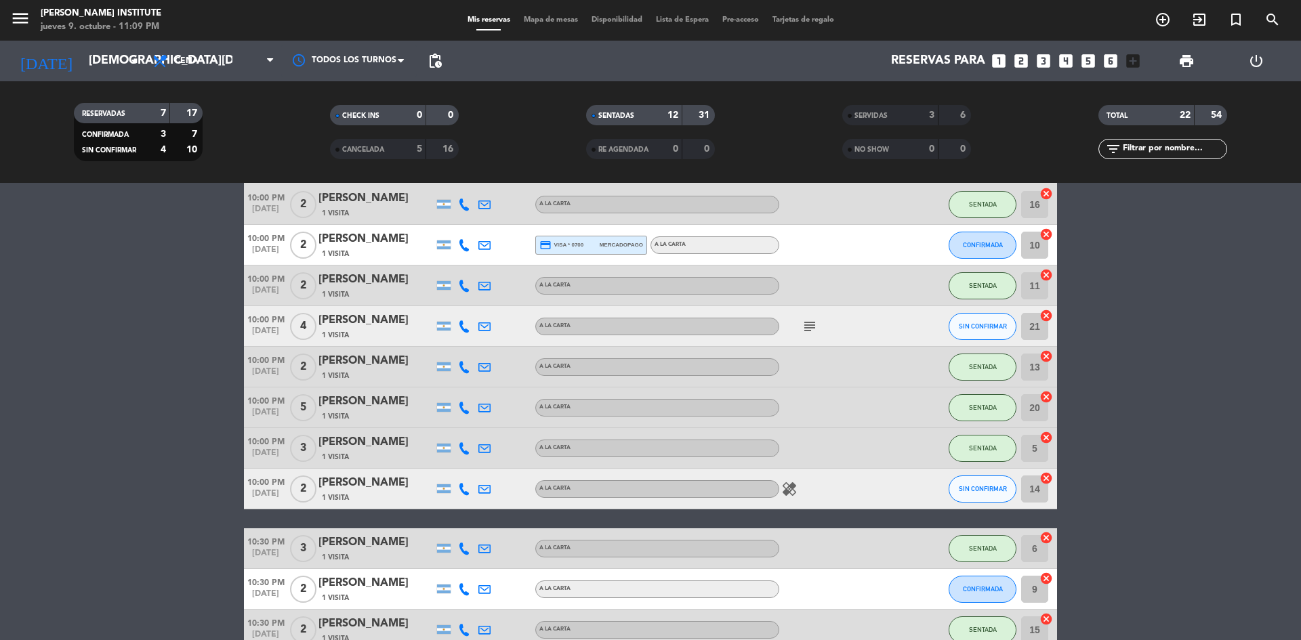
scroll to position [299, 0]
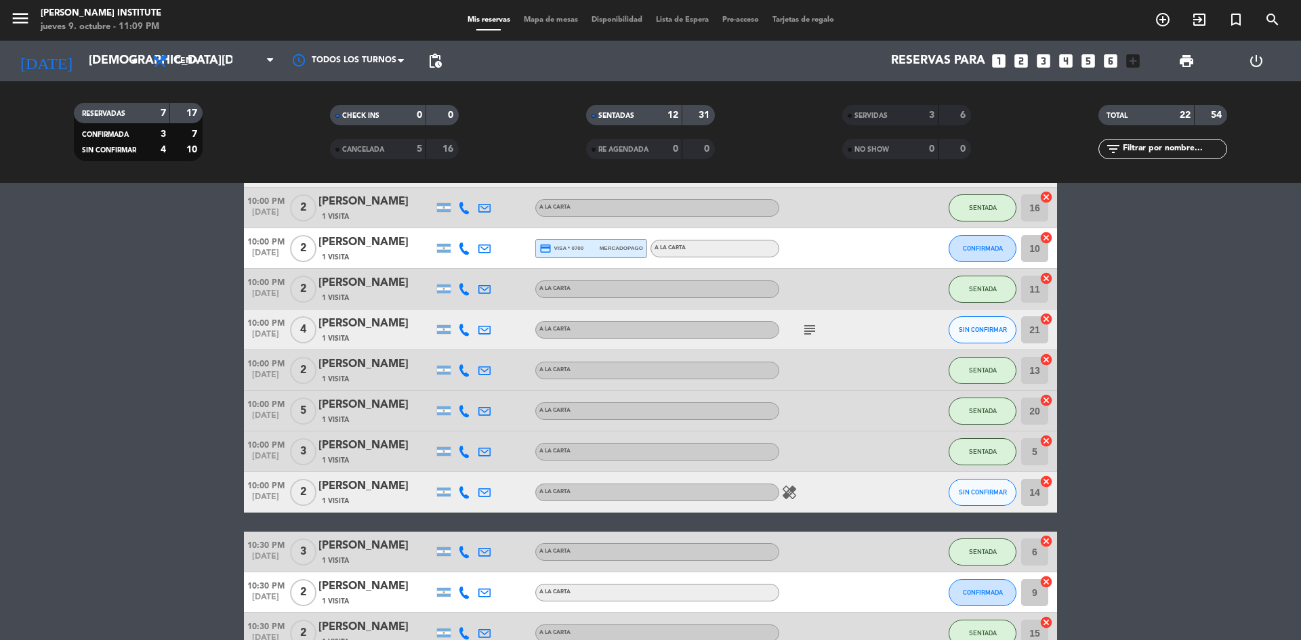
click at [561, 23] on span "Mapa de mesas" at bounding box center [551, 19] width 68 height 7
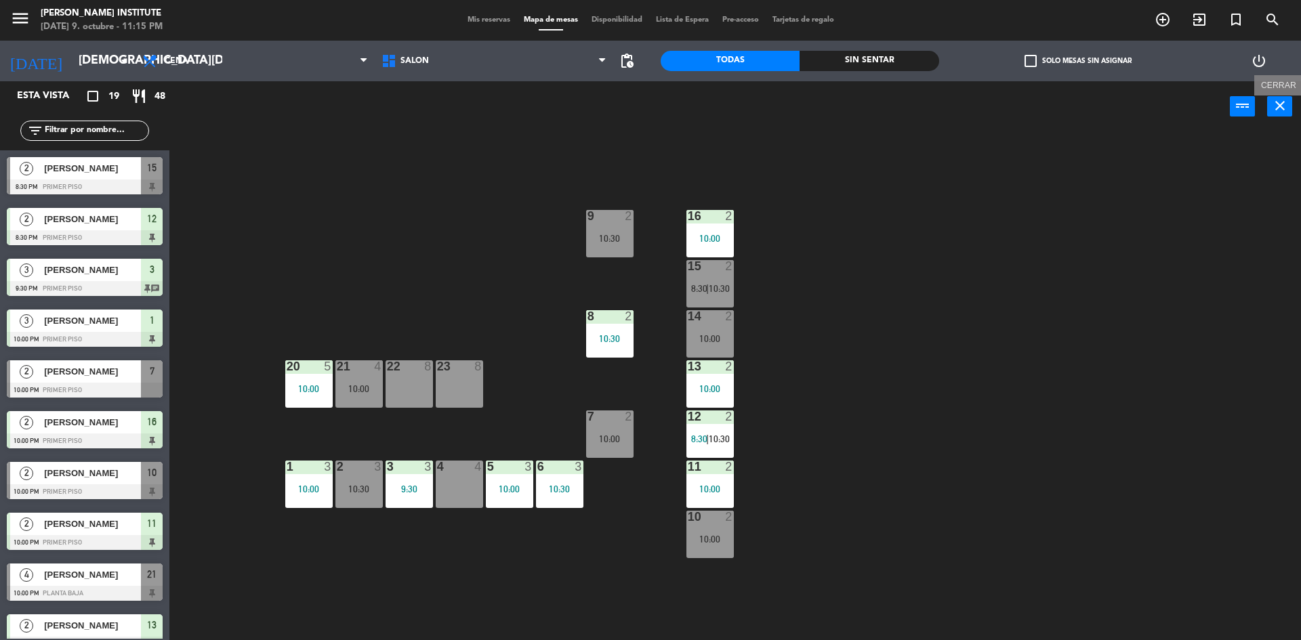
click at [1280, 112] on icon "close" at bounding box center [1280, 106] width 16 height 16
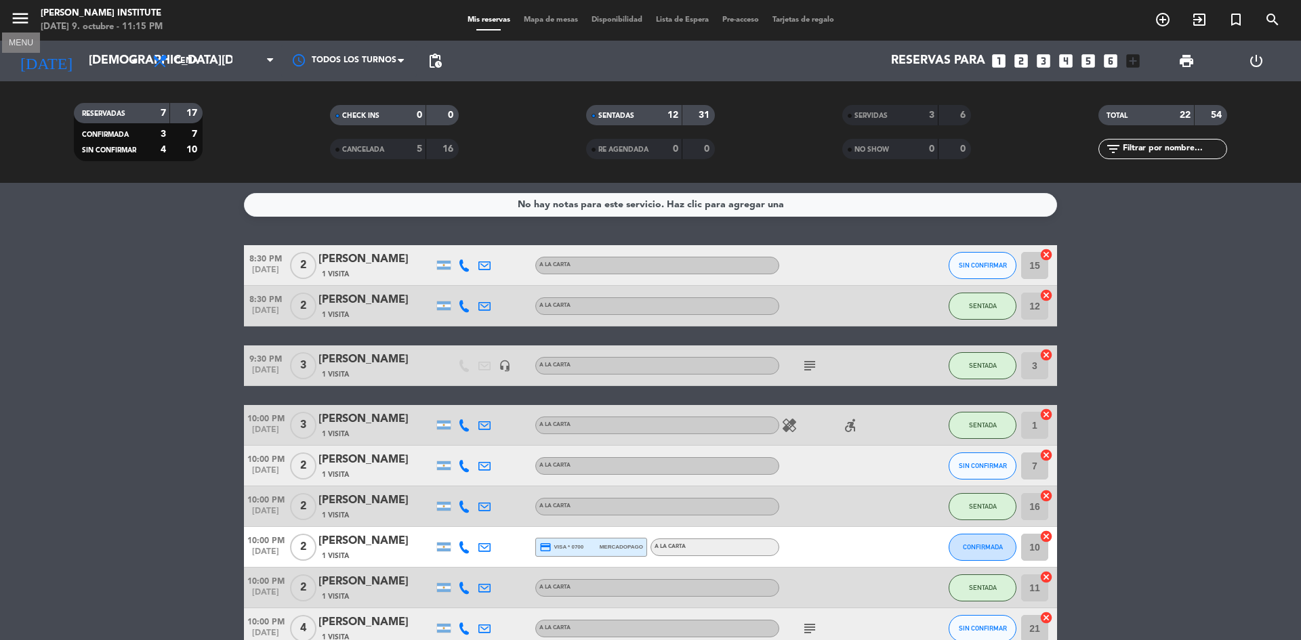
click at [26, 19] on icon "menu" at bounding box center [20, 18] width 20 height 20
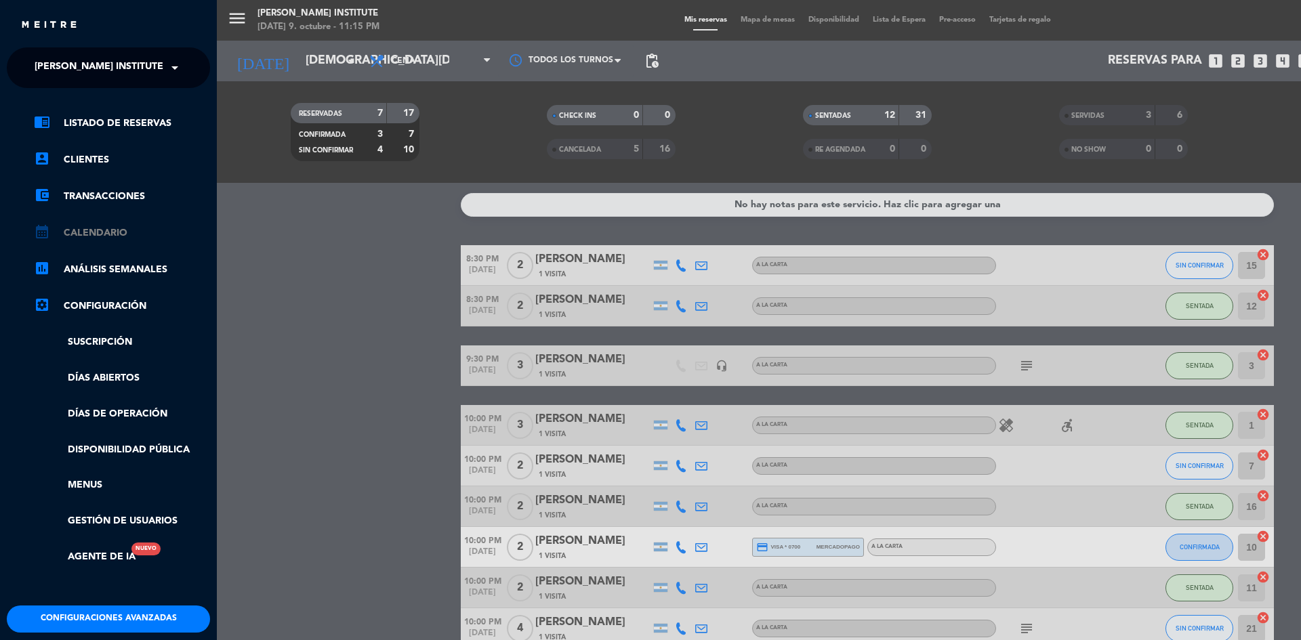
click at [86, 236] on link "calendar_month Calendario" at bounding box center [122, 233] width 176 height 16
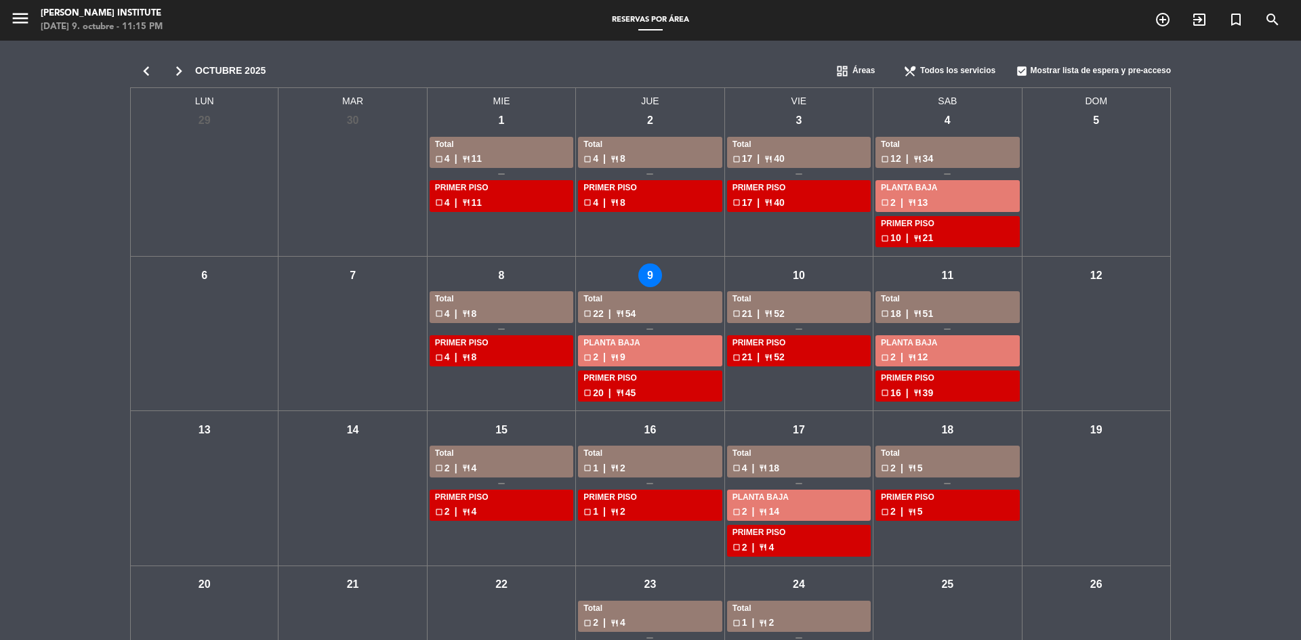
click at [793, 279] on div "vie - 10" at bounding box center [799, 276] width 24 height 24
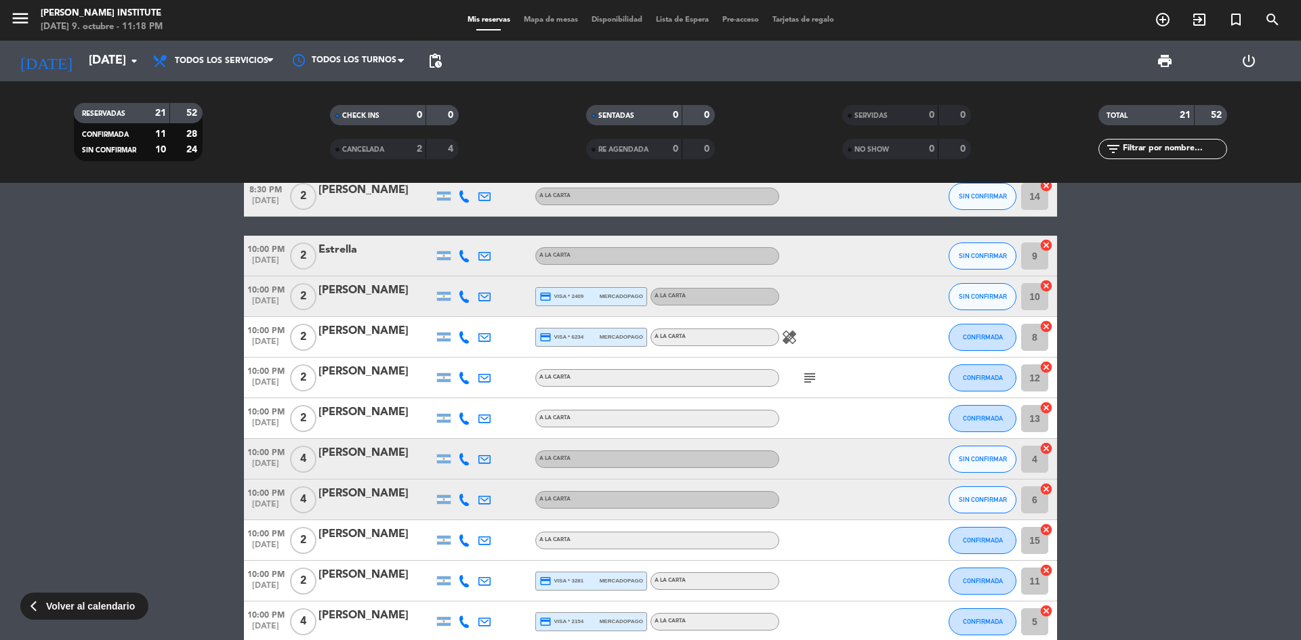
scroll to position [407, 0]
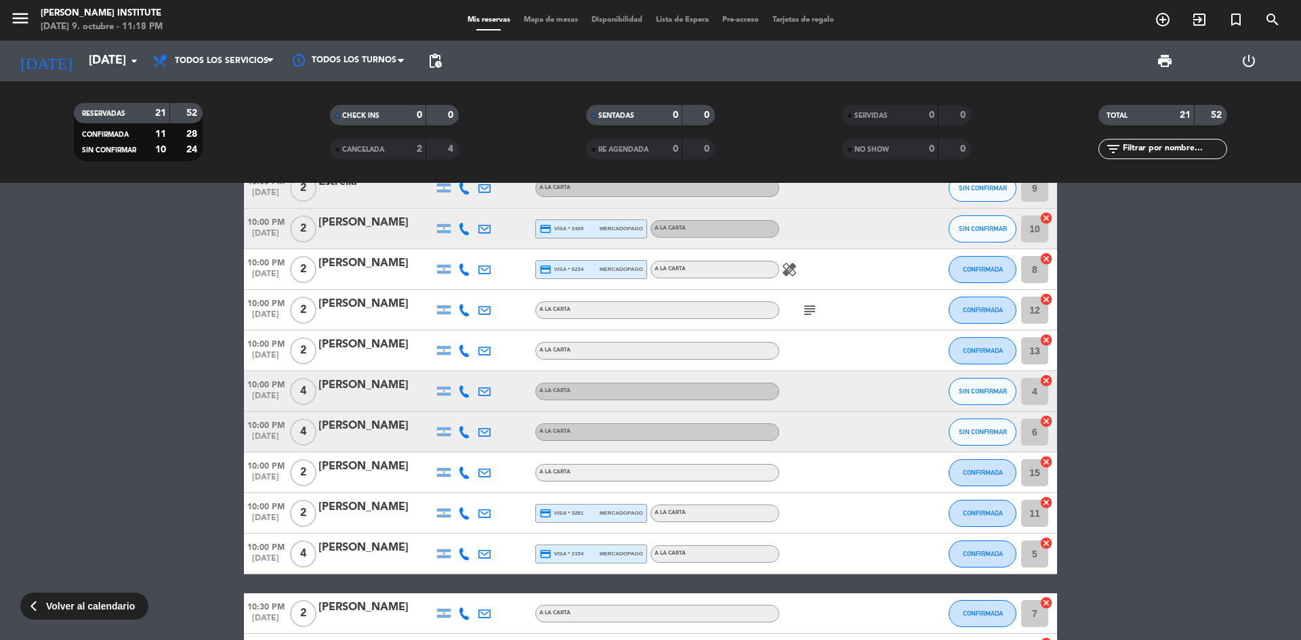
click at [814, 312] on icon "subject" at bounding box center [810, 310] width 16 height 16
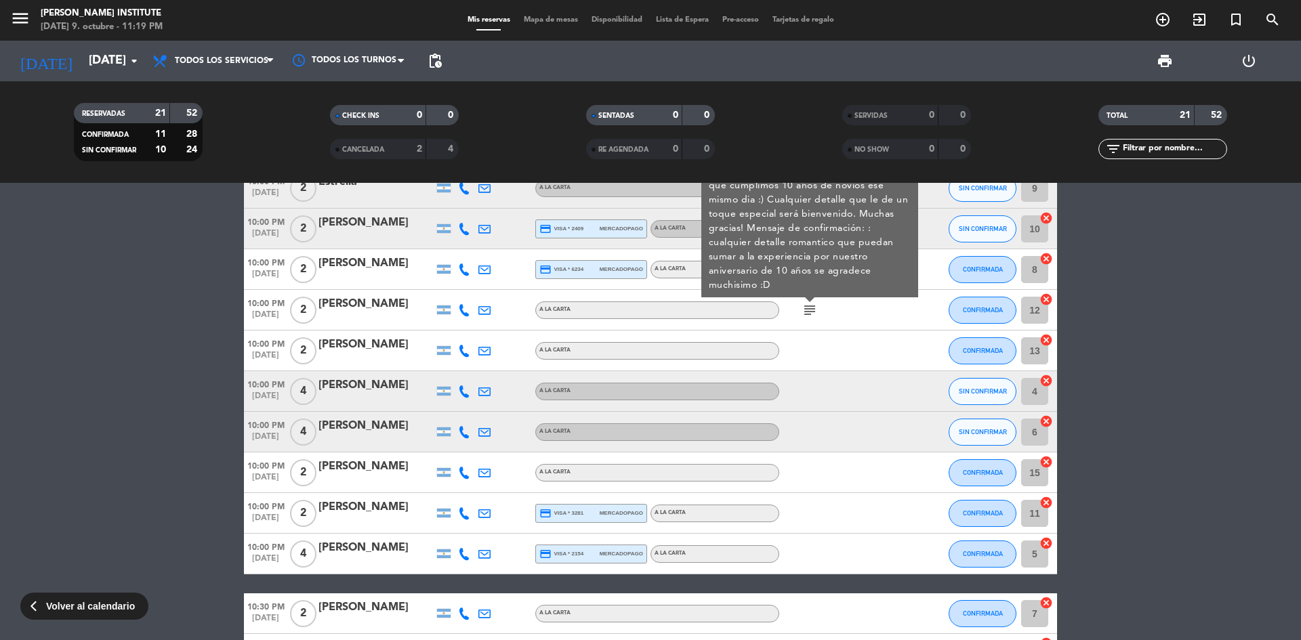
click at [365, 386] on div "[PERSON_NAME]" at bounding box center [375, 386] width 115 height 18
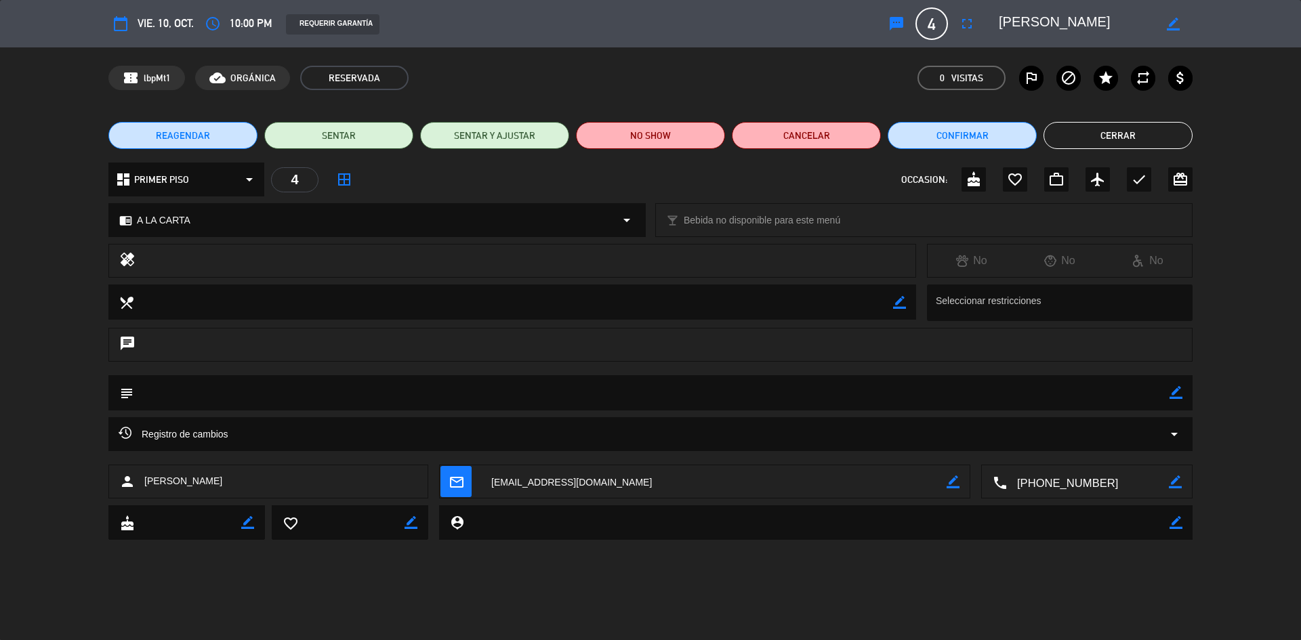
click at [1121, 133] on button "Cerrar" at bounding box center [1117, 135] width 149 height 27
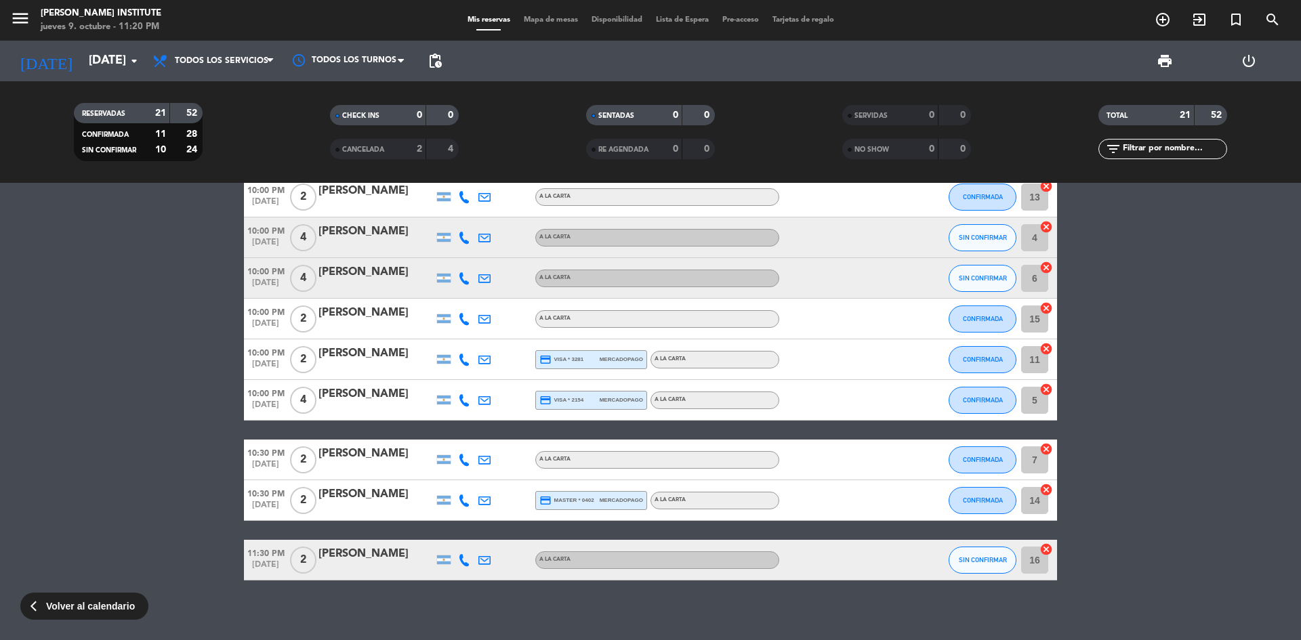
scroll to position [568, 0]
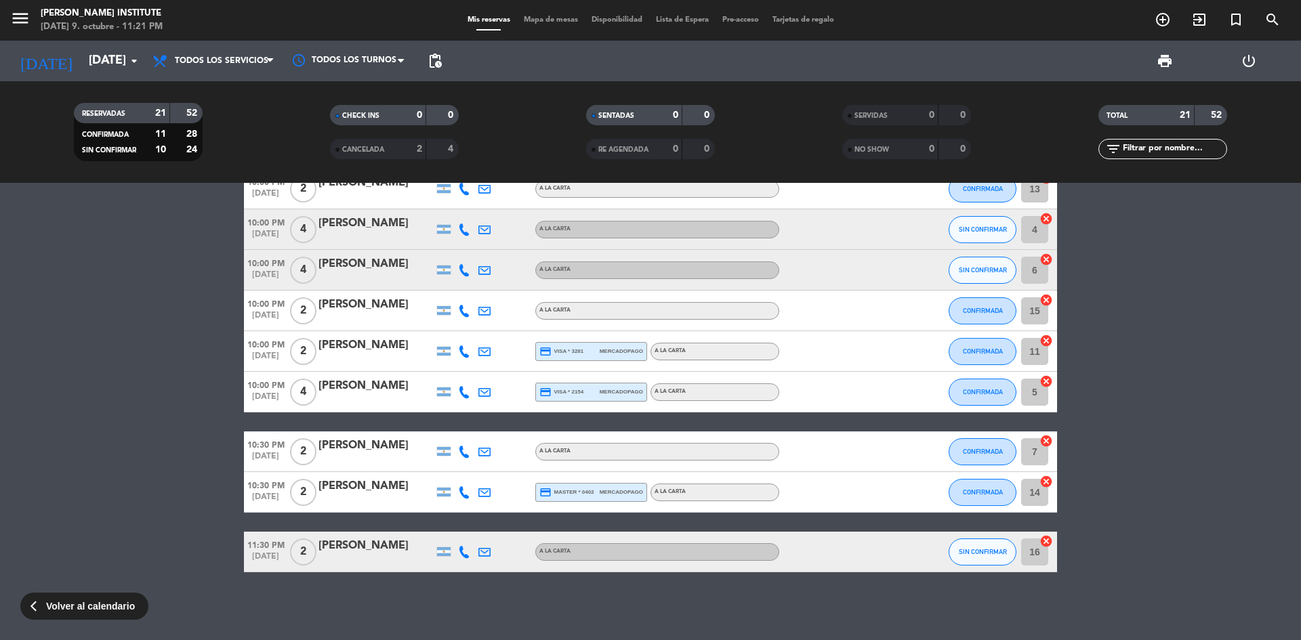
click at [357, 486] on div "[PERSON_NAME]" at bounding box center [375, 487] width 115 height 18
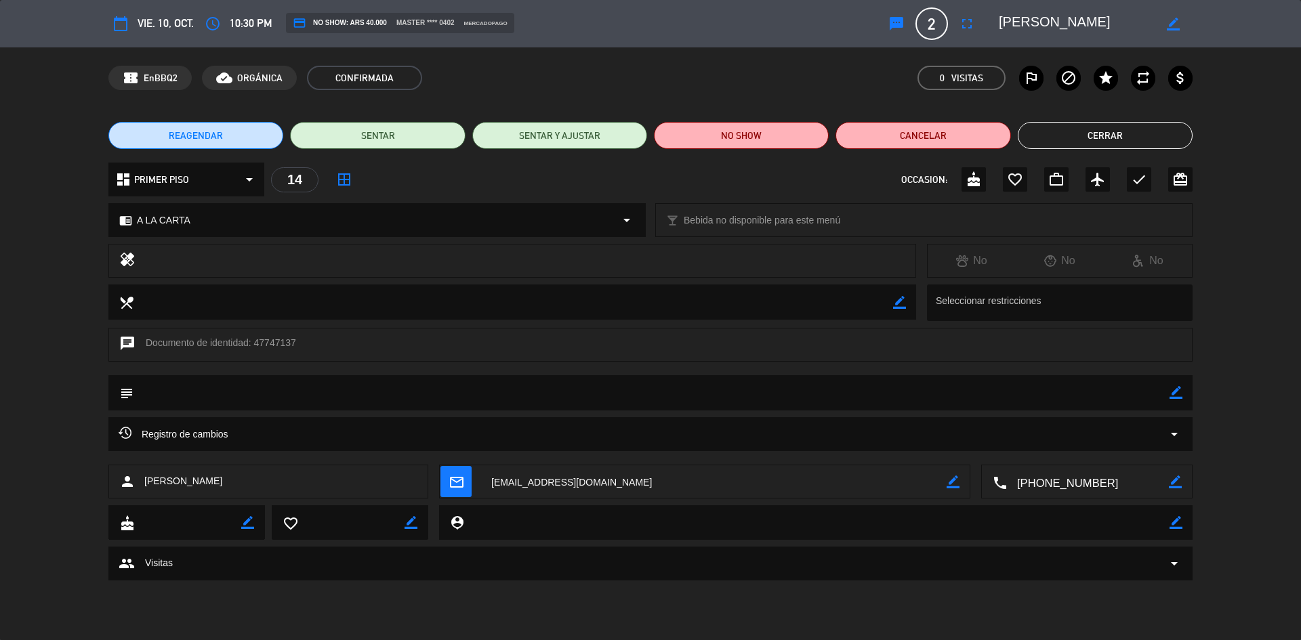
click at [1129, 136] on button "Cerrar" at bounding box center [1105, 135] width 175 height 27
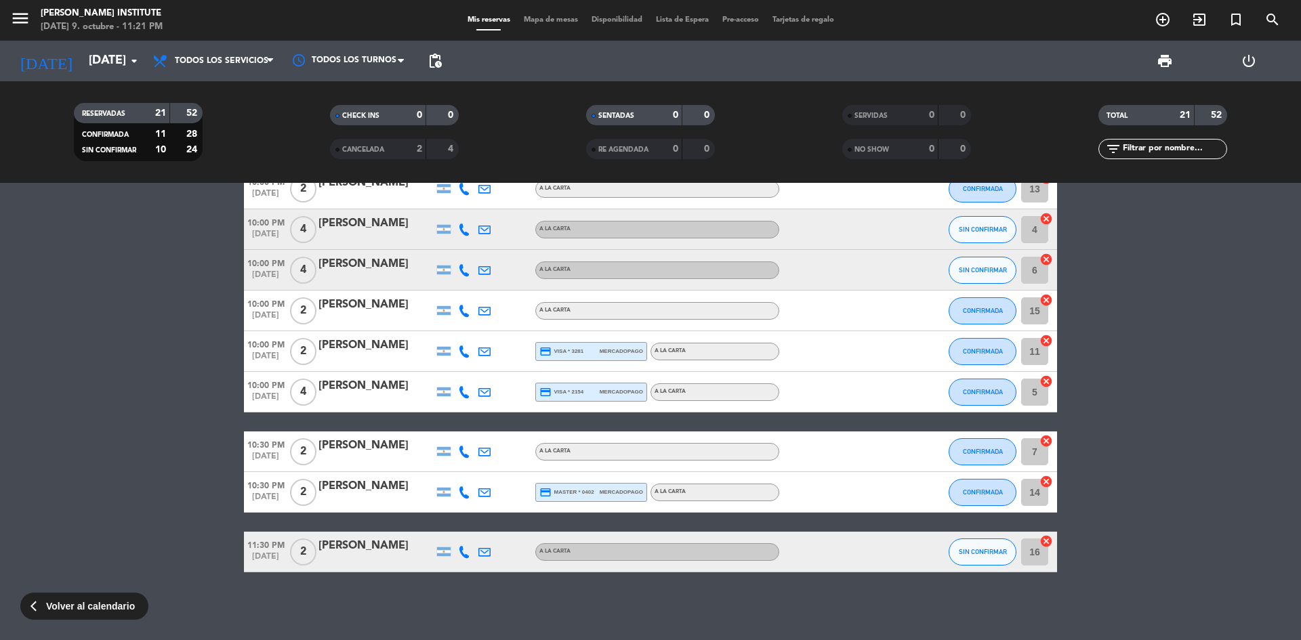
click at [539, 16] on span "Mapa de mesas" at bounding box center [551, 19] width 68 height 7
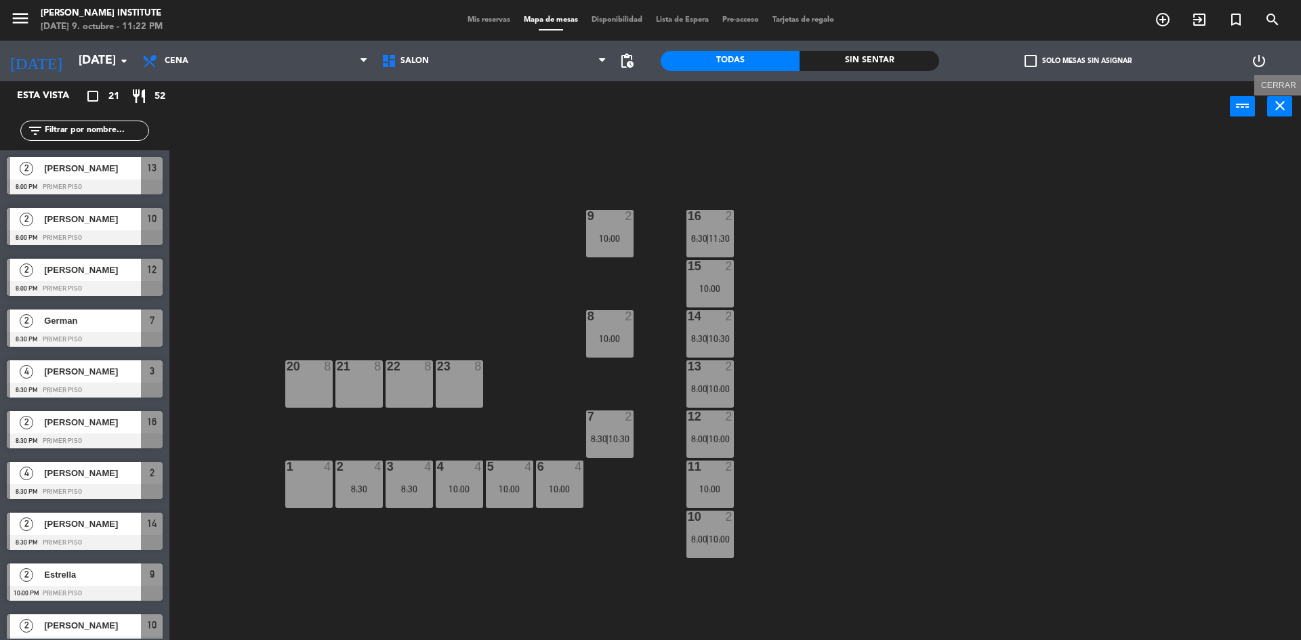
click at [1280, 107] on icon "close" at bounding box center [1280, 106] width 16 height 16
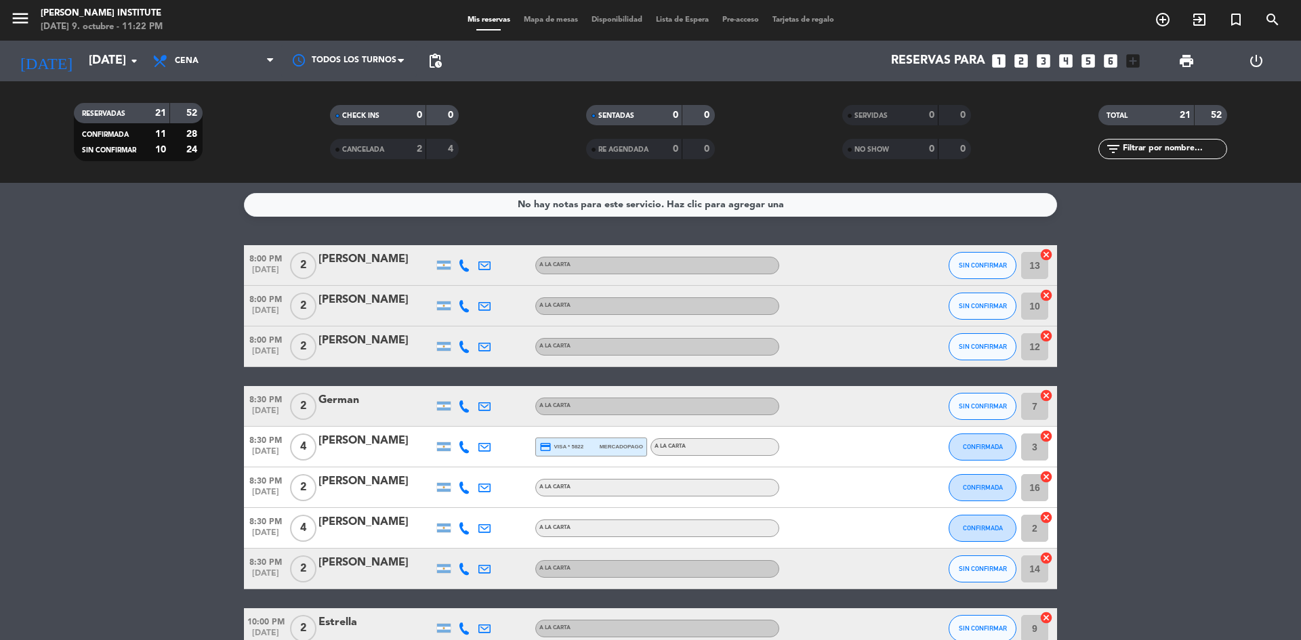
click at [1045, 257] on icon "cancel" at bounding box center [1046, 255] width 14 height 14
click at [1043, 292] on icon "cancel" at bounding box center [1046, 296] width 14 height 14
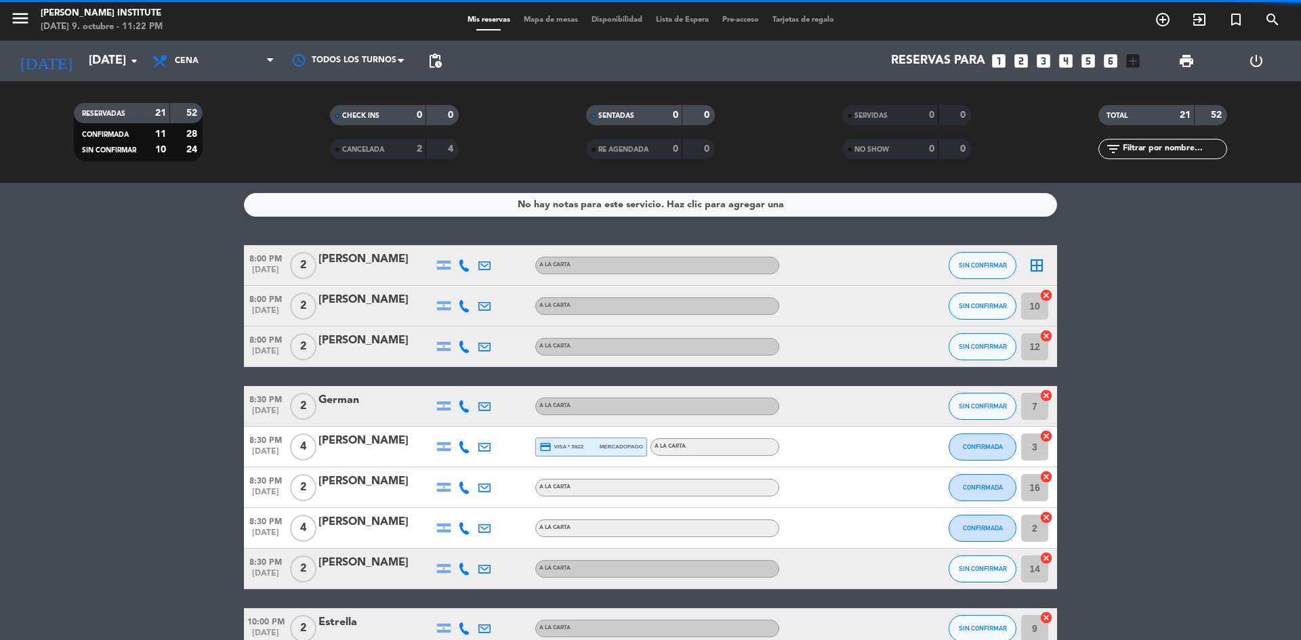
click at [1046, 336] on icon "cancel" at bounding box center [1046, 336] width 14 height 14
click at [1043, 392] on icon "cancel" at bounding box center [1046, 396] width 14 height 14
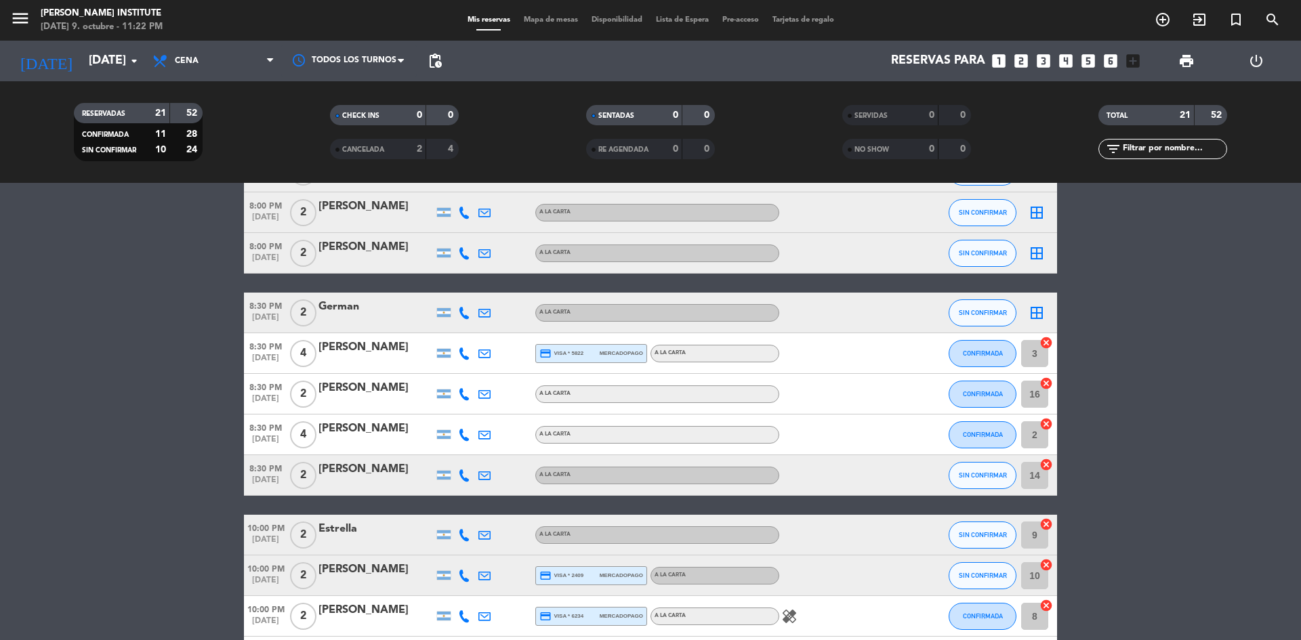
scroll to position [136, 0]
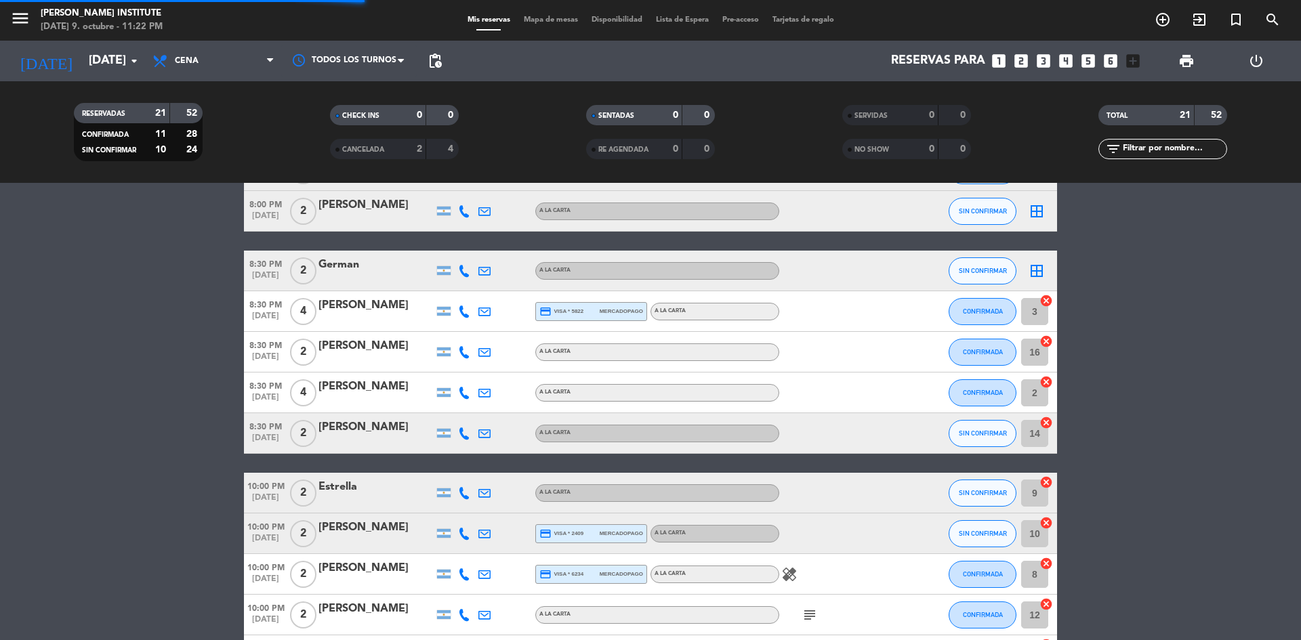
click at [1047, 380] on icon "cancel" at bounding box center [1046, 382] width 14 height 14
click at [1048, 426] on icon "cancel" at bounding box center [1046, 423] width 14 height 14
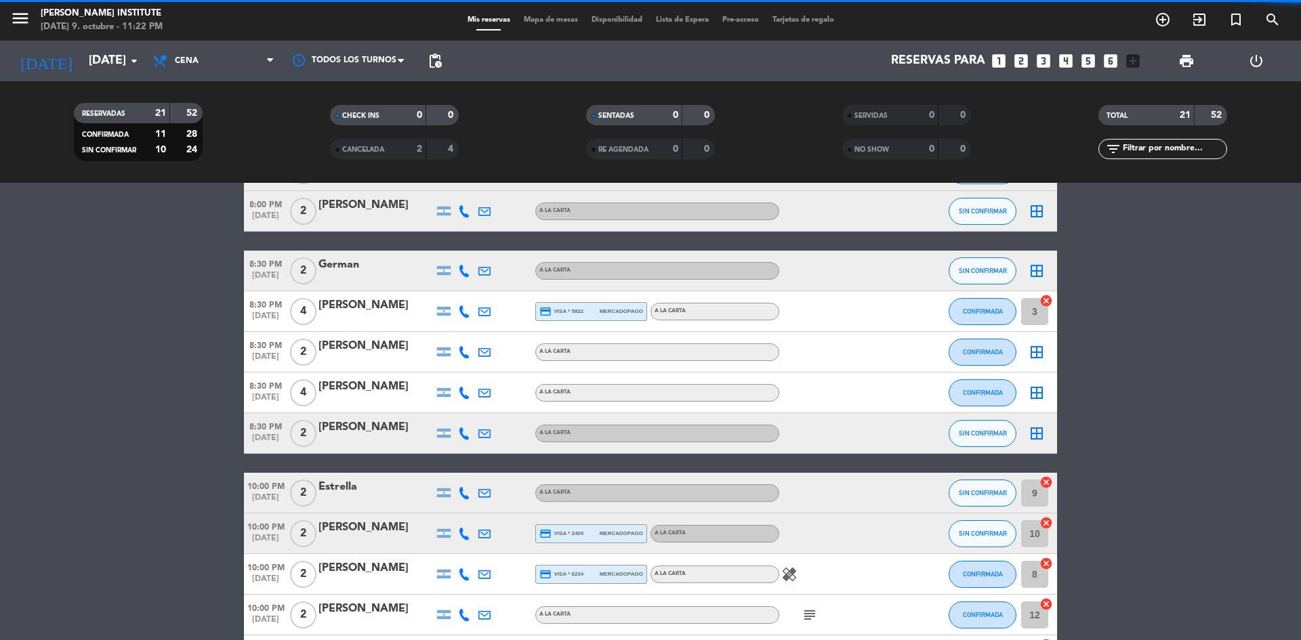
click at [1045, 297] on icon "cancel" at bounding box center [1046, 301] width 14 height 14
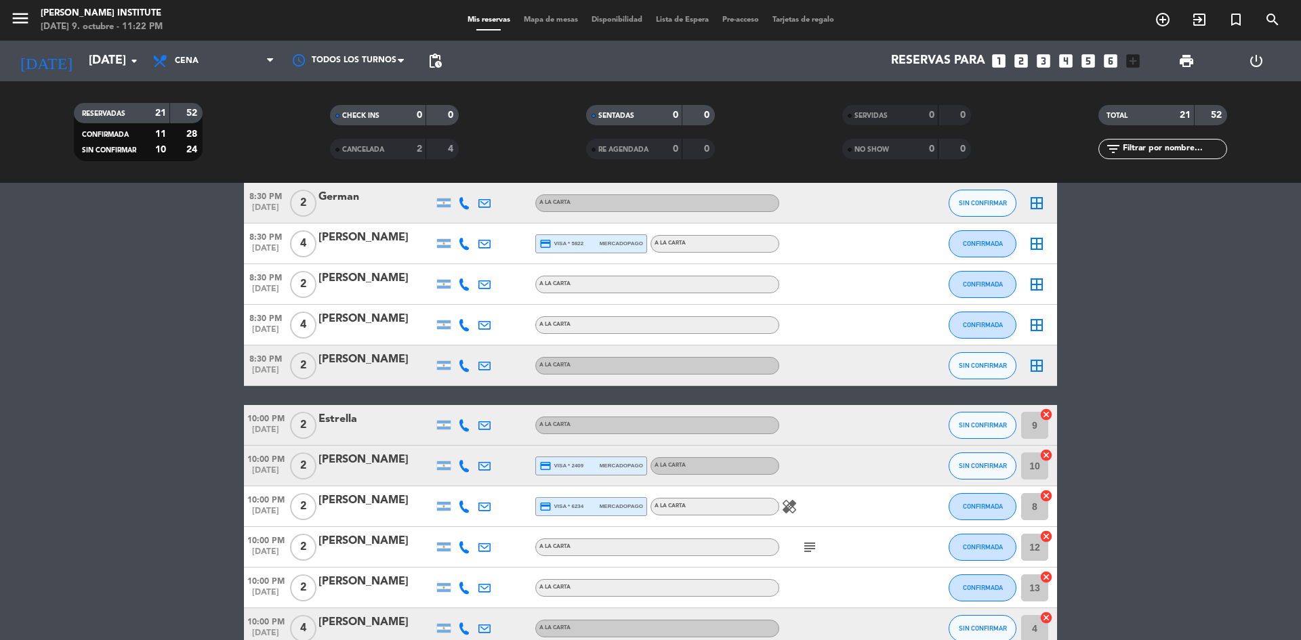
click at [541, 16] on span "Mapa de mesas" at bounding box center [551, 19] width 68 height 7
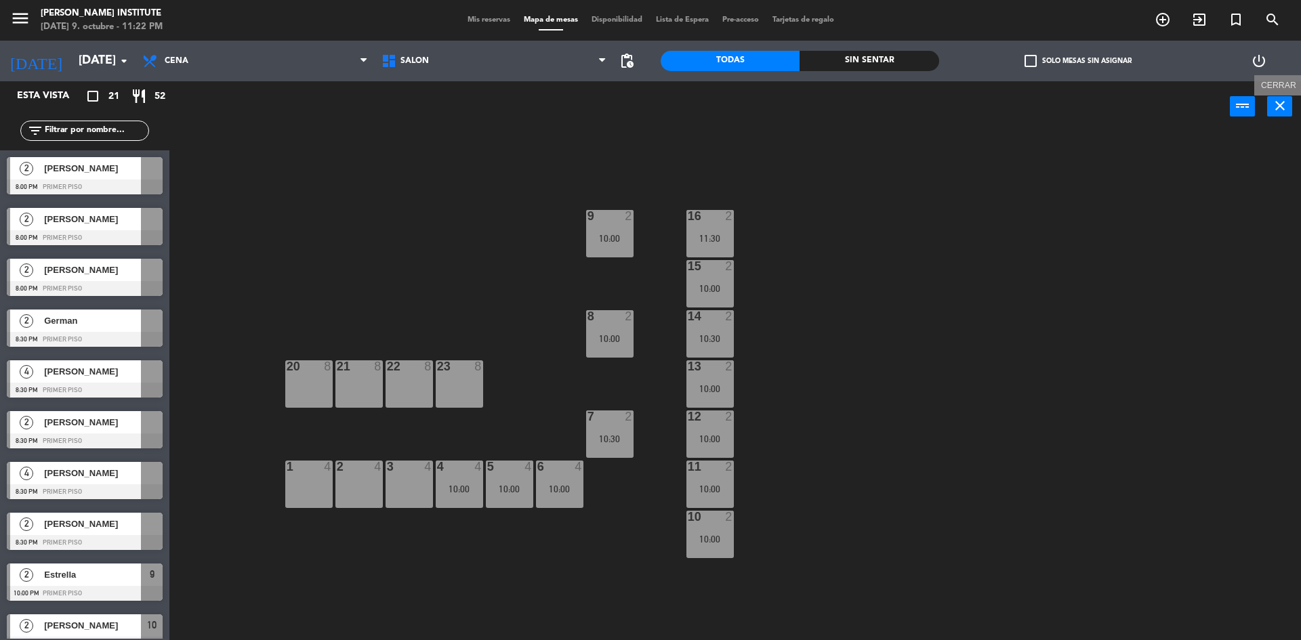
click at [1287, 108] on icon "close" at bounding box center [1280, 106] width 16 height 16
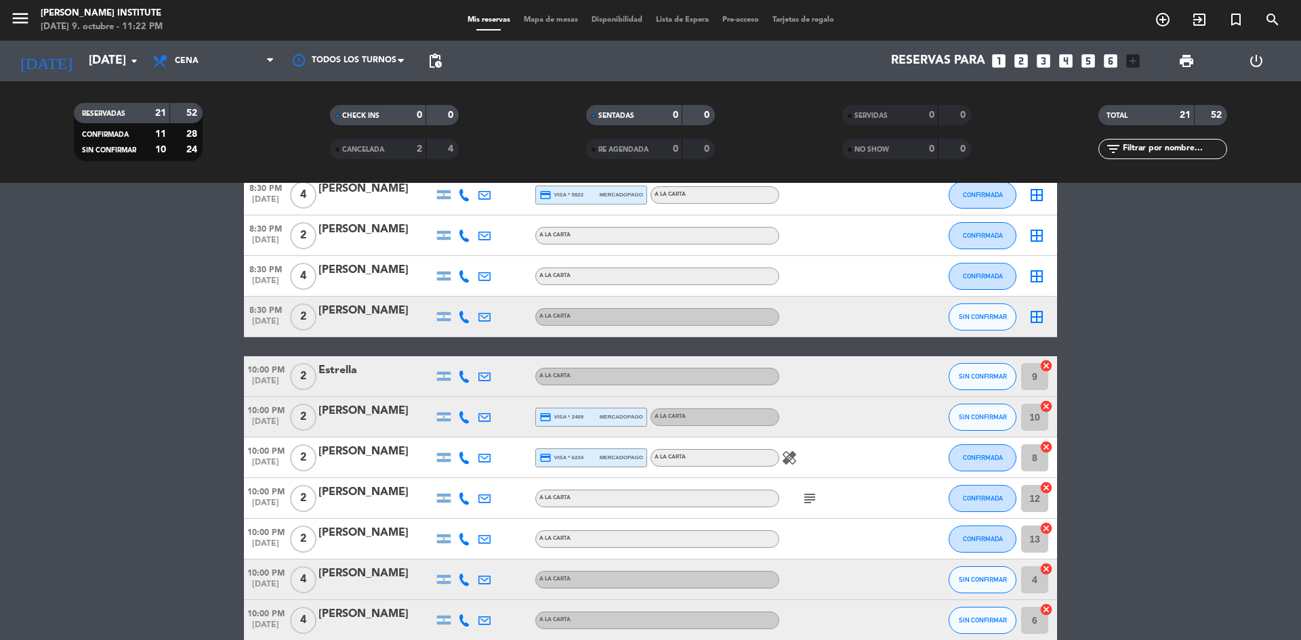
scroll to position [271, 0]
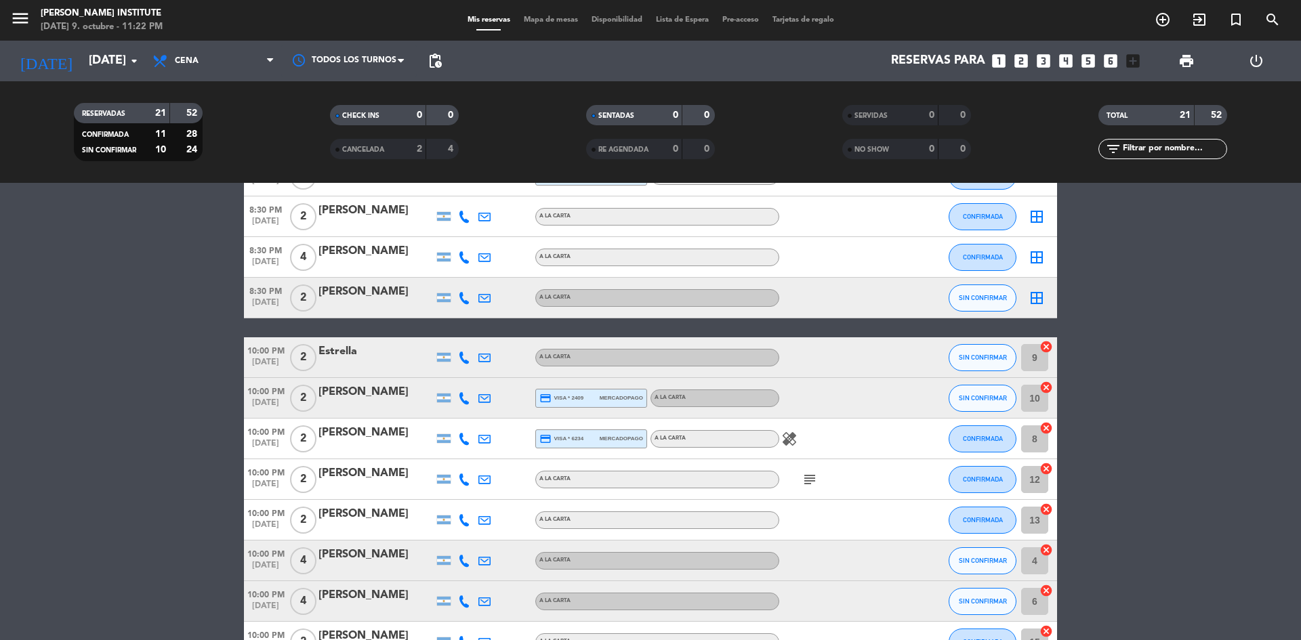
click at [1043, 346] on icon "cancel" at bounding box center [1046, 347] width 14 height 14
click at [1043, 389] on icon "cancel" at bounding box center [1046, 388] width 14 height 14
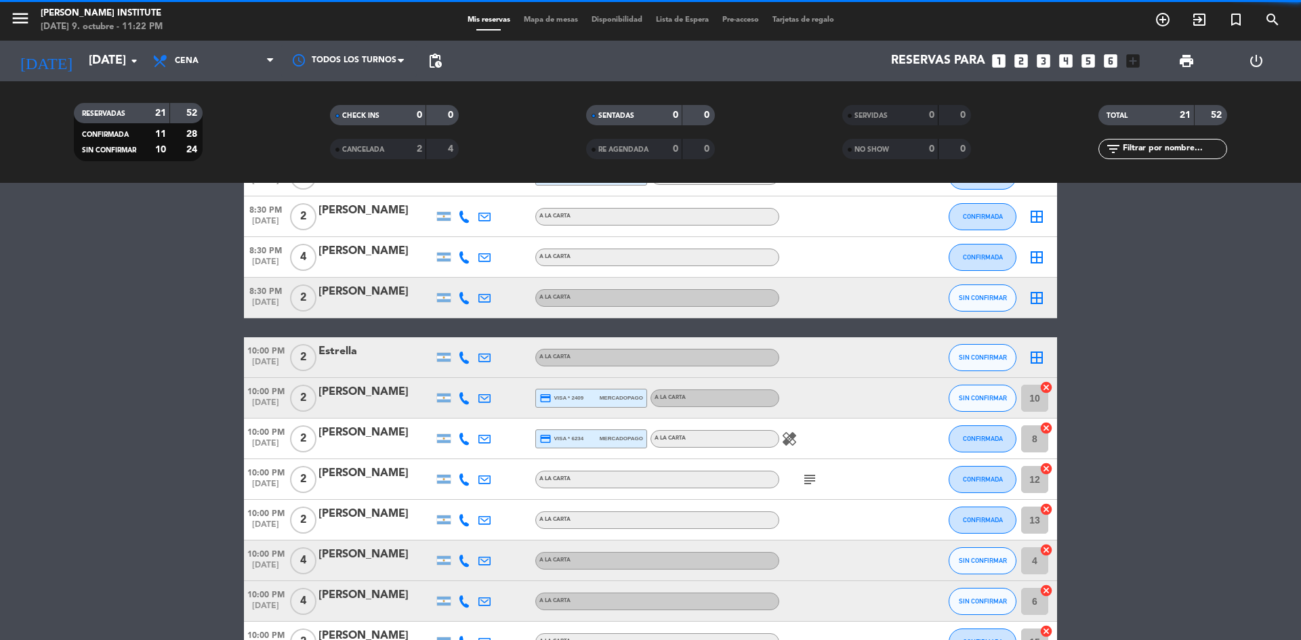
click at [1045, 427] on icon "cancel" at bounding box center [1046, 428] width 14 height 14
click at [1043, 466] on icon "cancel" at bounding box center [1046, 469] width 14 height 14
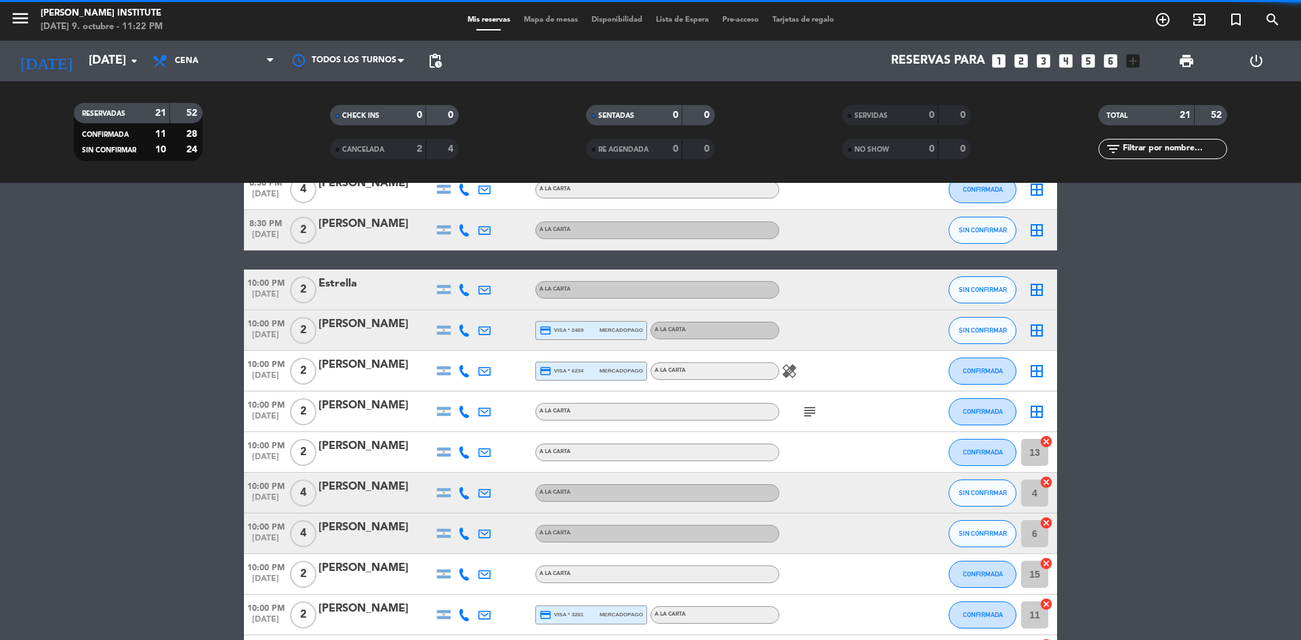
scroll to position [407, 0]
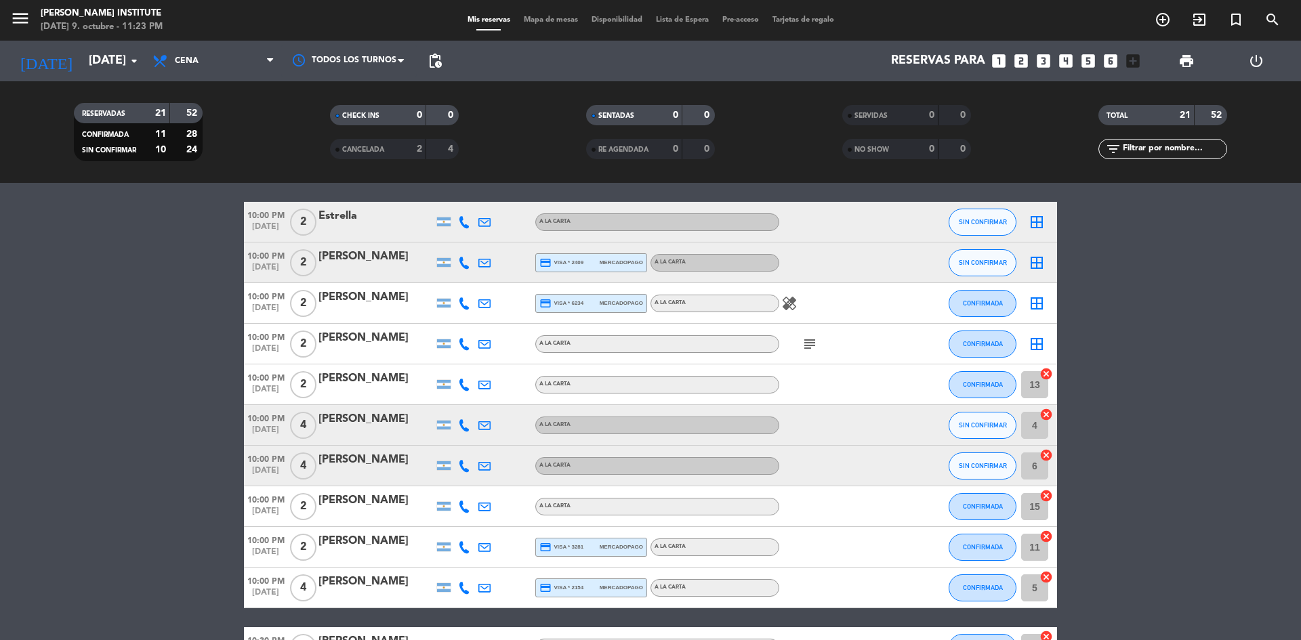
click at [1046, 373] on icon "cancel" at bounding box center [1046, 374] width 14 height 14
click at [1045, 414] on icon "cancel" at bounding box center [1046, 415] width 14 height 14
click at [1045, 453] on icon "cancel" at bounding box center [1046, 456] width 14 height 14
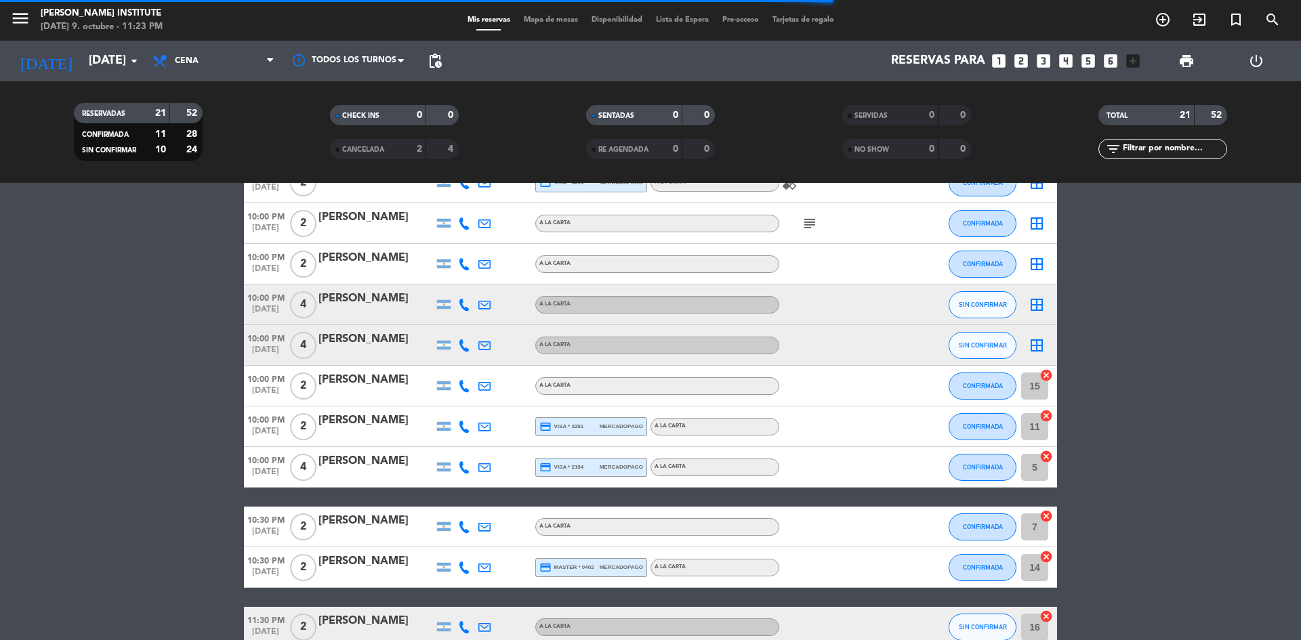
scroll to position [542, 0]
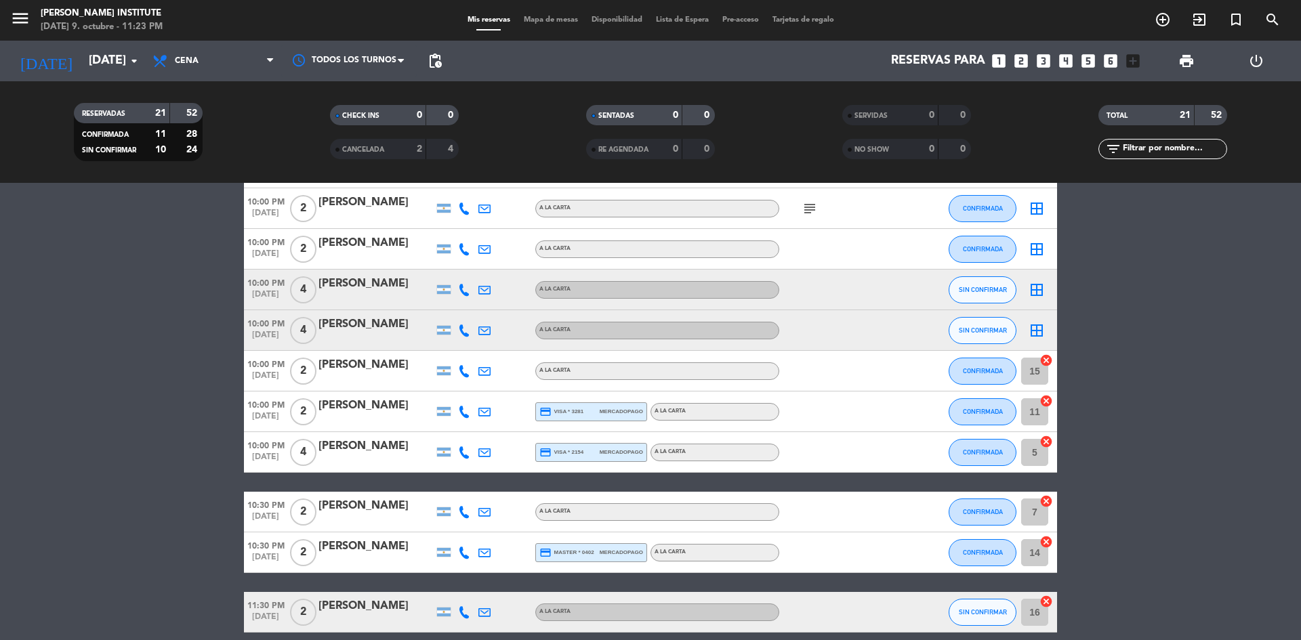
click at [1046, 360] on icon "cancel" at bounding box center [1046, 361] width 14 height 14
click at [1046, 440] on icon "cancel" at bounding box center [1046, 442] width 14 height 14
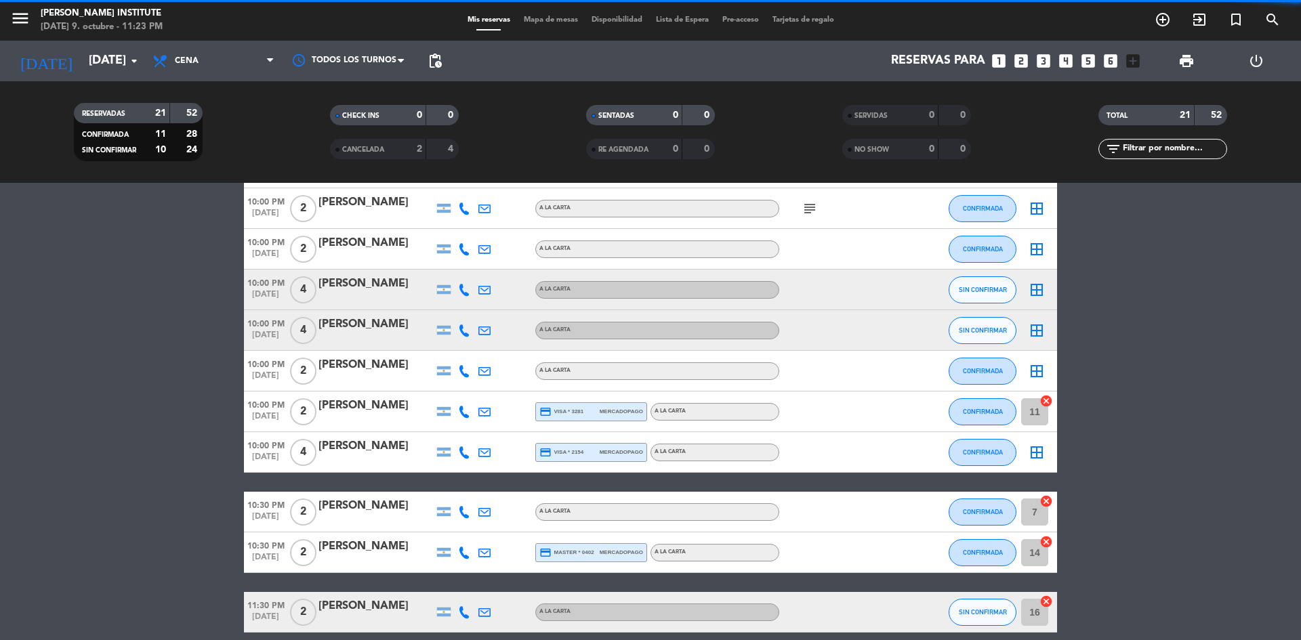
scroll to position [602, 0]
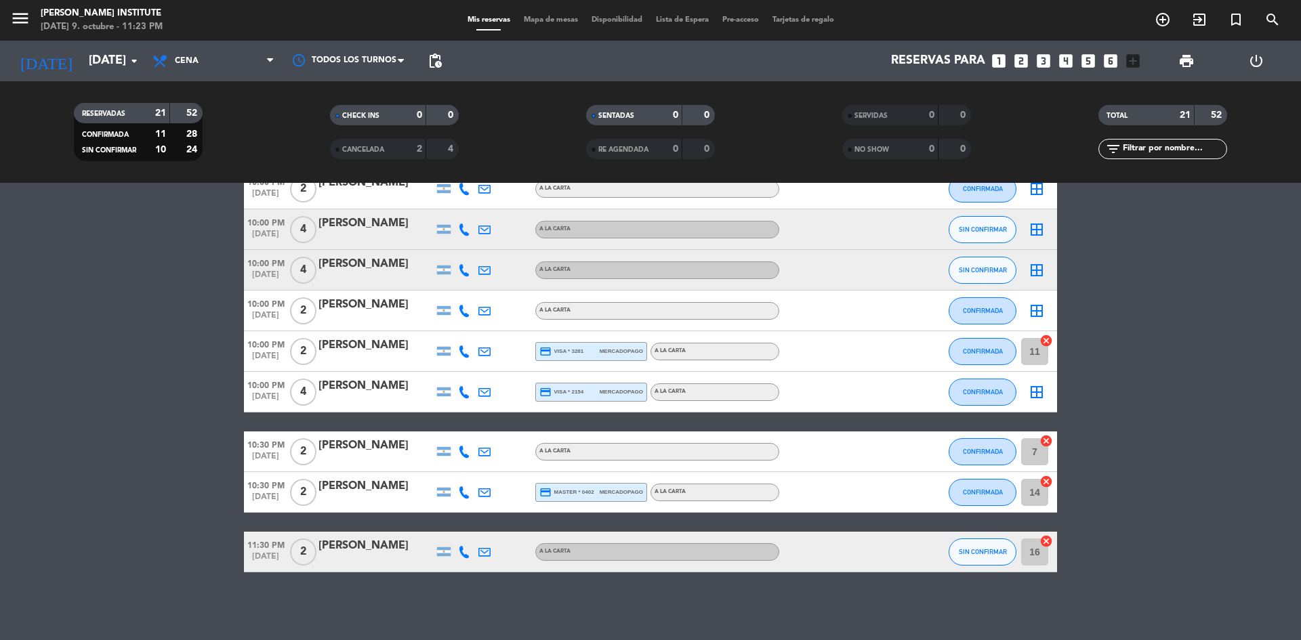
click at [1046, 440] on icon "cancel" at bounding box center [1046, 441] width 14 height 14
click at [1047, 479] on icon "cancel" at bounding box center [1046, 482] width 14 height 14
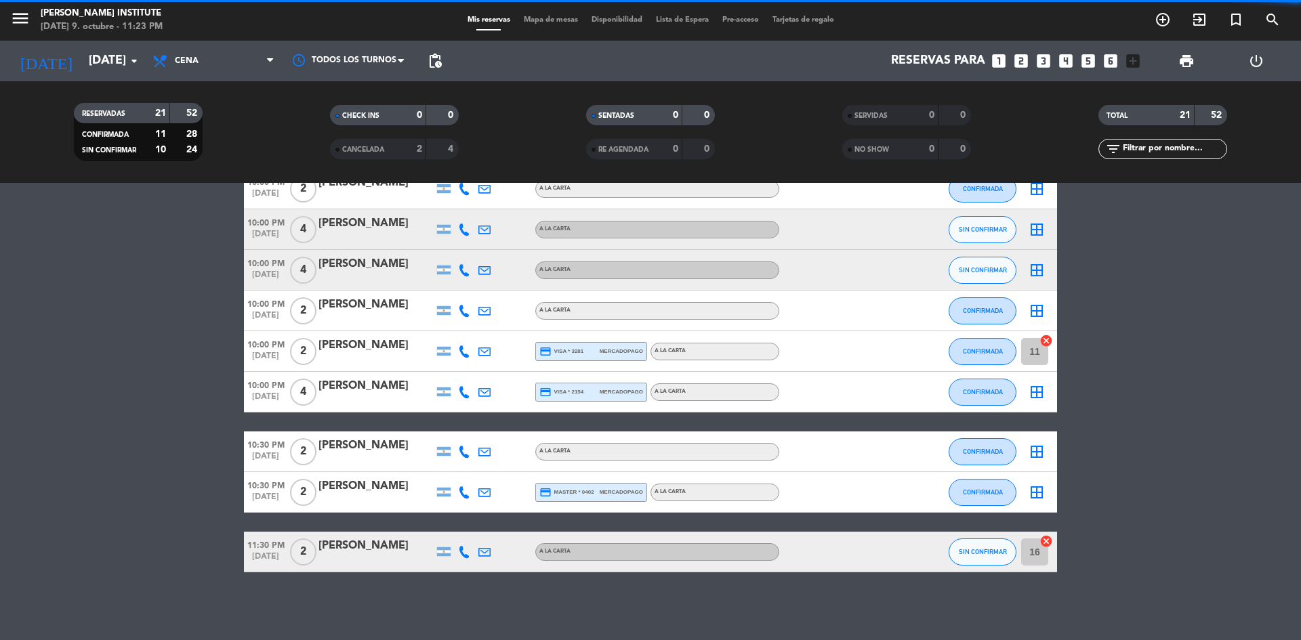
click at [1047, 539] on icon "cancel" at bounding box center [1046, 542] width 14 height 14
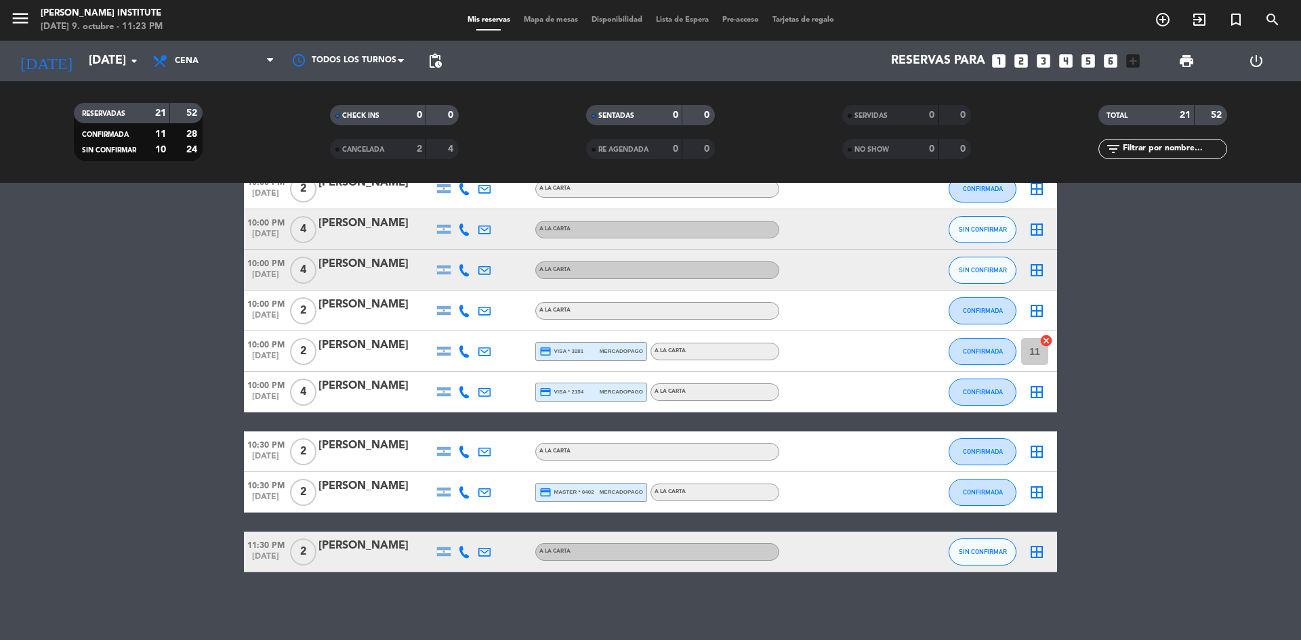
click at [1047, 342] on icon "cancel" at bounding box center [1046, 341] width 14 height 14
click at [543, 18] on span "Mapa de mesas" at bounding box center [551, 19] width 68 height 7
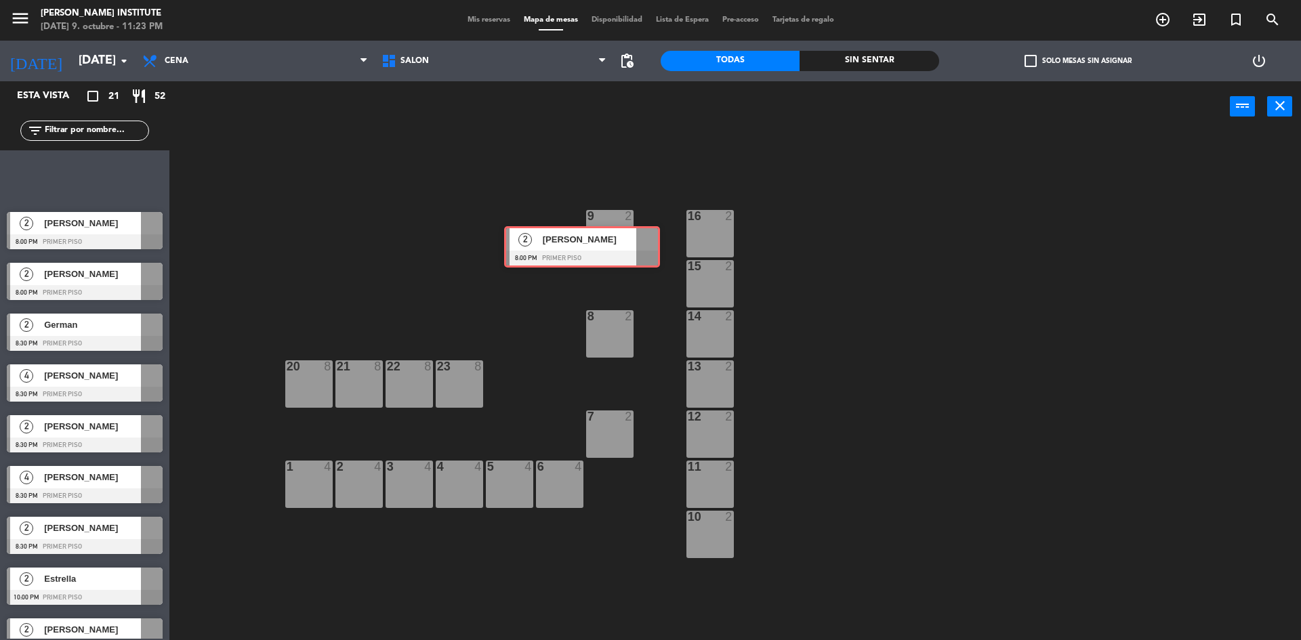
drag, startPoint x: 75, startPoint y: 175, endPoint x: 591, endPoint y: 245, distance: 520.9
click at [583, 245] on div "Esta vista crop_square 21 restaurant 52 filter_list 2 [PERSON_NAME] 8:00 PM PRI…" at bounding box center [650, 362] width 1301 height 562
click at [594, 243] on div "9 2" at bounding box center [609, 233] width 47 height 47
click at [595, 243] on div "9 2" at bounding box center [609, 233] width 47 height 47
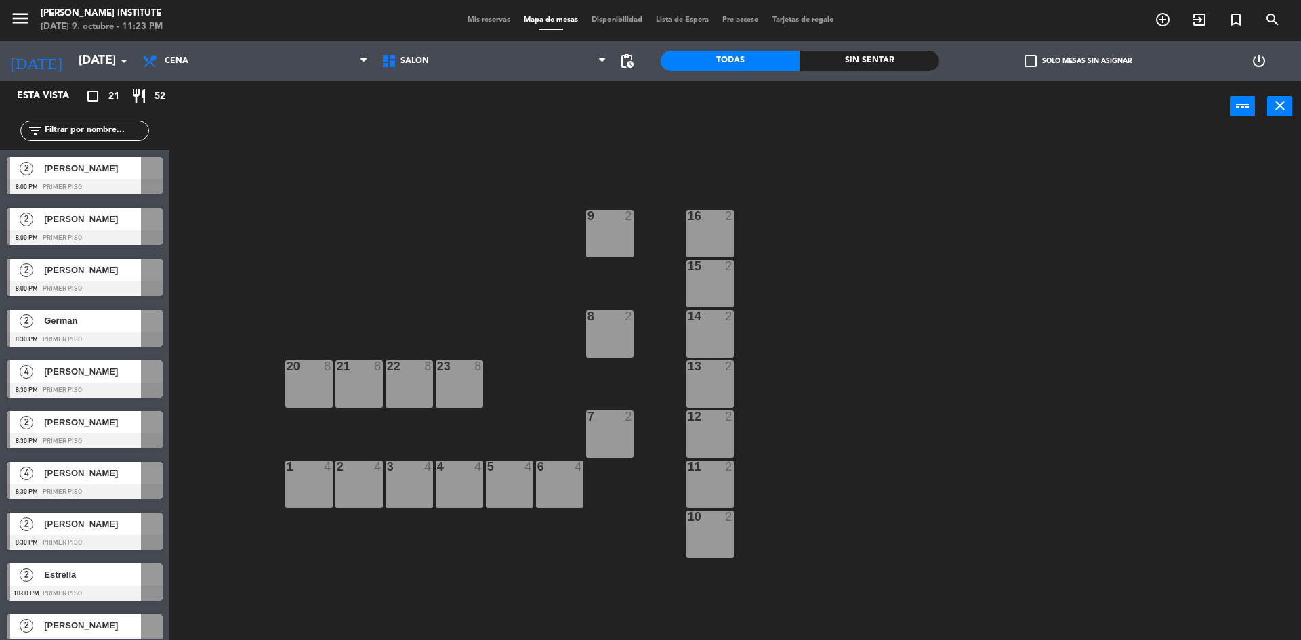
click at [600, 241] on div "9 2" at bounding box center [609, 233] width 47 height 47
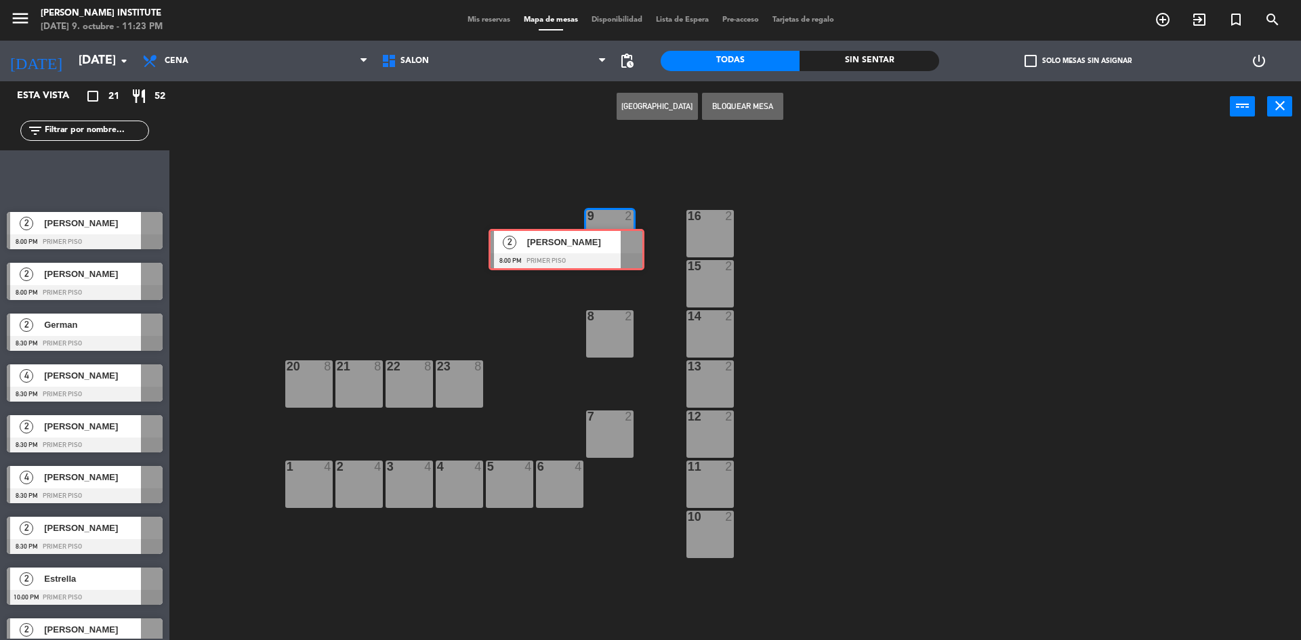
drag, startPoint x: 74, startPoint y: 176, endPoint x: 602, endPoint y: 243, distance: 532.0
click at [602, 243] on div "Esta vista crop_square 21 restaurant 52 filter_list 2 [PERSON_NAME] 8:00 PM PRI…" at bounding box center [650, 362] width 1301 height 562
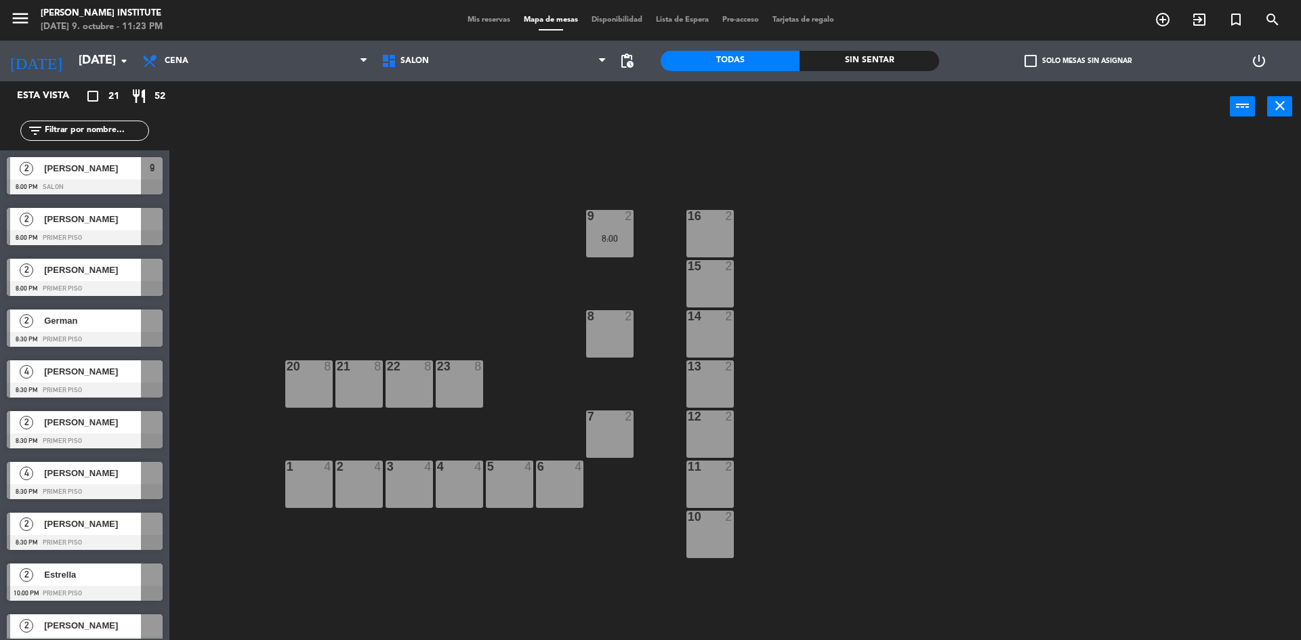
click at [602, 239] on div "8:00" at bounding box center [609, 238] width 47 height 9
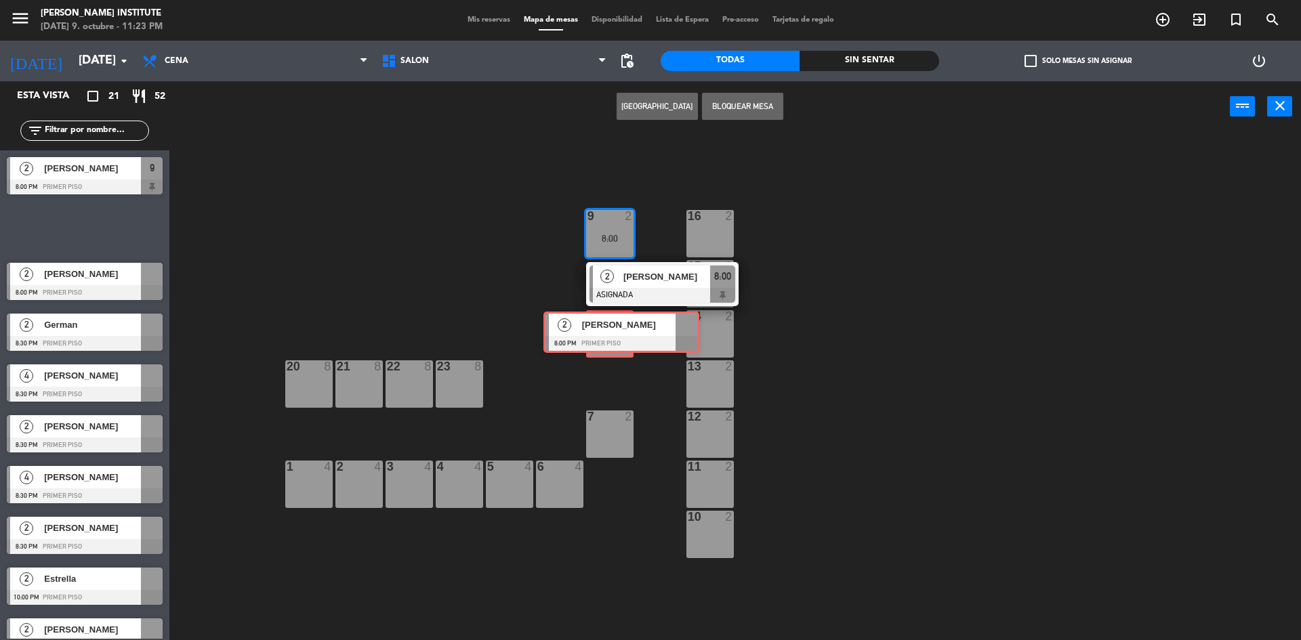
drag, startPoint x: 70, startPoint y: 234, endPoint x: 606, endPoint y: 337, distance: 546.4
click at [606, 337] on div "Esta vista crop_square 21 restaurant 52 filter_list 2 [PERSON_NAME] 8:00 PM PRI…" at bounding box center [650, 362] width 1301 height 562
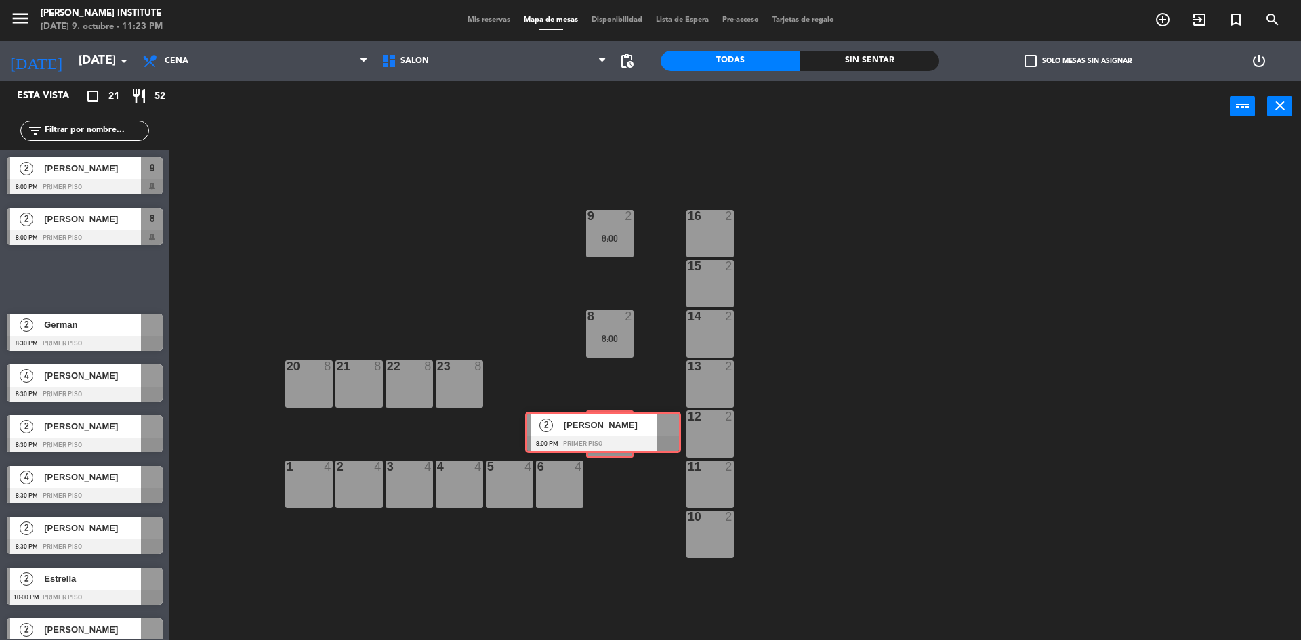
drag, startPoint x: 95, startPoint y: 276, endPoint x: 615, endPoint y: 430, distance: 542.4
click at [615, 430] on div "Esta vista crop_square 21 restaurant 52 filter_list 2 [PERSON_NAME] 8:00 PM PRI…" at bounding box center [650, 362] width 1301 height 562
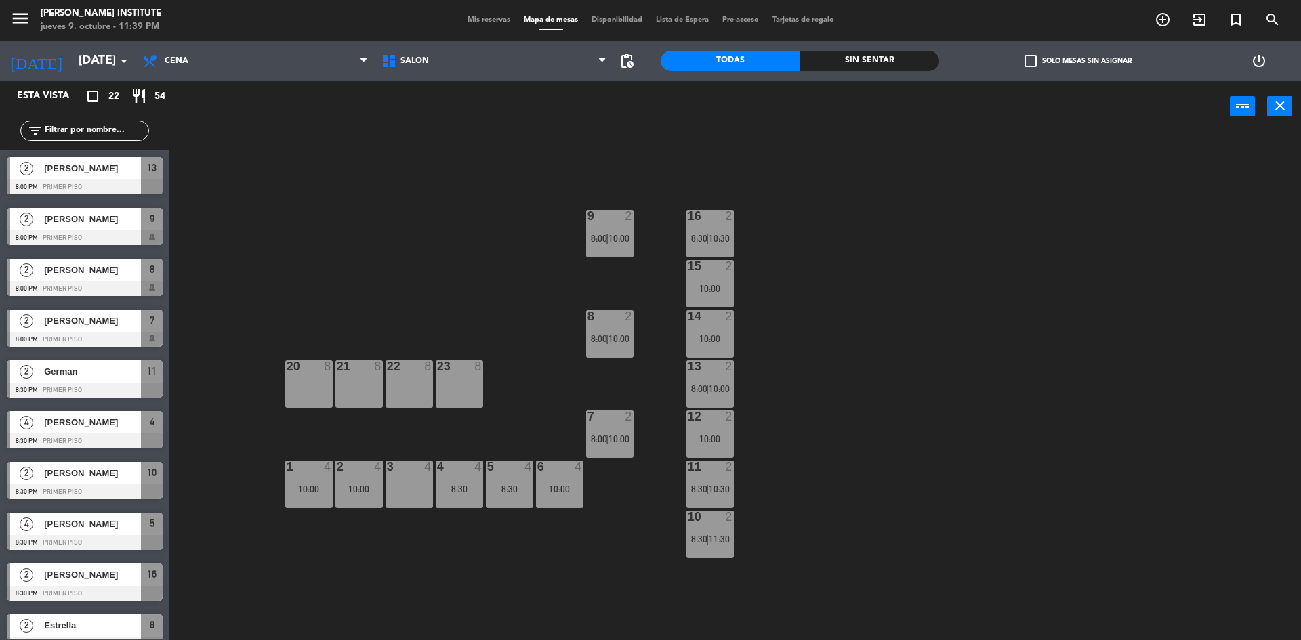
click at [853, 64] on div "Sin sentar" at bounding box center [869, 61] width 139 height 20
click at [757, 62] on div "Todas" at bounding box center [730, 61] width 139 height 20
click at [832, 58] on div "Sin sentar" at bounding box center [869, 61] width 139 height 20
click at [749, 58] on div "Todas" at bounding box center [730, 61] width 139 height 20
click at [16, 23] on icon "menu" at bounding box center [20, 18] width 20 height 20
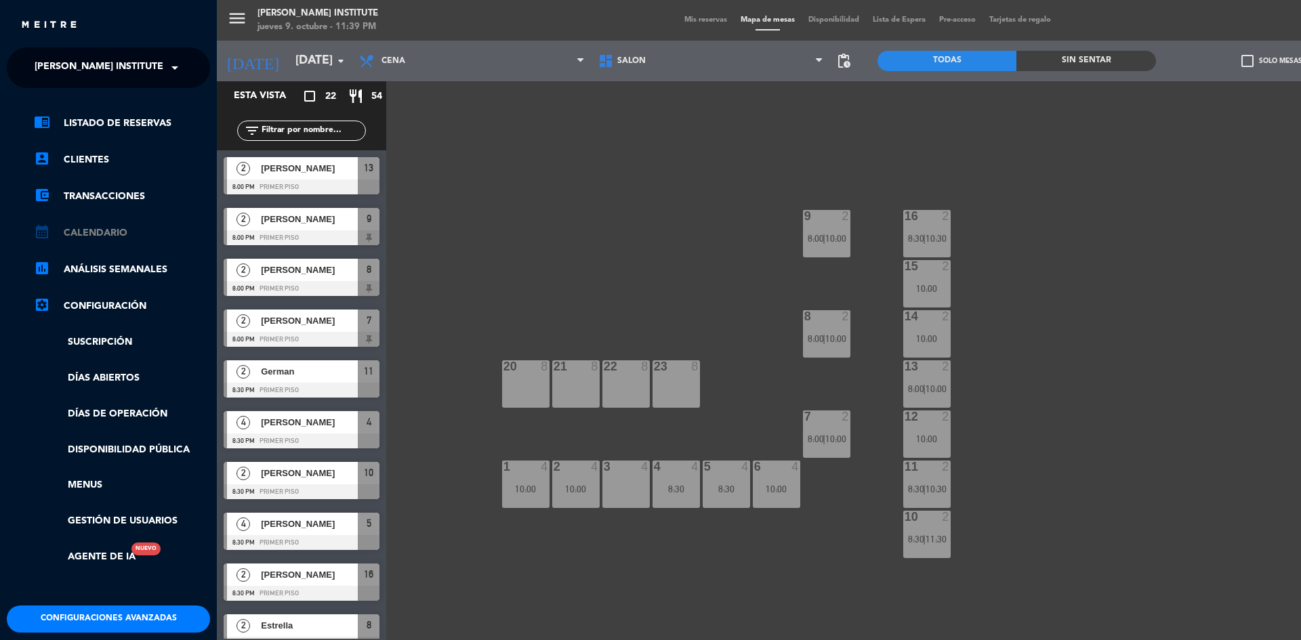
click at [101, 225] on link "calendar_month Calendario" at bounding box center [122, 233] width 176 height 16
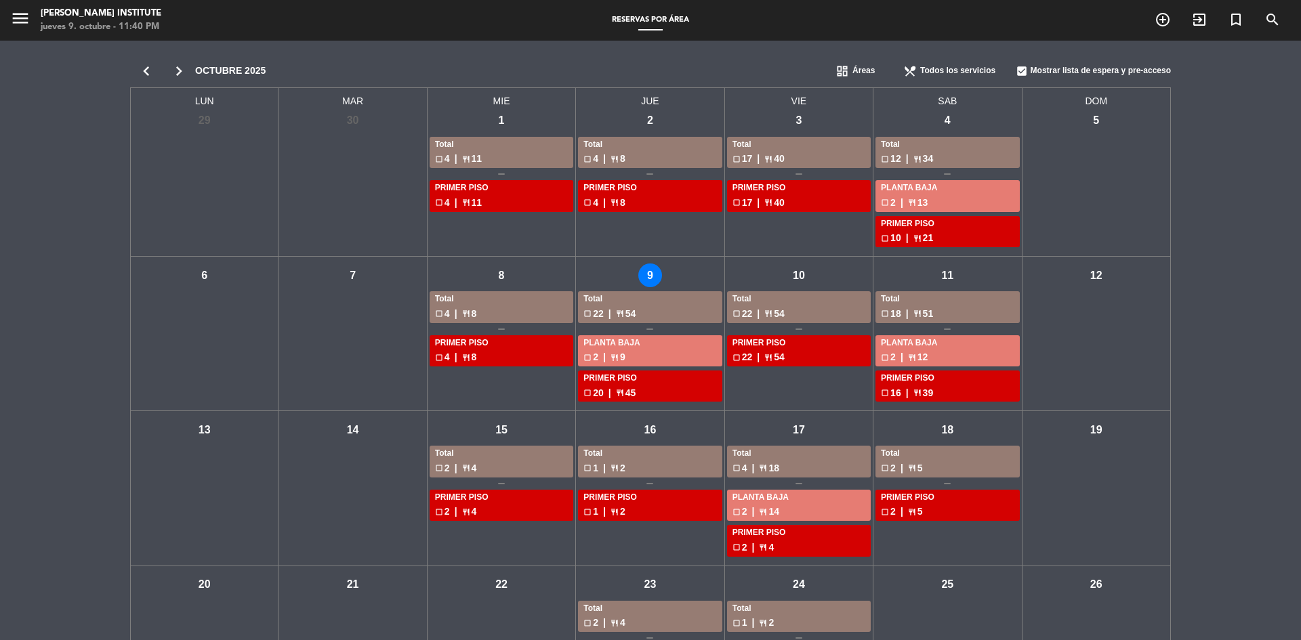
click at [802, 280] on div "vie - 10" at bounding box center [799, 276] width 24 height 24
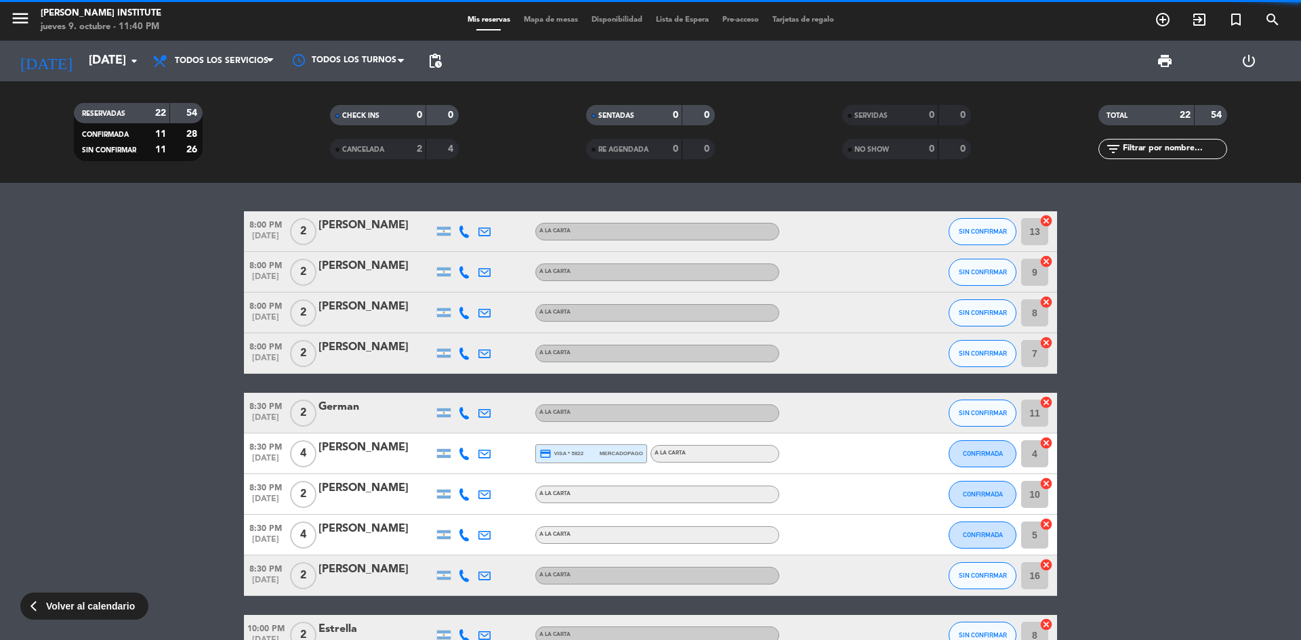
click at [554, 18] on span "Mapa de mesas" at bounding box center [551, 19] width 68 height 7
